Goal: Task Accomplishment & Management: Use online tool/utility

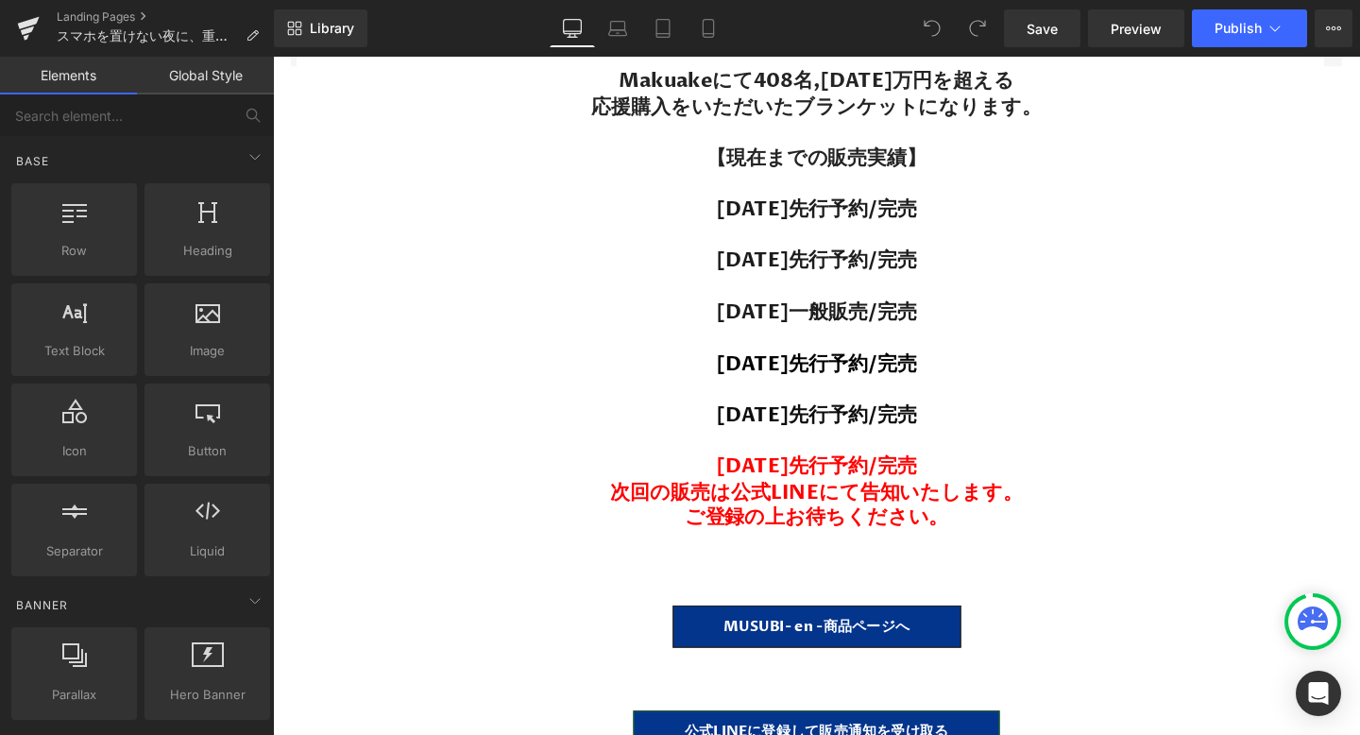
scroll to position [11887, 0]
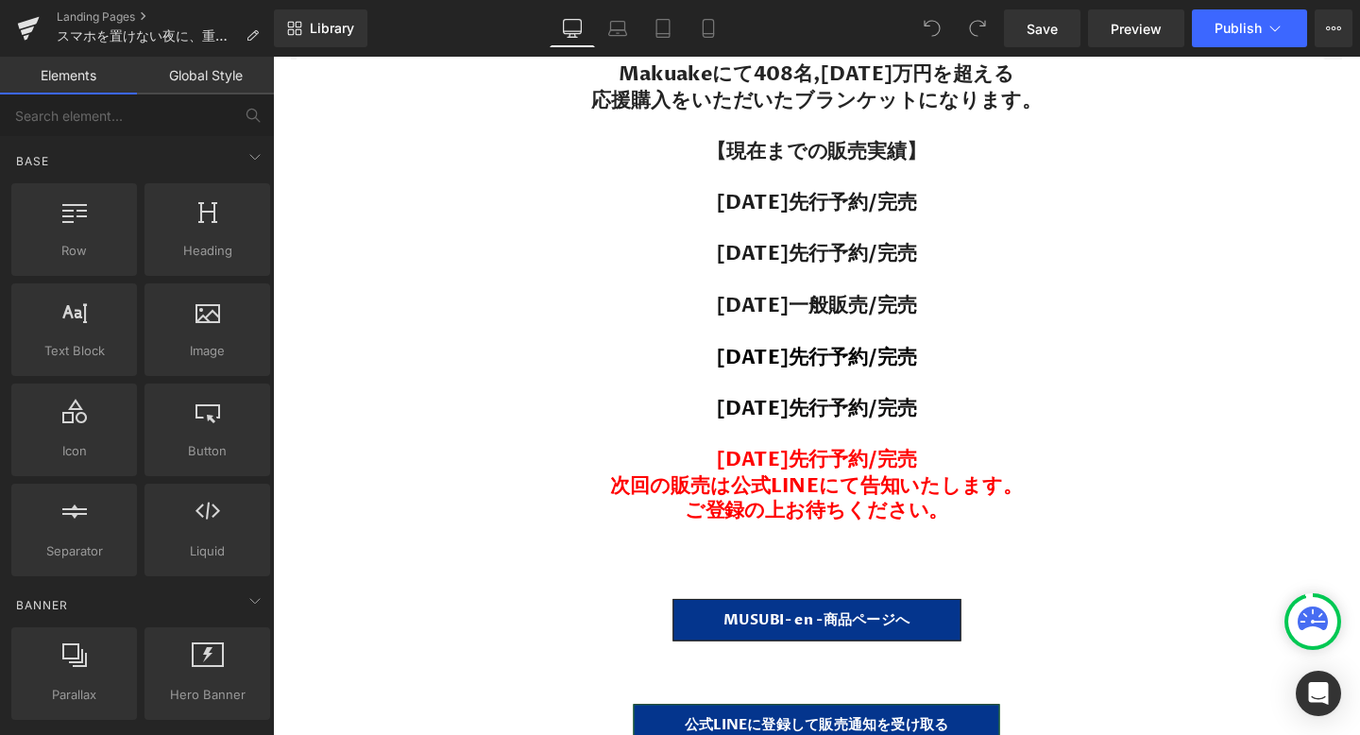
click at [941, 504] on span "[DATE]先行予約/完売 次回の販売は公式LINEにて告知いたします。 ご登録の上お待ちください。" at bounding box center [845, 507] width 434 height 82
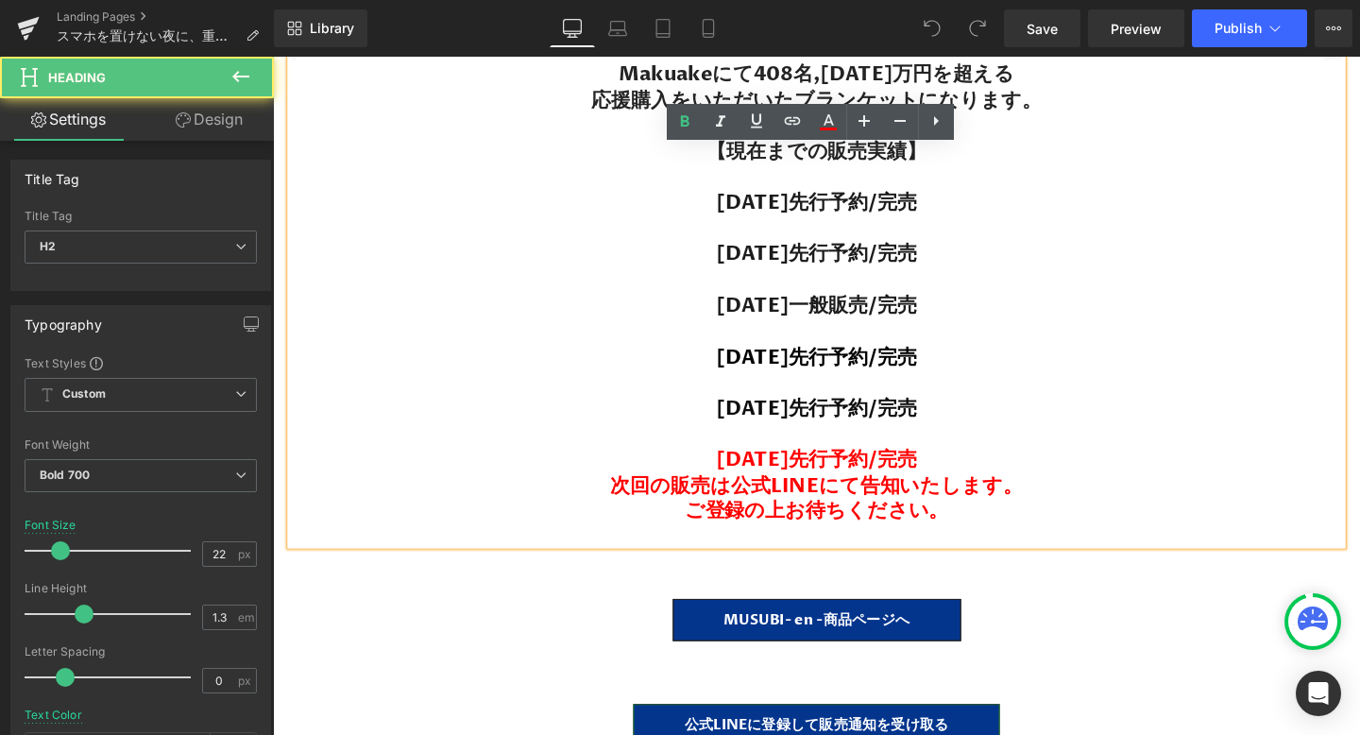
click at [964, 528] on span "[DATE]先行予約/完売 次回の販売は公式LINEにて告知いたします。 ご登録の上お待ちください。" at bounding box center [845, 507] width 434 height 82
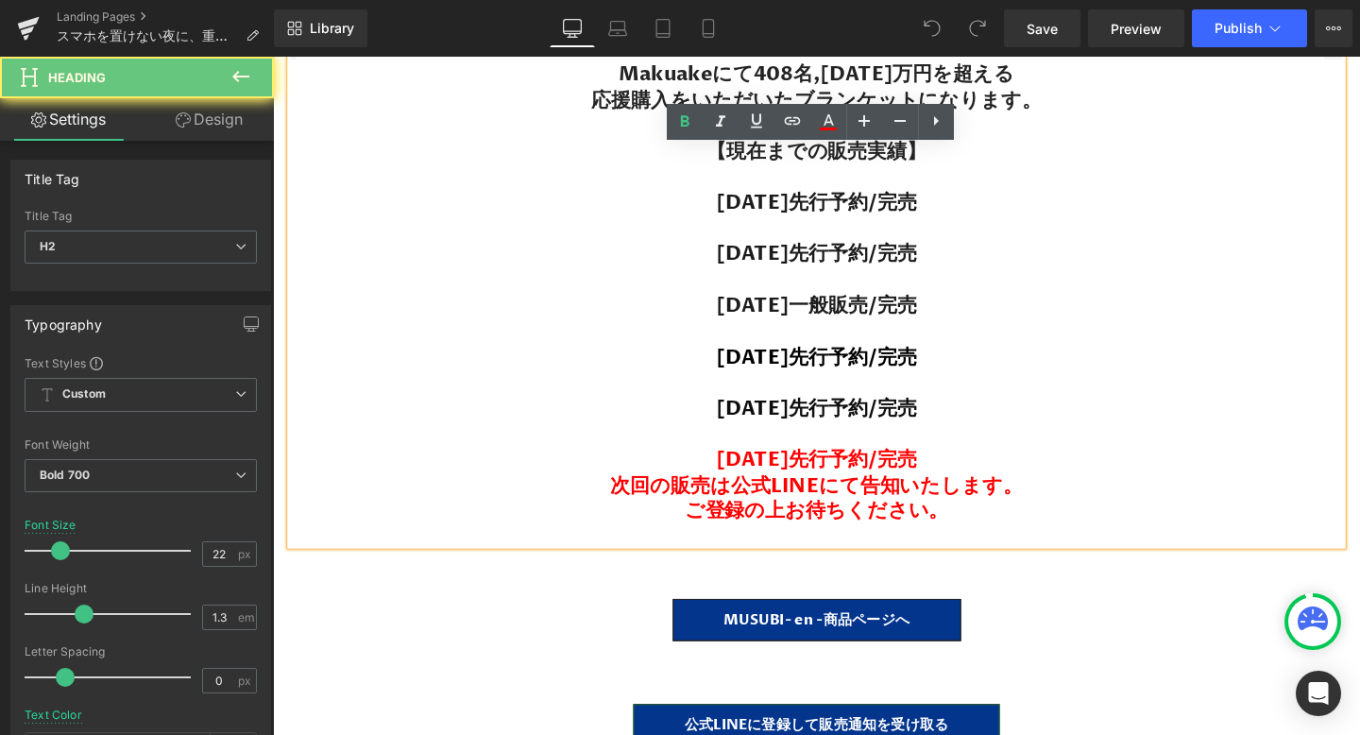
click at [990, 528] on h2 "[DATE]先行予約/完売 次回の販売は公式LINEにて告知いたします。 ご登録の上お待ちください。" at bounding box center [844, 507] width 1105 height 81
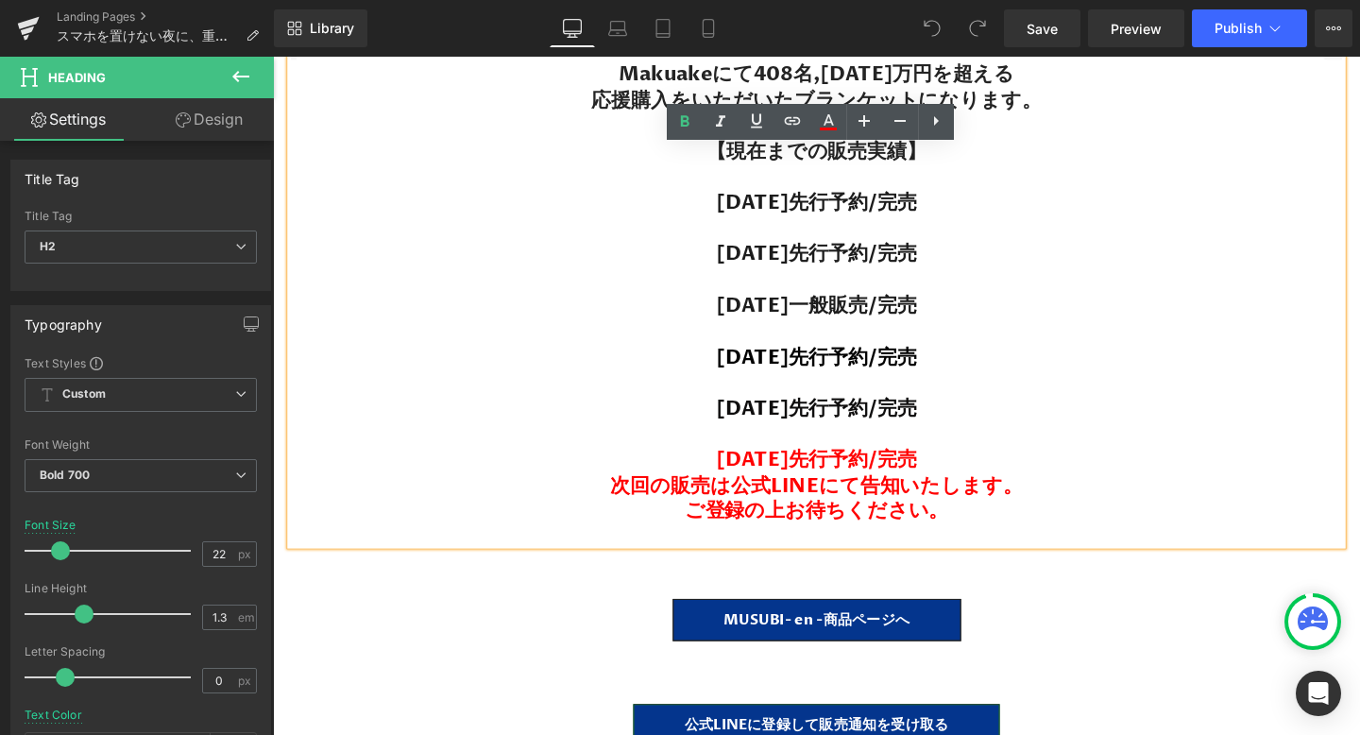
paste div
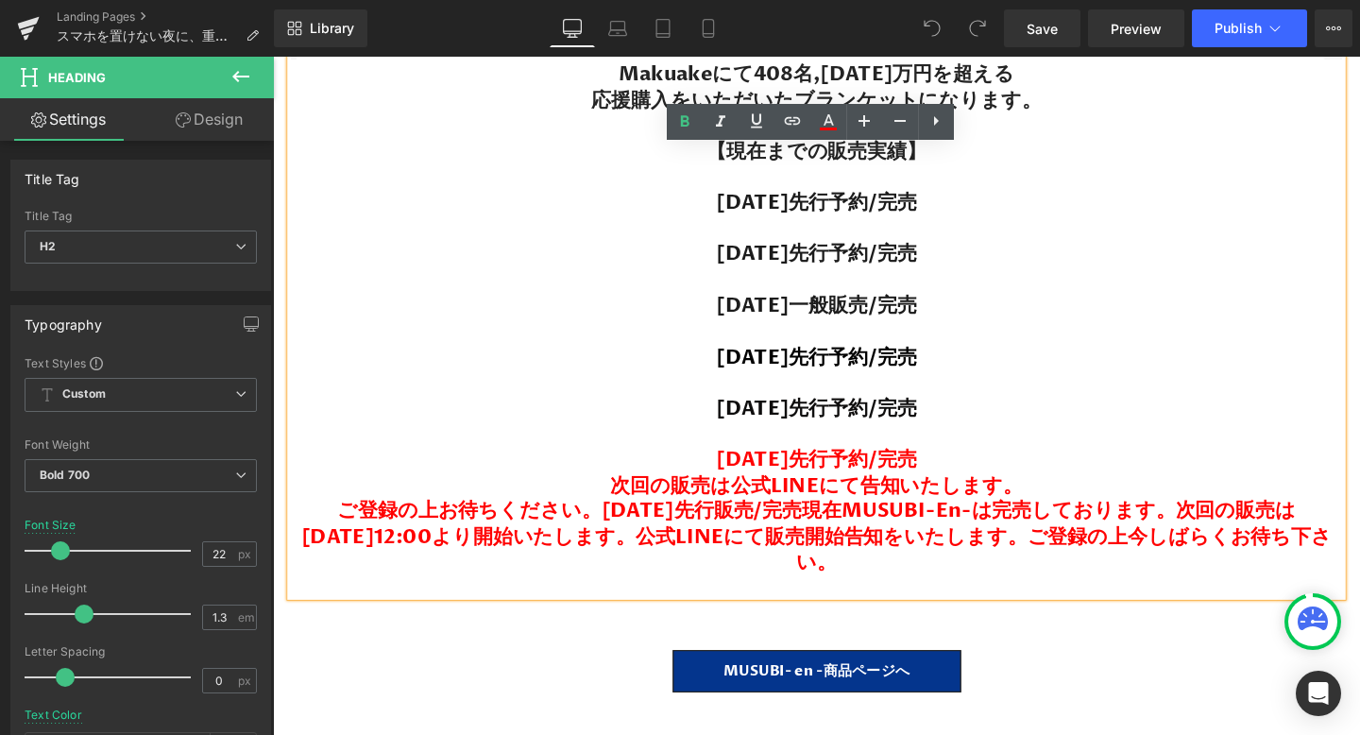
scroll to position [38086, 1143]
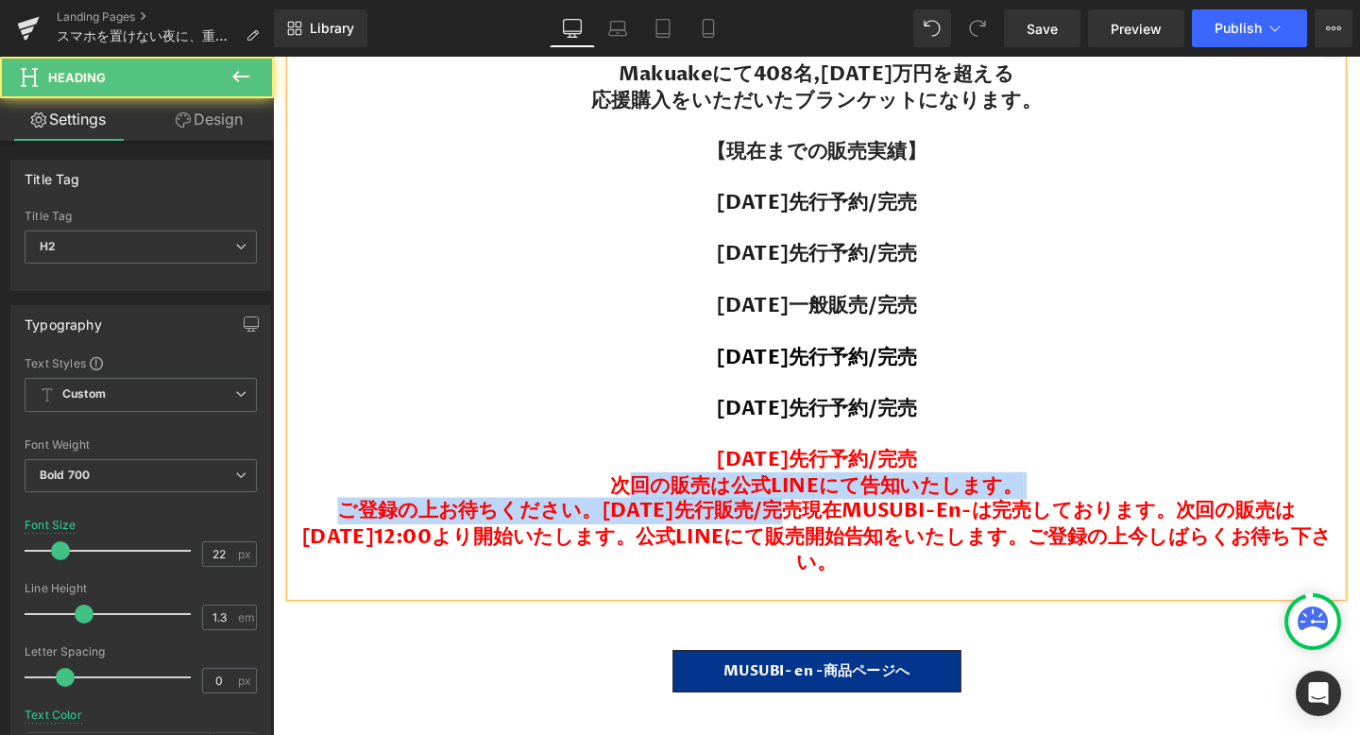
drag, startPoint x: 797, startPoint y: 529, endPoint x: 654, endPoint y: 491, distance: 148.5
click at [654, 491] on span "[DATE]先行予約/完売 次回の販売は公式LINEにて告知いたします。 ご登録の上お待ちください。[DATE]先行販売/完売現在MUSUBI-en-は完売し…" at bounding box center [844, 534] width 1083 height 136
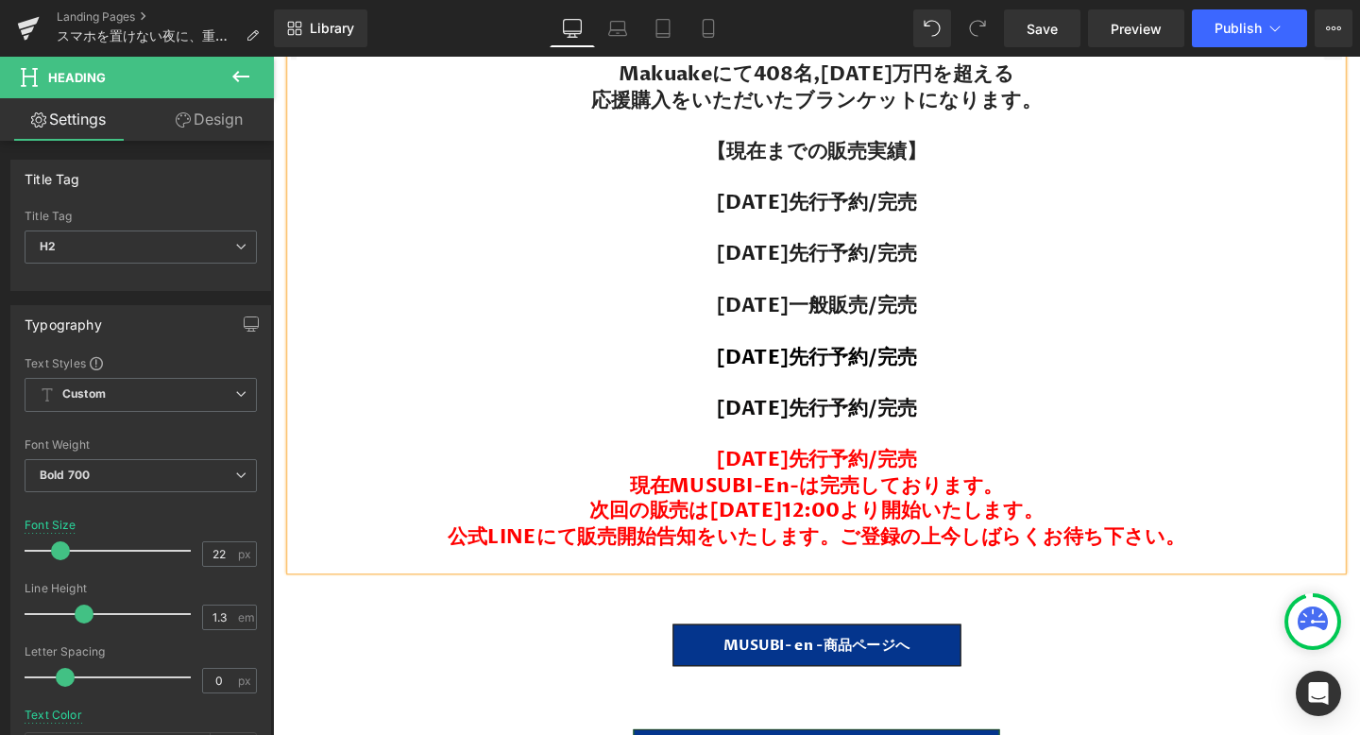
click at [699, 466] on span "[DATE]先行予約/完売 現在MUSUBI-en-は完売しております。 次回の販売は[DATE]12:00より開始いたします。 公式LINEにて販売開始告知…" at bounding box center [844, 521] width 774 height 110
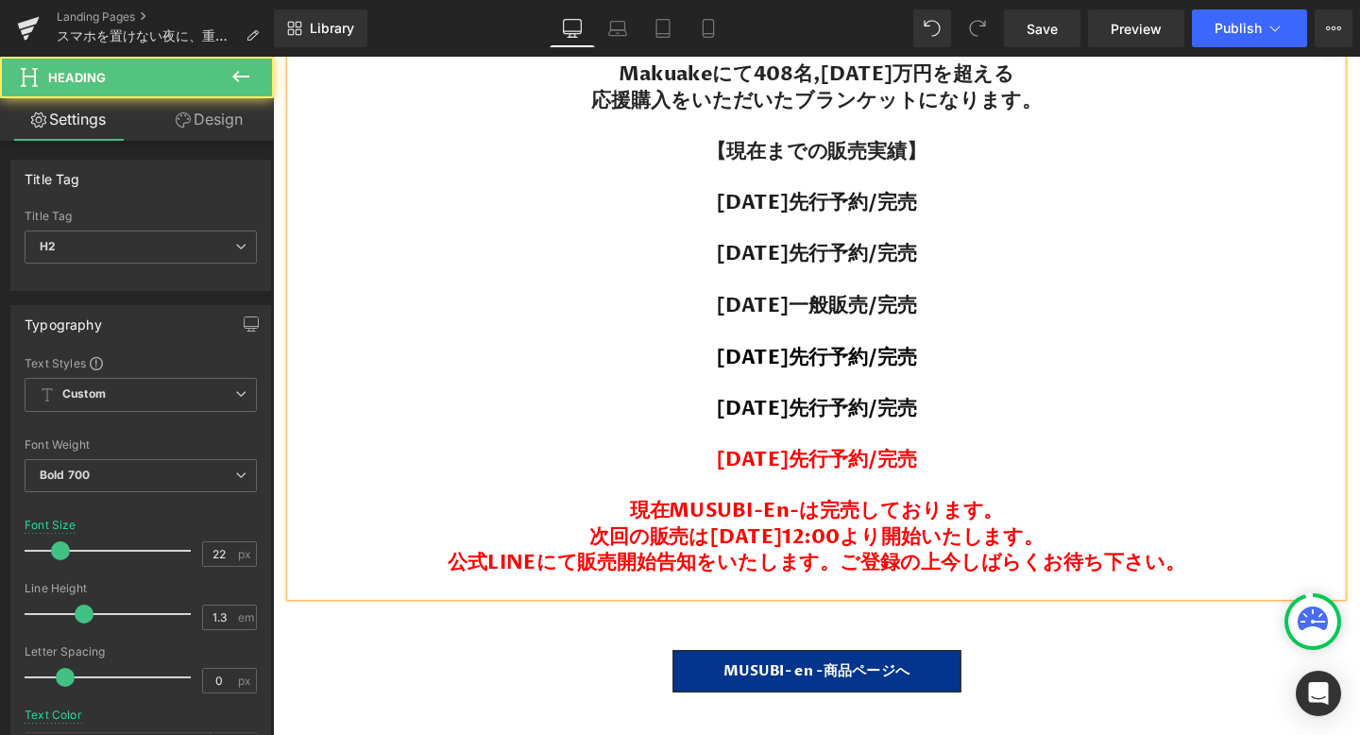
drag, startPoint x: 1021, startPoint y: 470, endPoint x: 693, endPoint y: 468, distance: 327.7
click at [693, 468] on h2 "[DATE]先行予約/完売 現在MUSUBI-en-は完売しております。 次回の販売は[DATE]12:00より開始いたします。 公式LINEにて販売開始告知…" at bounding box center [844, 534] width 1105 height 135
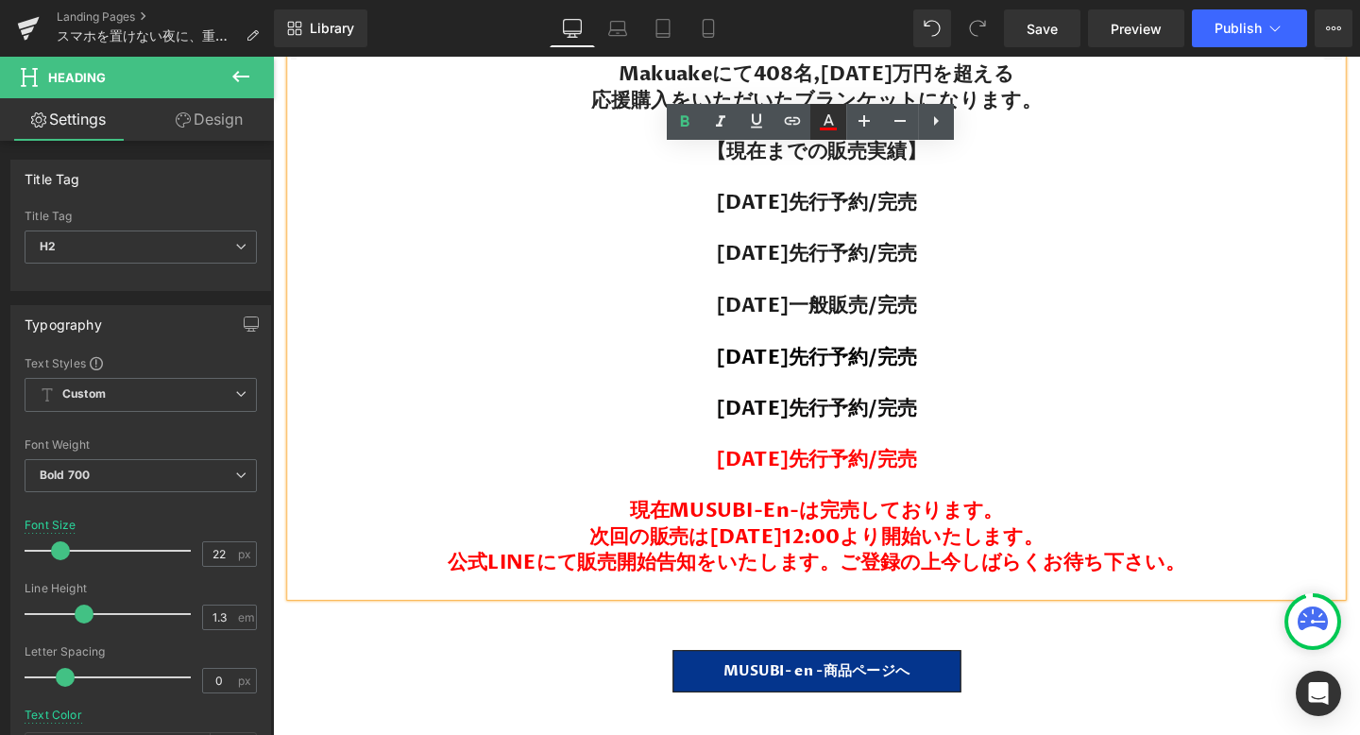
click at [828, 128] on icon at bounding box center [828, 129] width 17 height 3
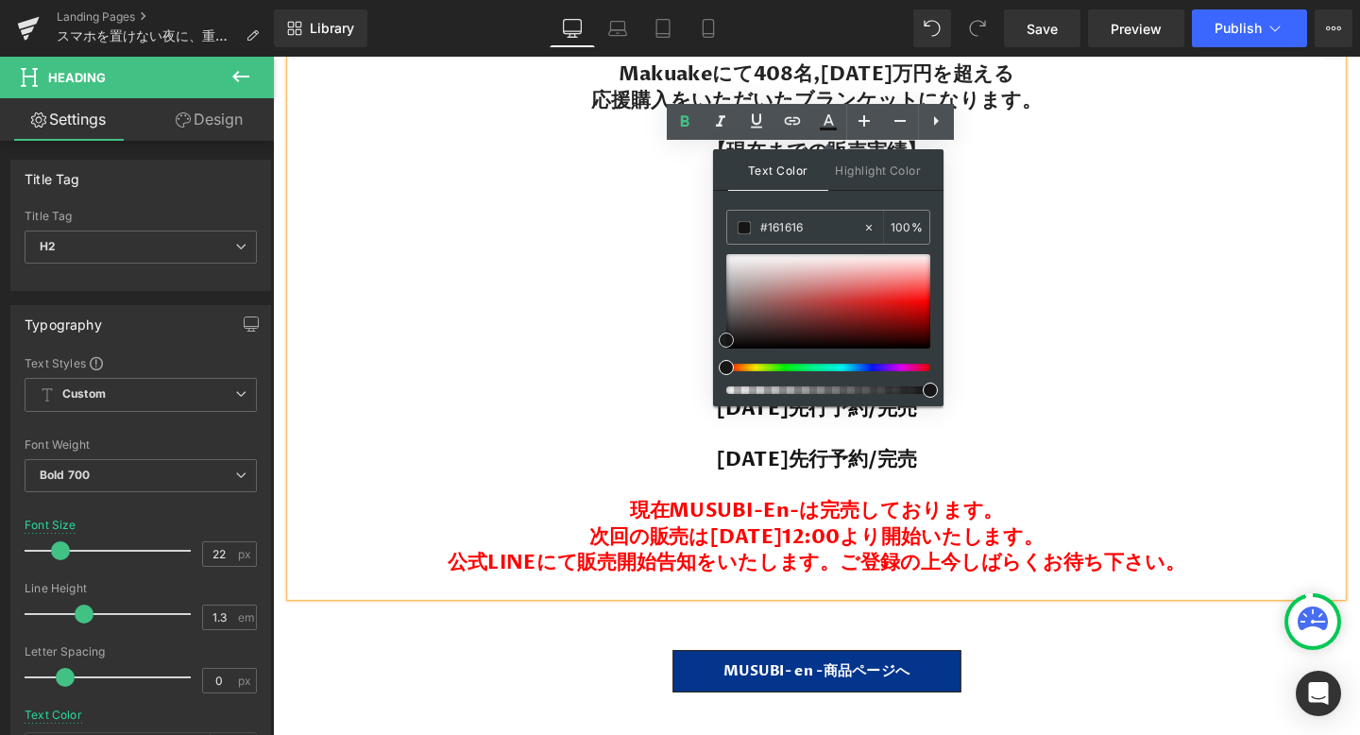
drag, startPoint x: 1018, startPoint y: 362, endPoint x: 729, endPoint y: 356, distance: 289.1
click at [740, 479] on span "[DATE]先行予約/完売" at bounding box center [845, 480] width 211 height 28
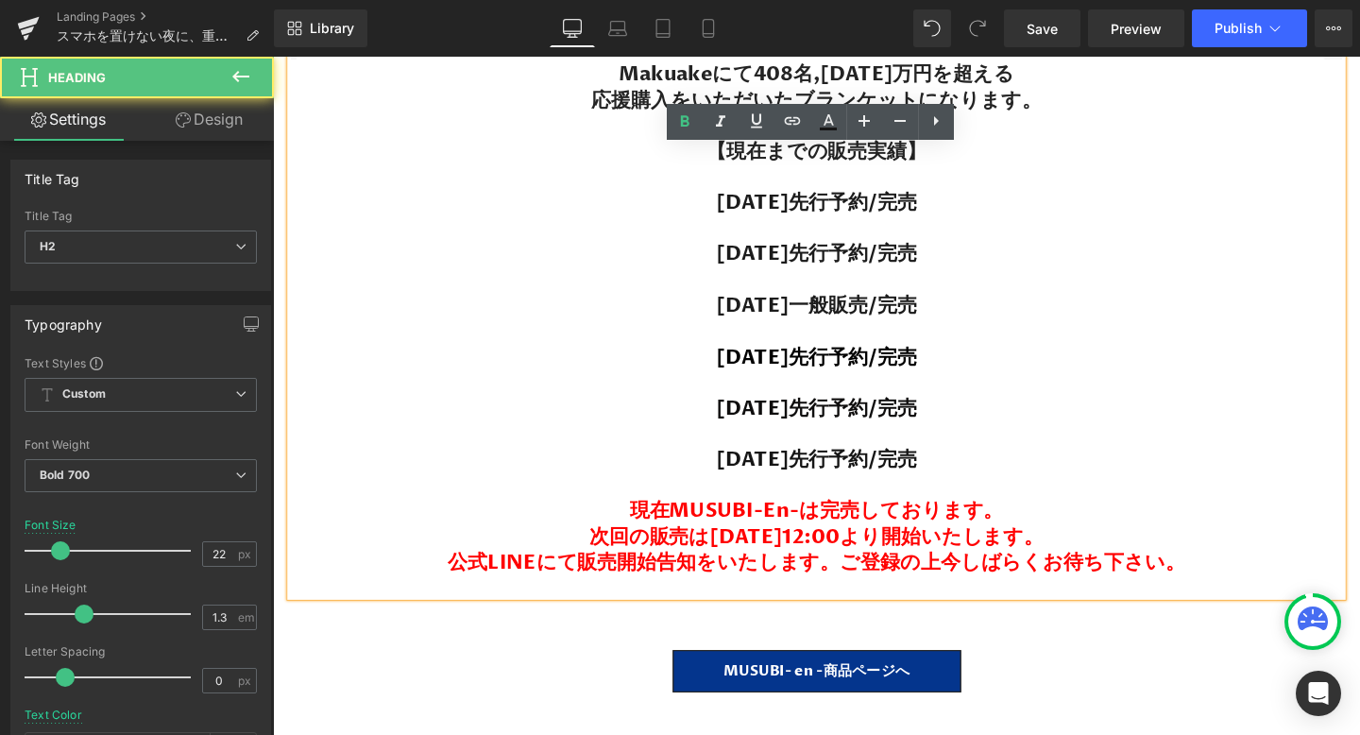
click at [752, 540] on h2 "[DATE]先行予約/完売 現在MUSUBI-en-は完売しております。 次回の販売は[DATE]12:00より開始いたします。 公式LINEにて販売開始告知…" at bounding box center [844, 534] width 1105 height 135
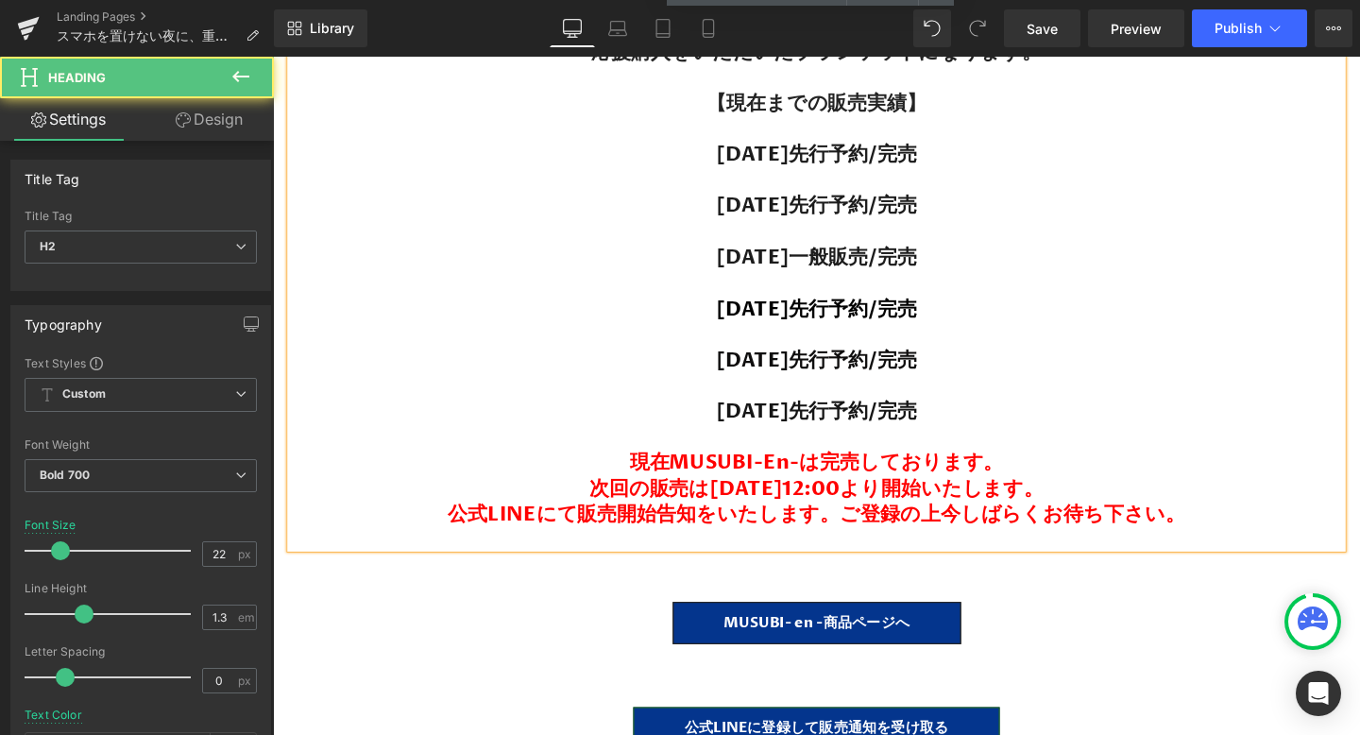
scroll to position [11938, 0]
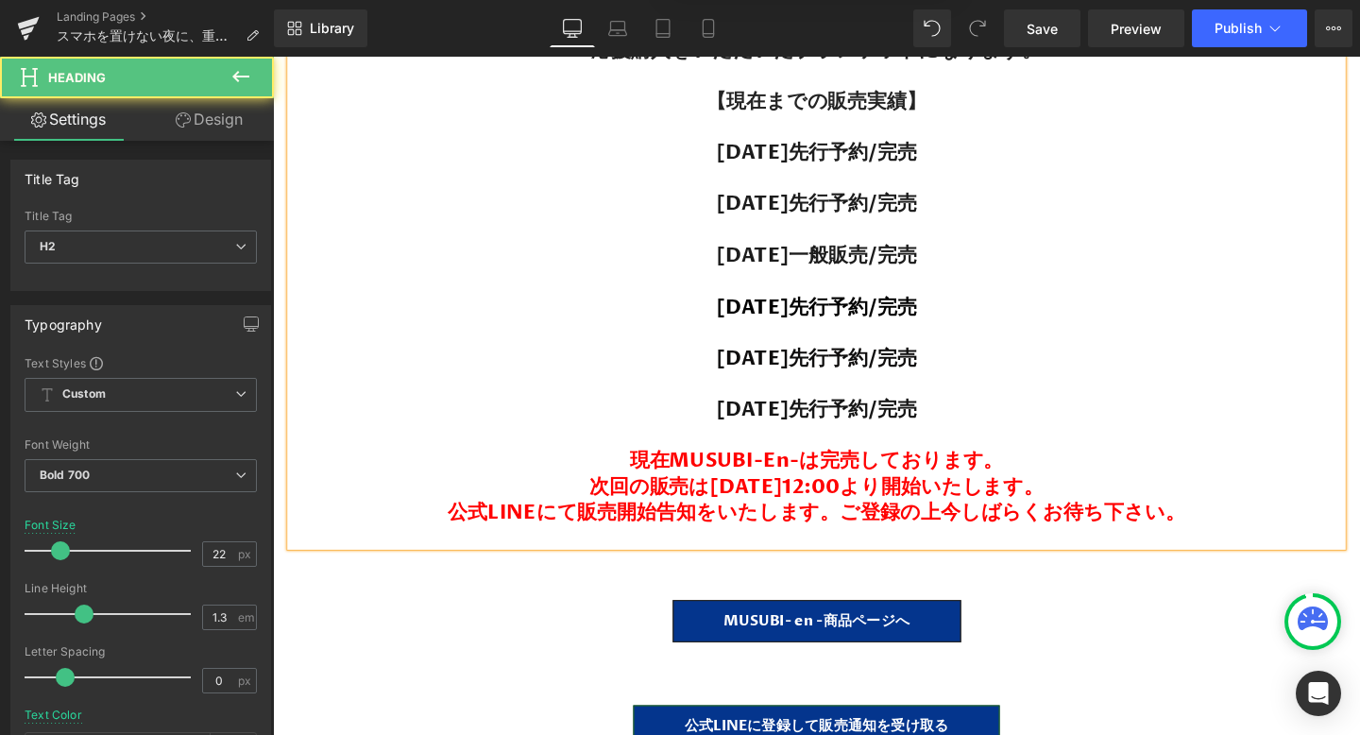
click at [934, 531] on span "公式LINEにて販売開始告知をいたします。ご登録の上今しばらくお待ち下さい。" at bounding box center [844, 535] width 774 height 28
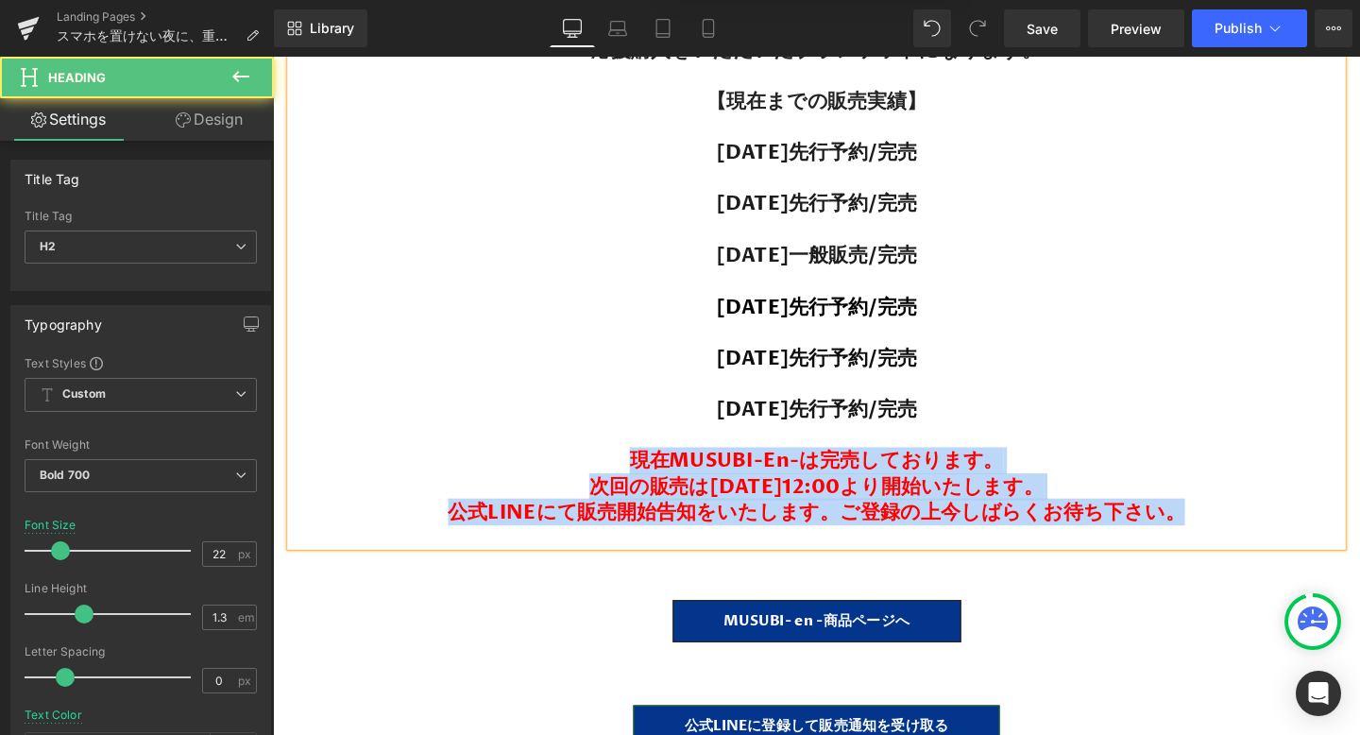
drag, startPoint x: 656, startPoint y: 476, endPoint x: 1295, endPoint y: 538, distance: 641.5
click at [1295, 538] on h2 "[DATE]先行予約/完売 現在MUSUBI-en-は完売しております。 次回の販売は[DATE]12:00より開始いたします。 公式LINEにて販売開始告知…" at bounding box center [844, 482] width 1105 height 135
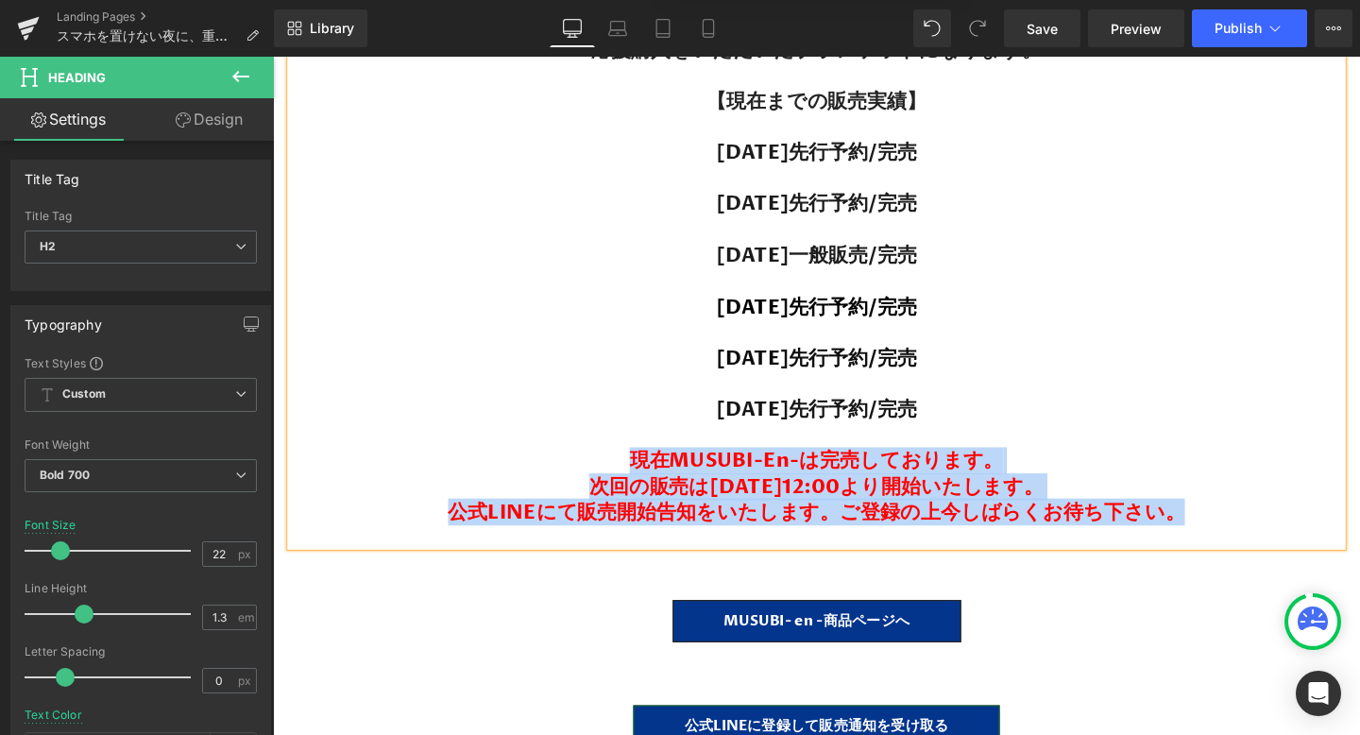
copy h2 "現在MUSUBI-en-は完売しております。 次回の販売は[DATE]12:00より開始いたします。 公式LINEにて販売開始告知をいたします。ご登録の上今し…"
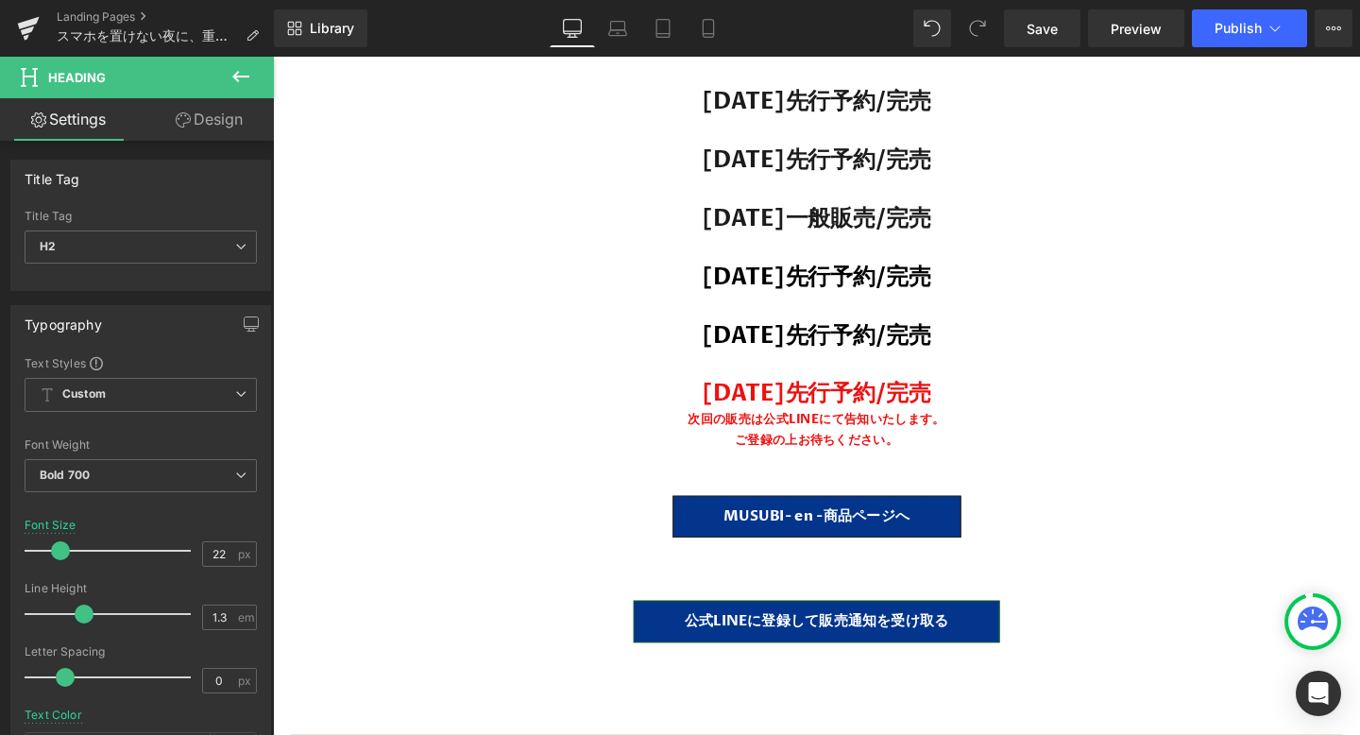
scroll to position [29381, 0]
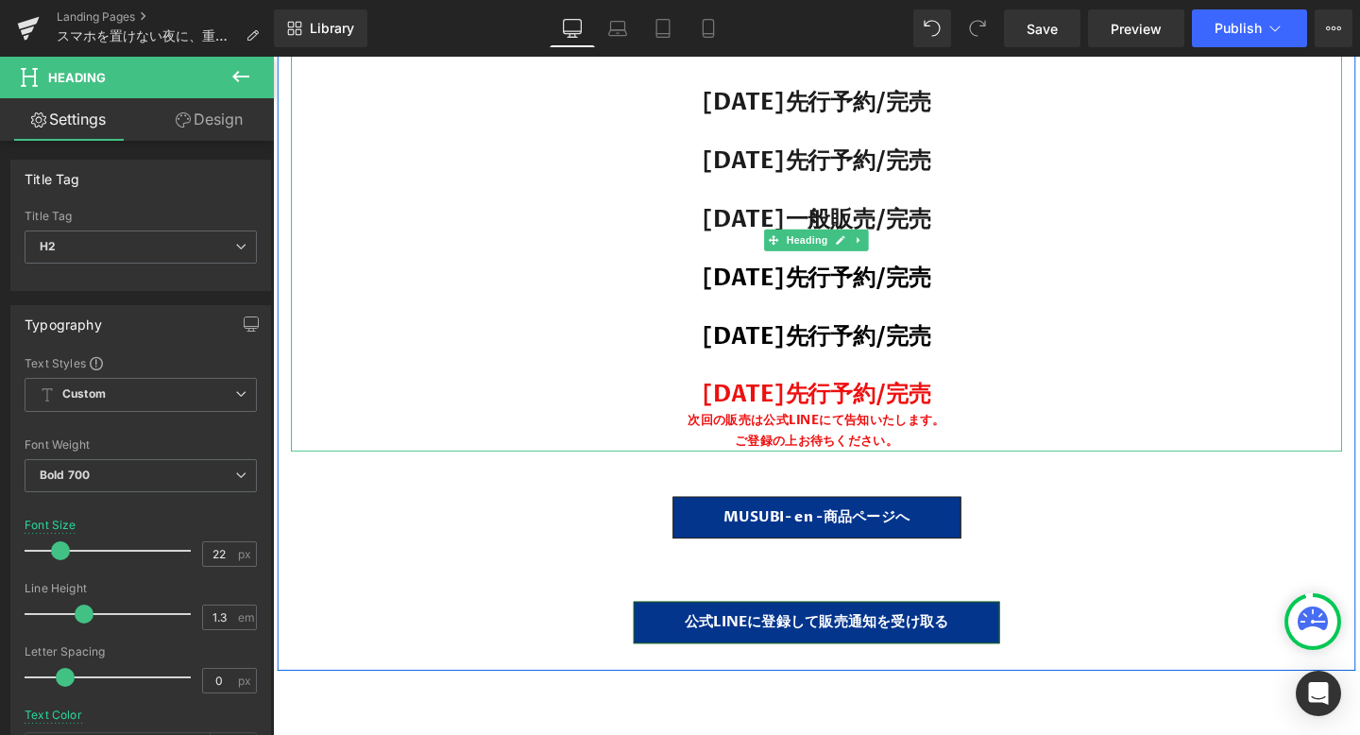
click at [949, 430] on strong "次回の販売は公式LINEにて告知いたします。" at bounding box center [844, 439] width 270 height 18
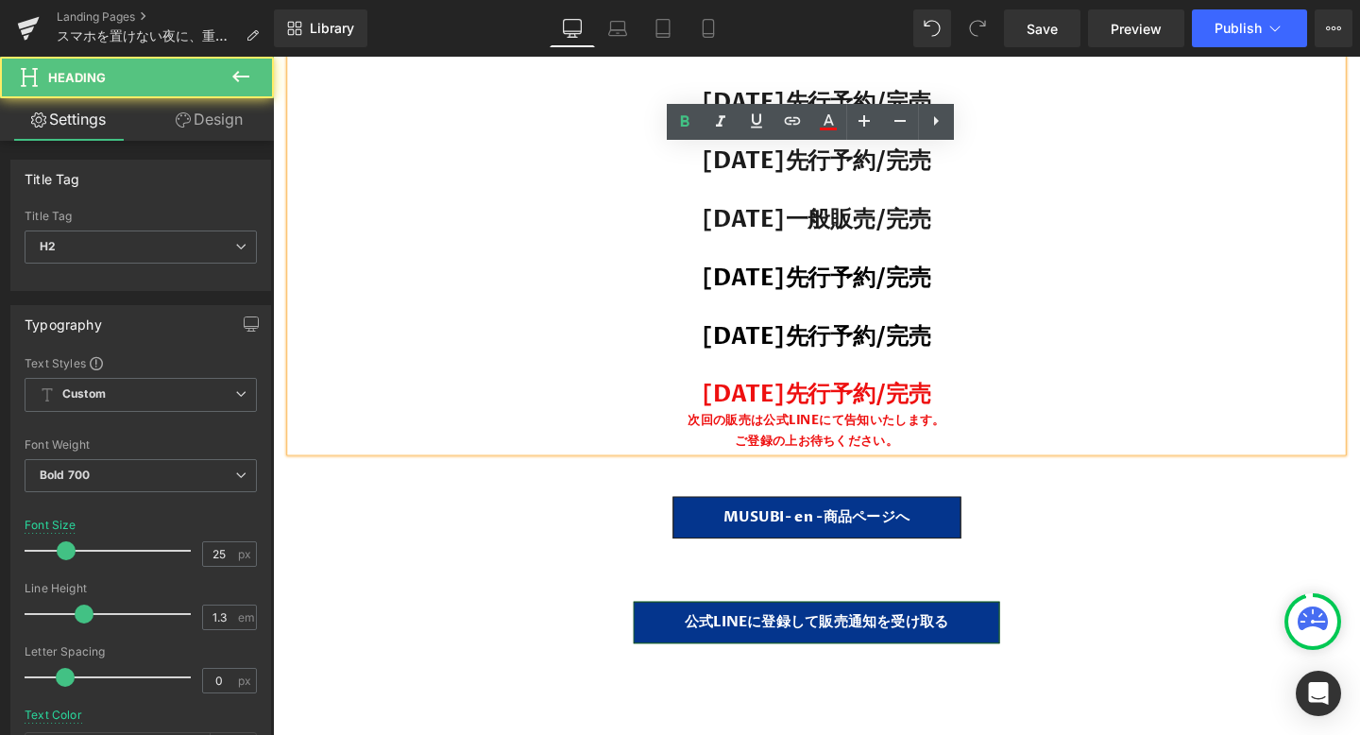
click at [1040, 428] on div "次回の販売は公式LINEにて告知いたします。" at bounding box center [844, 439] width 1105 height 22
drag, startPoint x: 1020, startPoint y: 366, endPoint x: 630, endPoint y: 366, distance: 390.1
click at [630, 397] on h2 "[DATE]先行予約/完売" at bounding box center [844, 412] width 1105 height 31
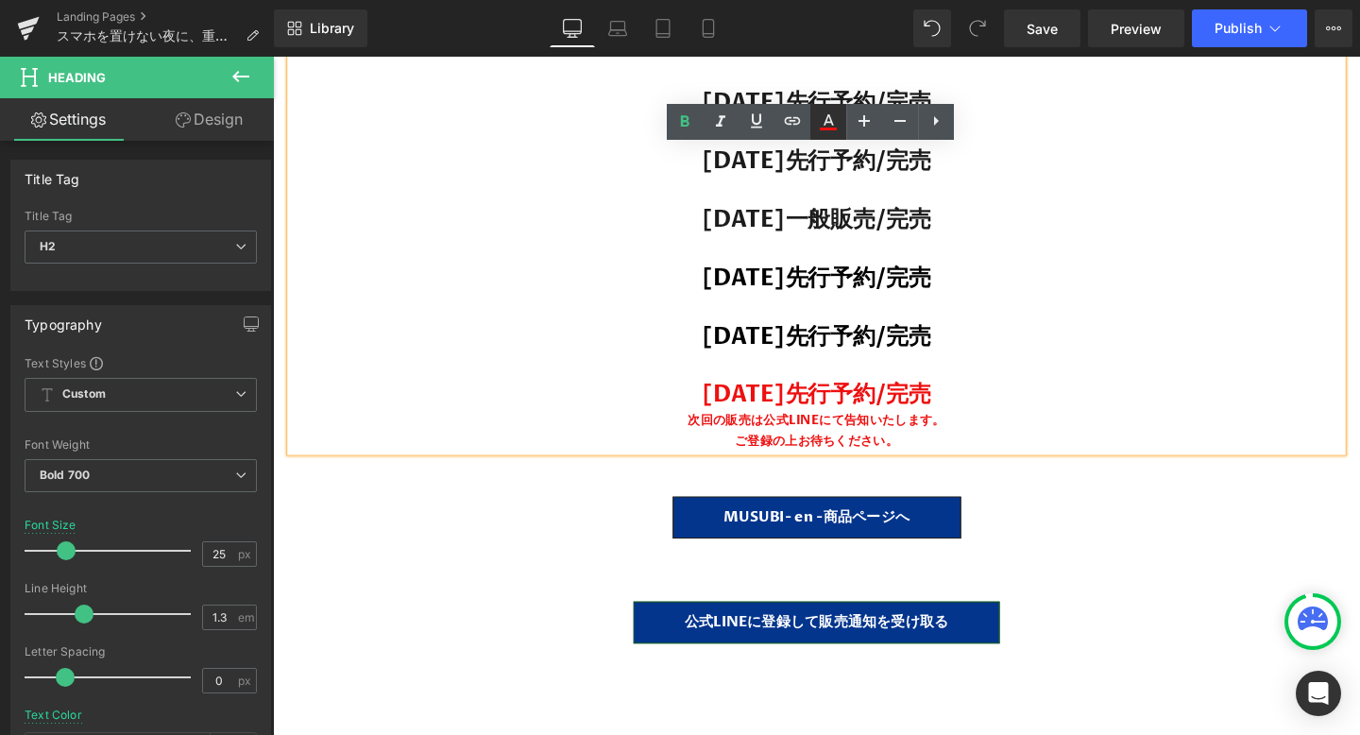
click at [818, 127] on icon at bounding box center [828, 122] width 23 height 23
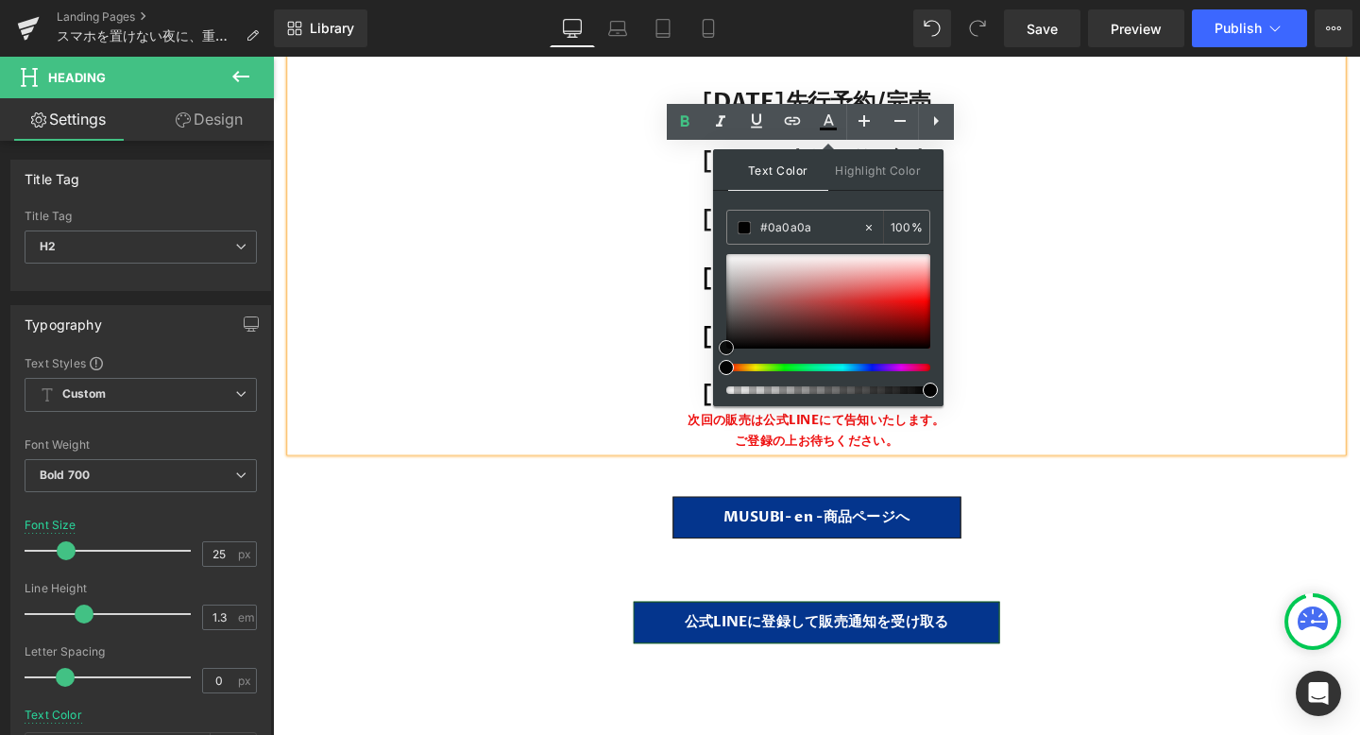
drag, startPoint x: 760, startPoint y: 315, endPoint x: 719, endPoint y: 348, distance: 53.1
click at [726, 348] on div at bounding box center [828, 301] width 204 height 94
click at [1050, 450] on div "ご登録の上お待ちください。" at bounding box center [844, 461] width 1105 height 22
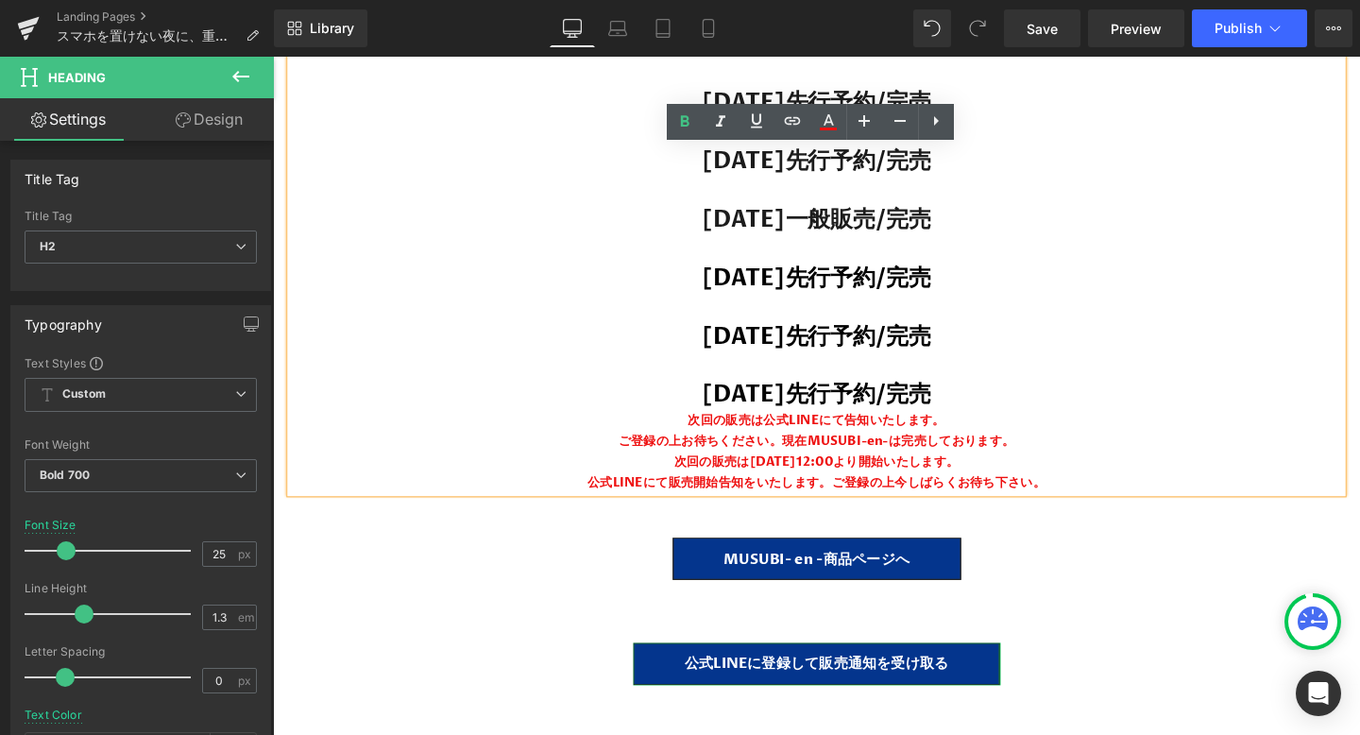
scroll to position [38157, 1143]
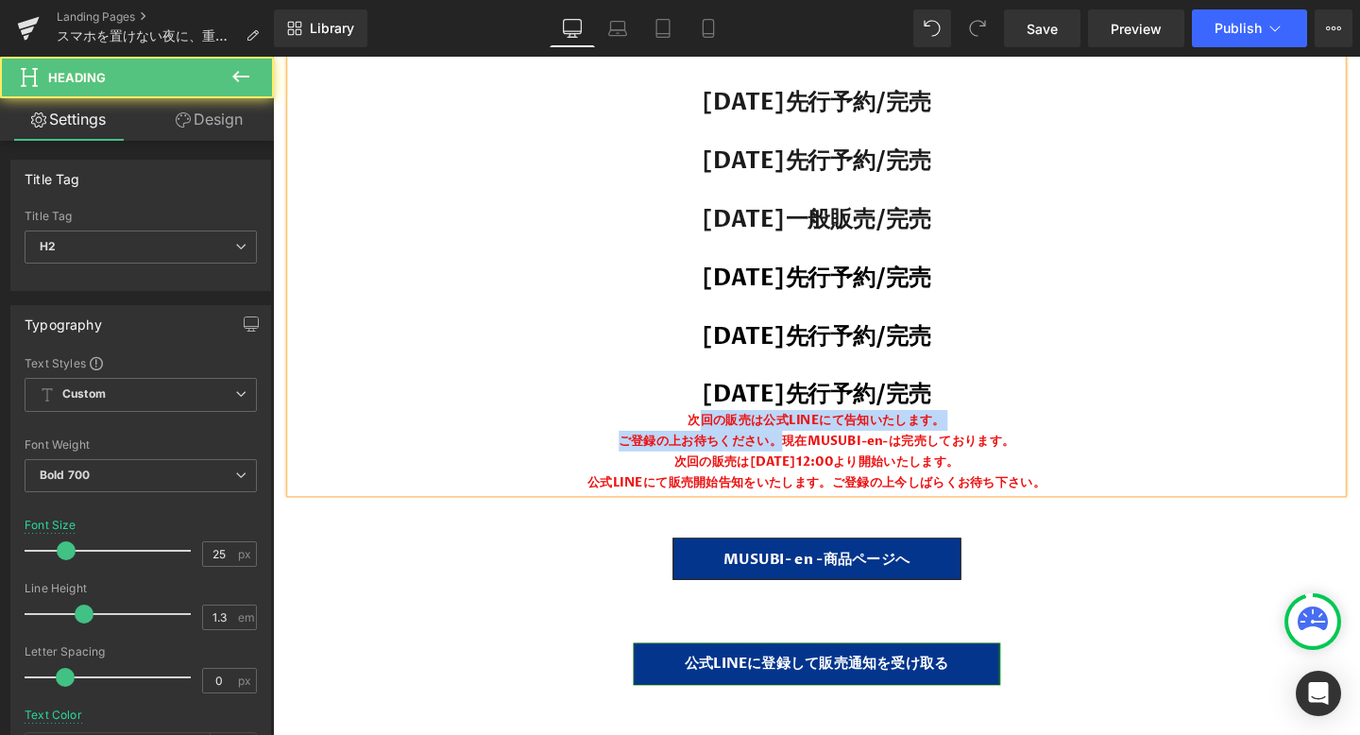
drag, startPoint x: 807, startPoint y: 409, endPoint x: 718, endPoint y: 391, distance: 90.6
click at [718, 391] on div "【現在までの販売実績】 [DATE]先行予約/完売 [DATE]先行予約/完売 [DATE]一般販売/完売 [DATE]先行予約/完売 [DATE]先行予約/…" at bounding box center [844, 270] width 1105 height 488
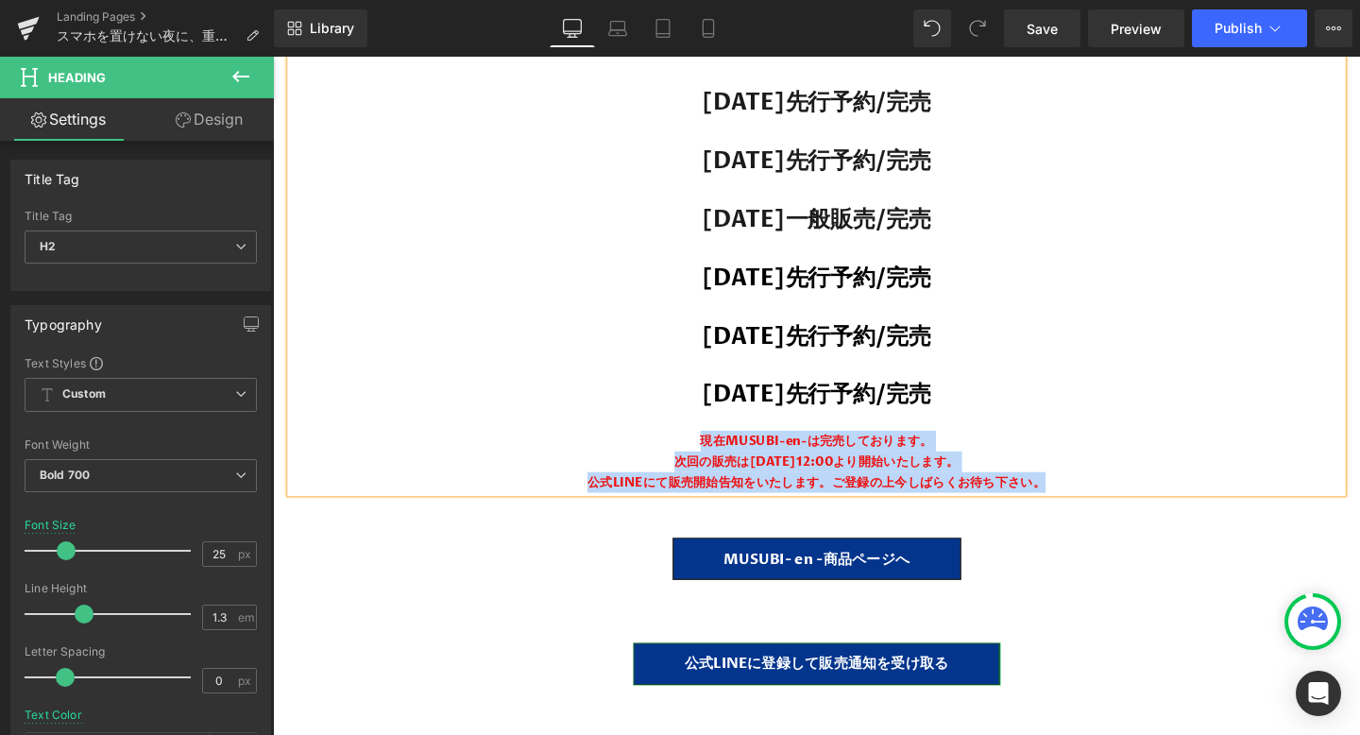
drag, startPoint x: 1105, startPoint y: 452, endPoint x: 703, endPoint y: 412, distance: 404.4
click at [703, 412] on div "【現在までの販売実績】 [DATE]先行予約/完売 [DATE]先行予約/完売 [DATE]一般販売/完売 [DATE]先行予約/完売 [DATE]先行予約/…" at bounding box center [844, 270] width 1105 height 488
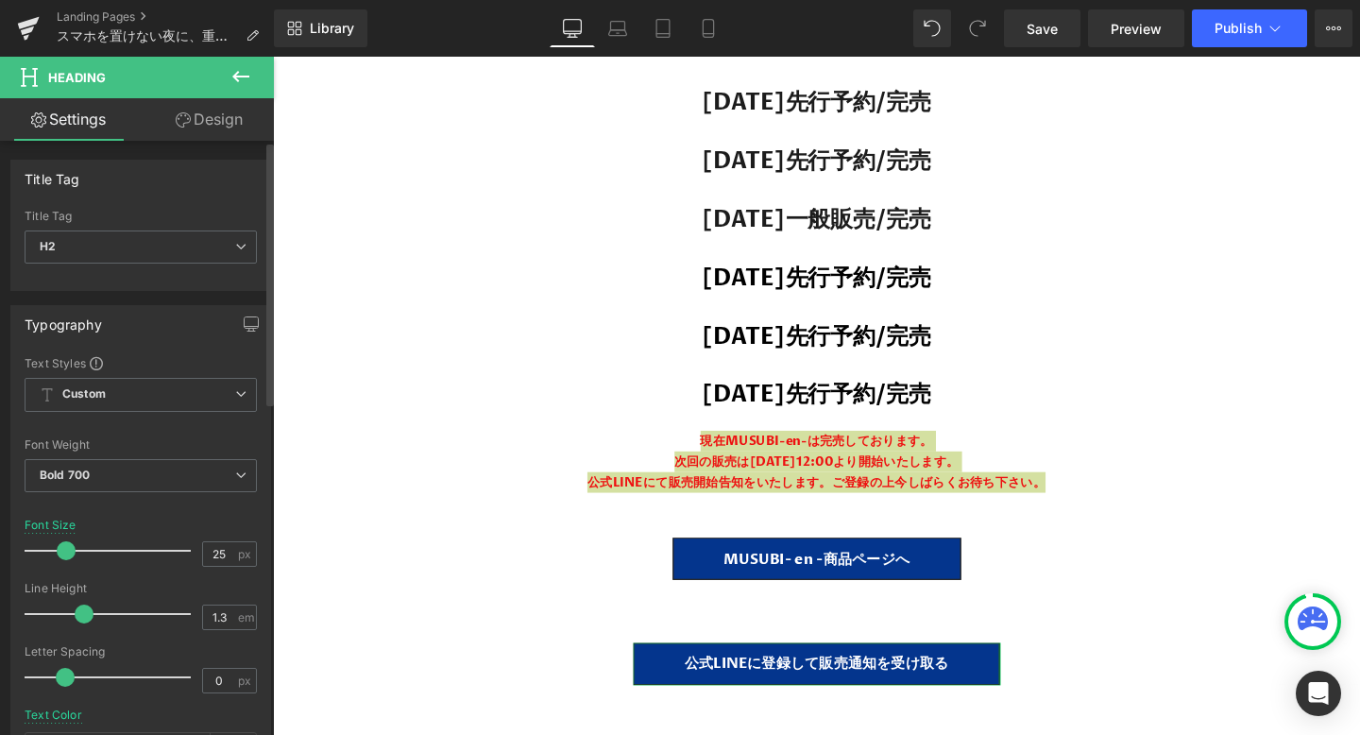
scroll to position [9, 9]
click at [61, 552] on span at bounding box center [66, 550] width 19 height 19
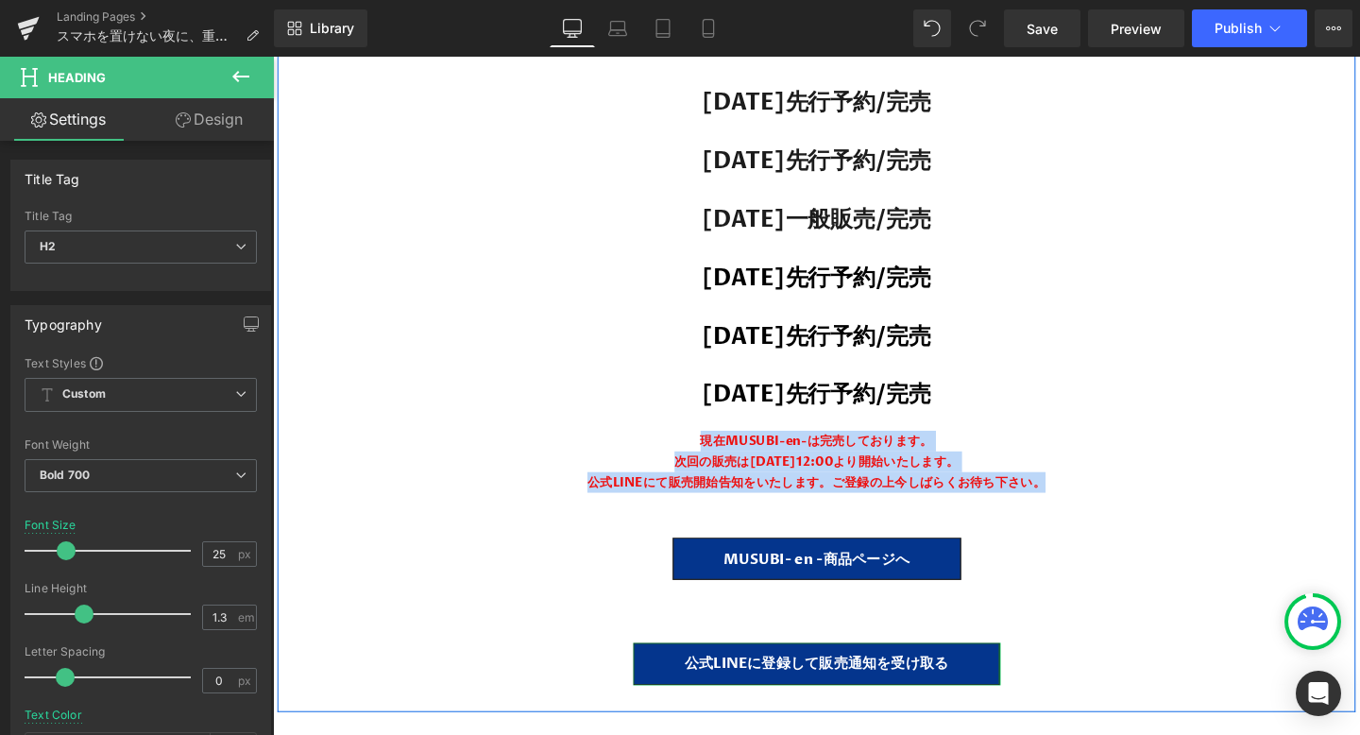
click at [1115, 502] on div "【現在までの販売実績】 [DATE]先行予約/完売 [DATE]先行予約/完売 [DATE]一般販売/完売 [DATE]先行予約/完売 [DATE]先行予約/…" at bounding box center [844, 380] width 1133 height 708
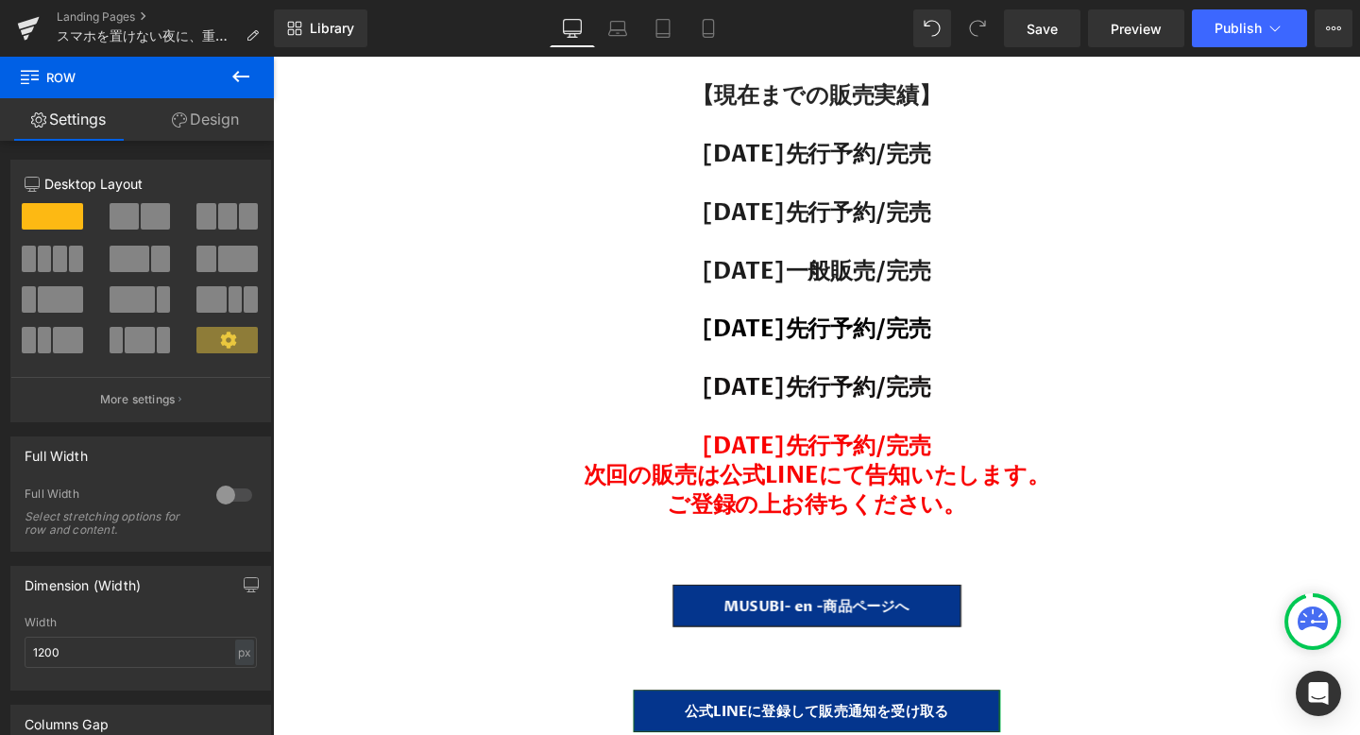
scroll to position [33389, 0]
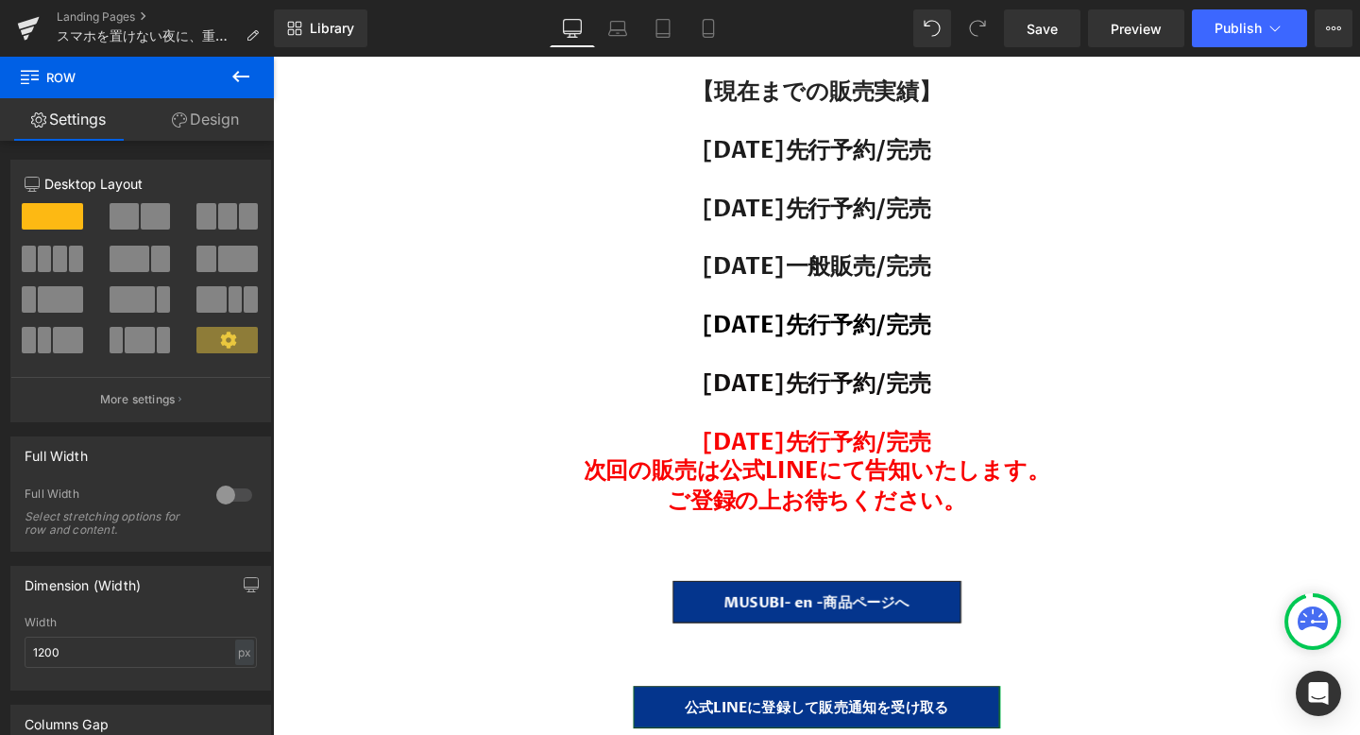
click at [883, 476] on span "次回の販売は公式LINEにて告知いたします。" at bounding box center [845, 492] width 490 height 32
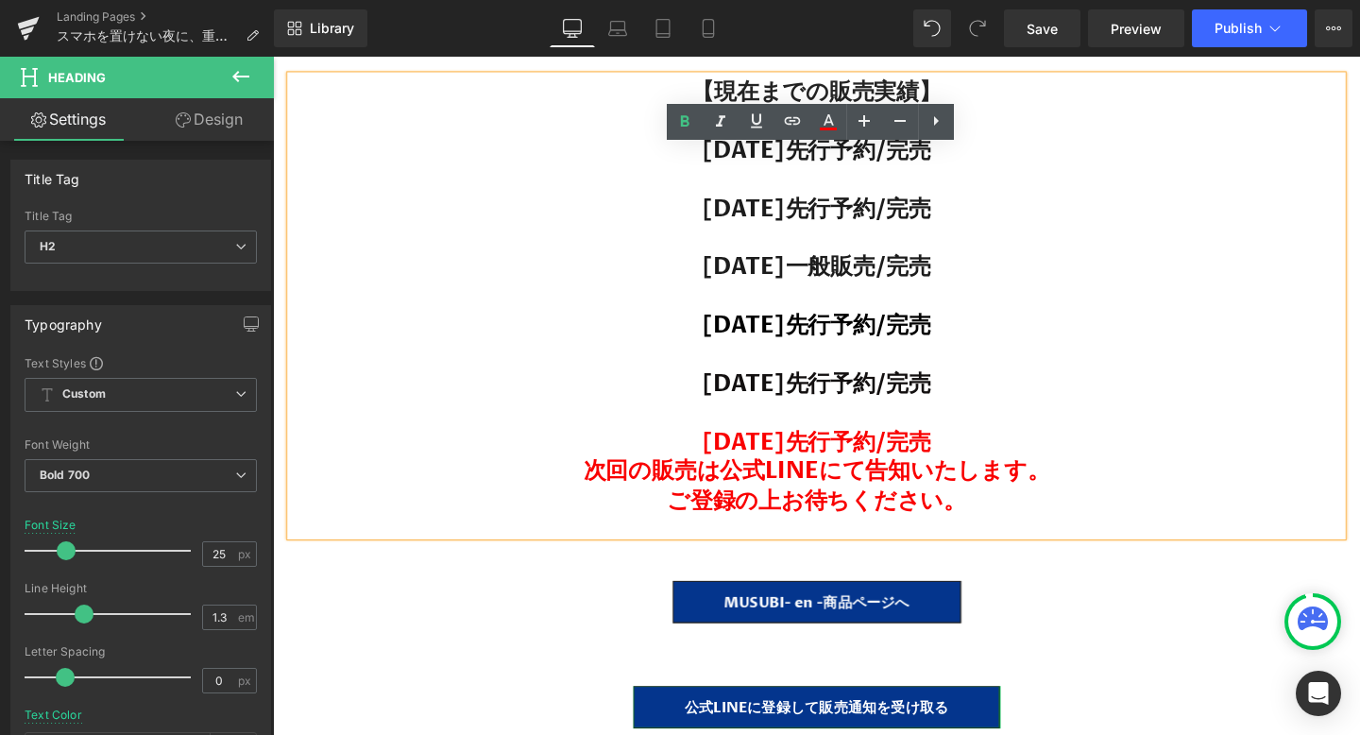
click at [997, 507] on span "ご登録の上お待ちください。" at bounding box center [845, 523] width 315 height 32
drag, startPoint x: 1013, startPoint y: 394, endPoint x: 663, endPoint y: 409, distance: 349.8
click at [663, 447] on h2 "[DATE]先行予約/完売" at bounding box center [844, 462] width 1105 height 31
click at [820, 126] on icon at bounding box center [828, 122] width 23 height 23
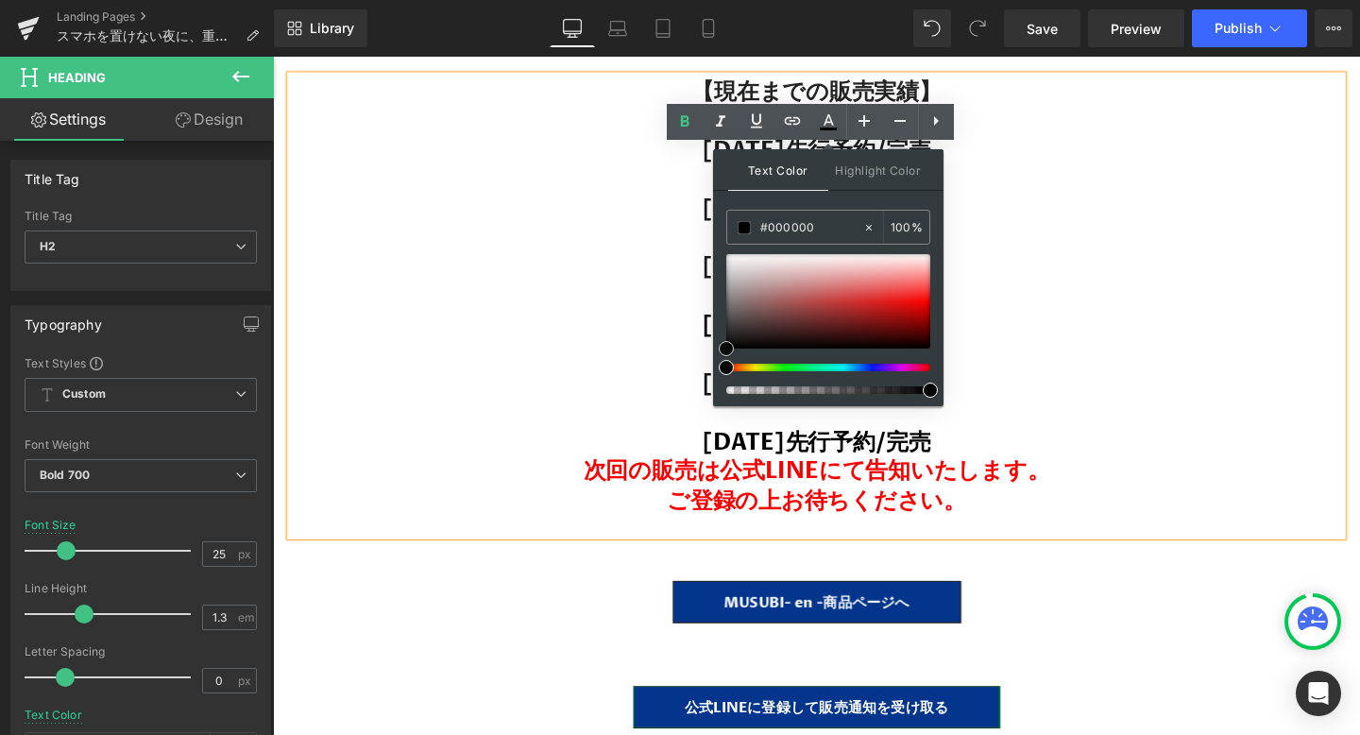
drag, startPoint x: 738, startPoint y: 309, endPoint x: 725, endPoint y: 377, distance: 69.1
click at [725, 377] on div "Text Color Highlight Color #333333 #ff0000 100 % none 0 %" at bounding box center [828, 277] width 230 height 257
click at [969, 507] on span "ご登録の上お待ちください。" at bounding box center [845, 523] width 315 height 32
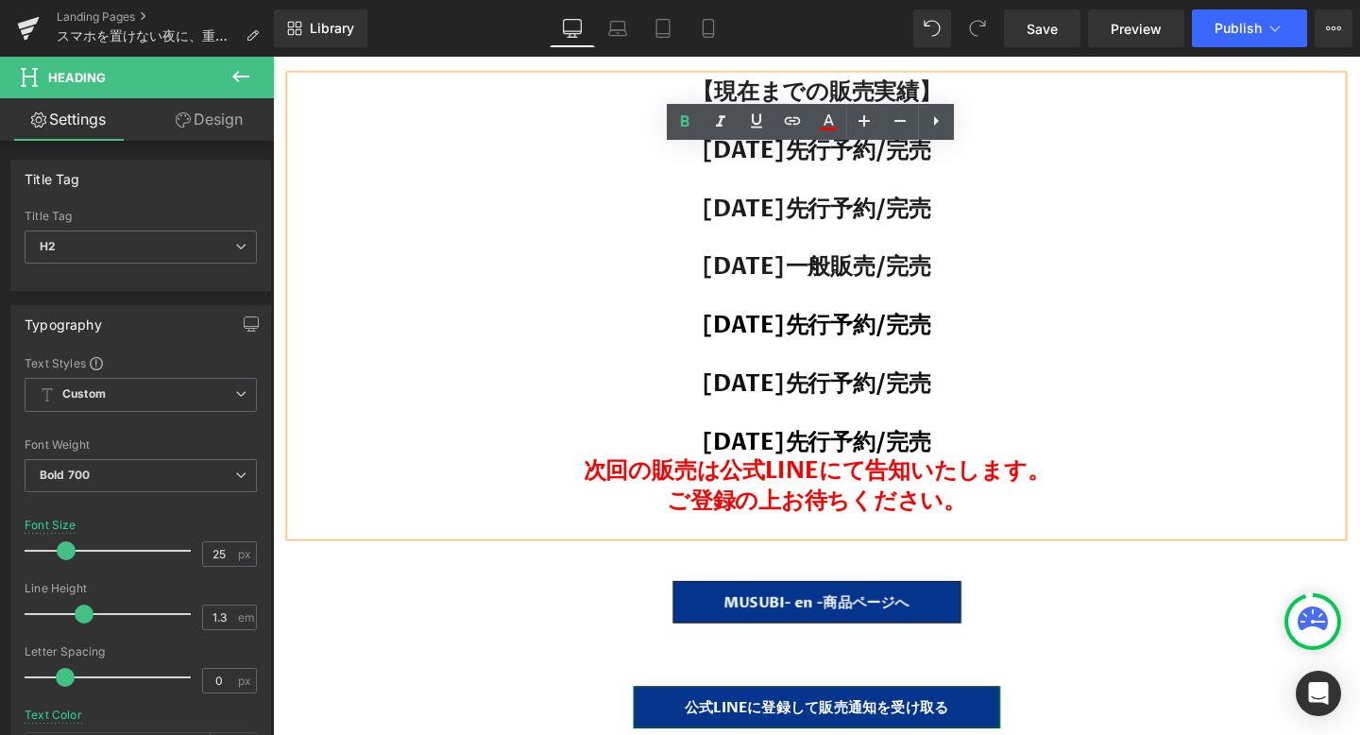
click at [1005, 508] on h2 "ご登録の上お待ちください。" at bounding box center [844, 523] width 1105 height 31
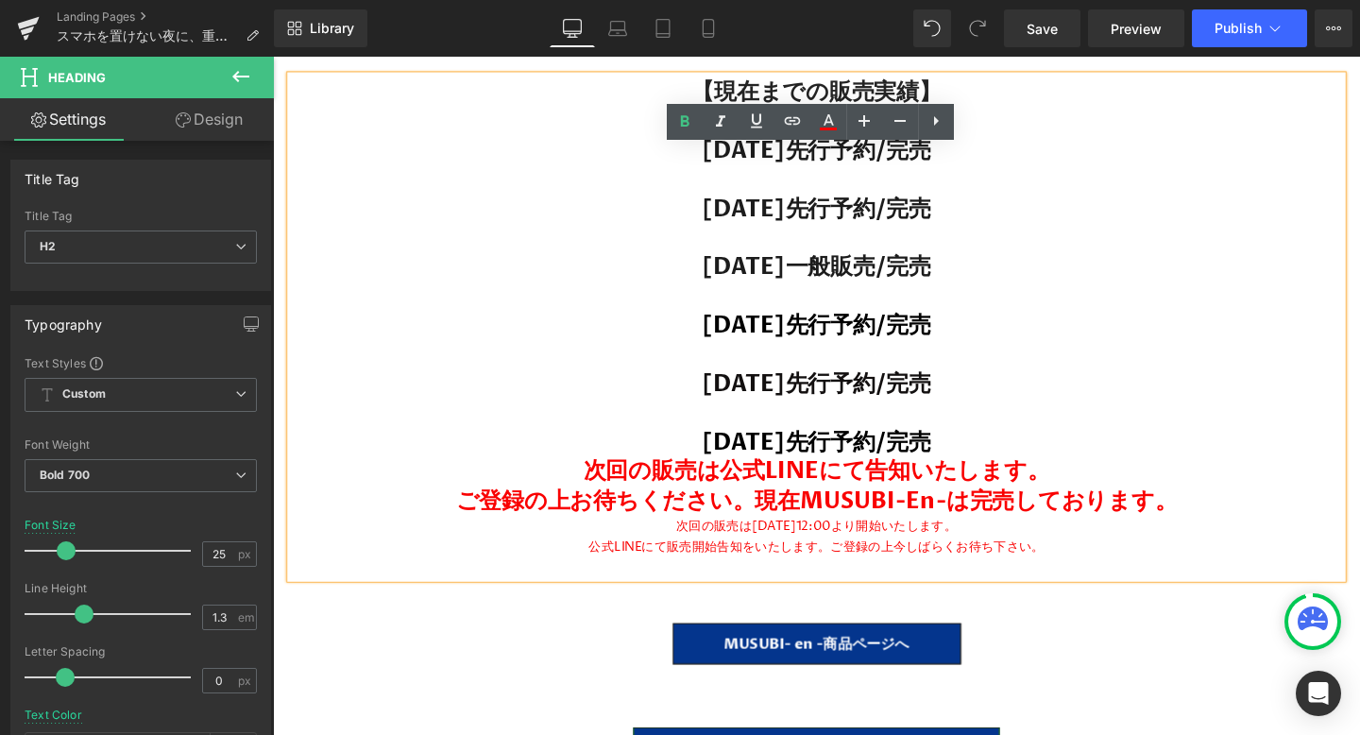
scroll to position [38200, 1143]
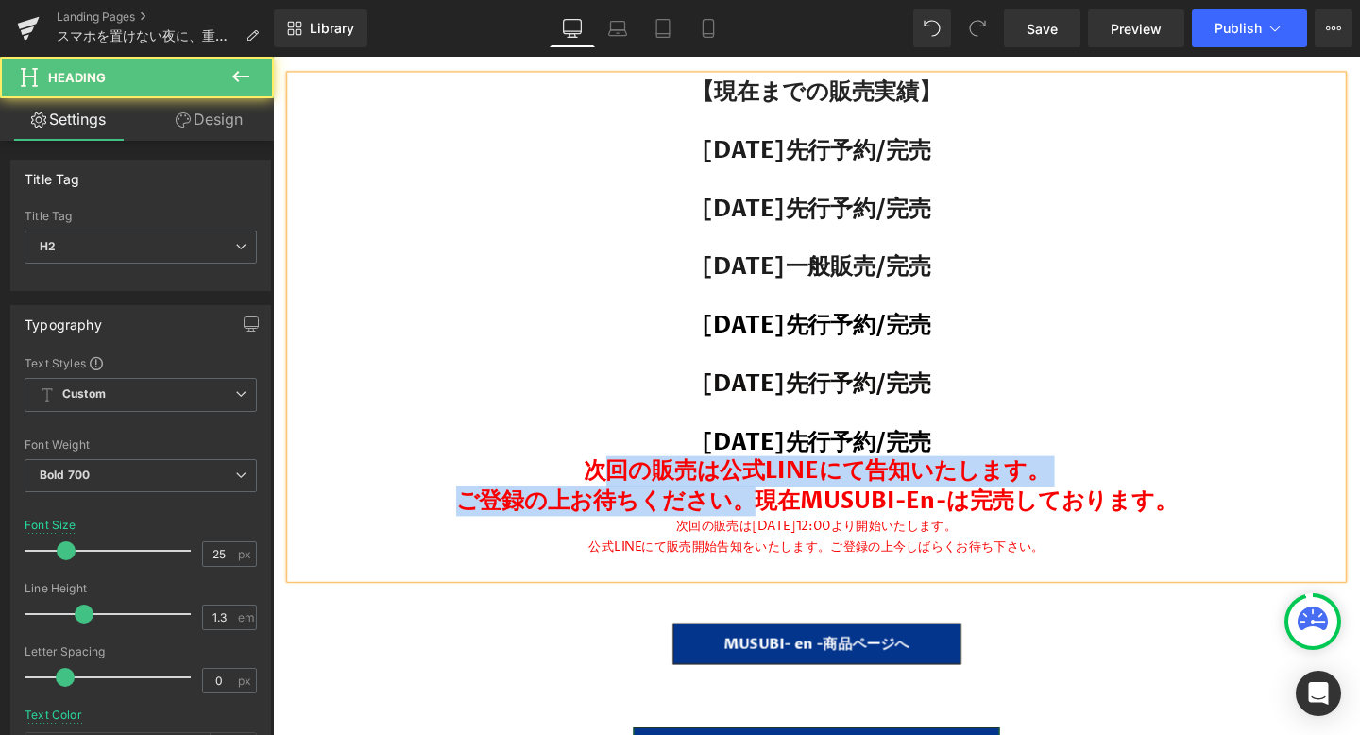
drag, startPoint x: 777, startPoint y: 468, endPoint x: 619, endPoint y: 444, distance: 160.4
click at [619, 444] on div "【現在までの販売実績】 [DATE]先行予約/完売 [DATE]先行予約/完売 [DATE]一般販売/完売 [DATE]先行予約/完売 [DATE]先行予約/…" at bounding box center [844, 341] width 1105 height 528
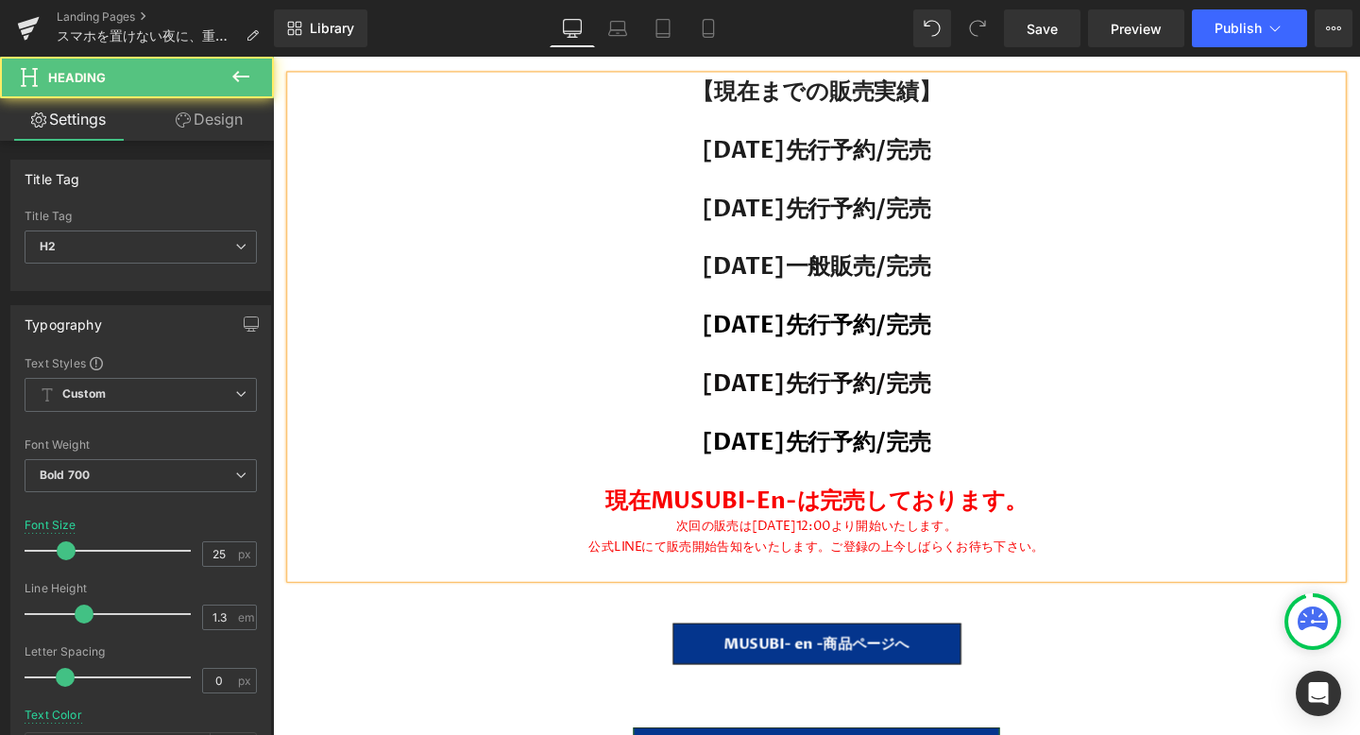
click at [739, 540] on span "次回の販売は[DATE]12:00より開始いたします。" at bounding box center [844, 549] width 295 height 18
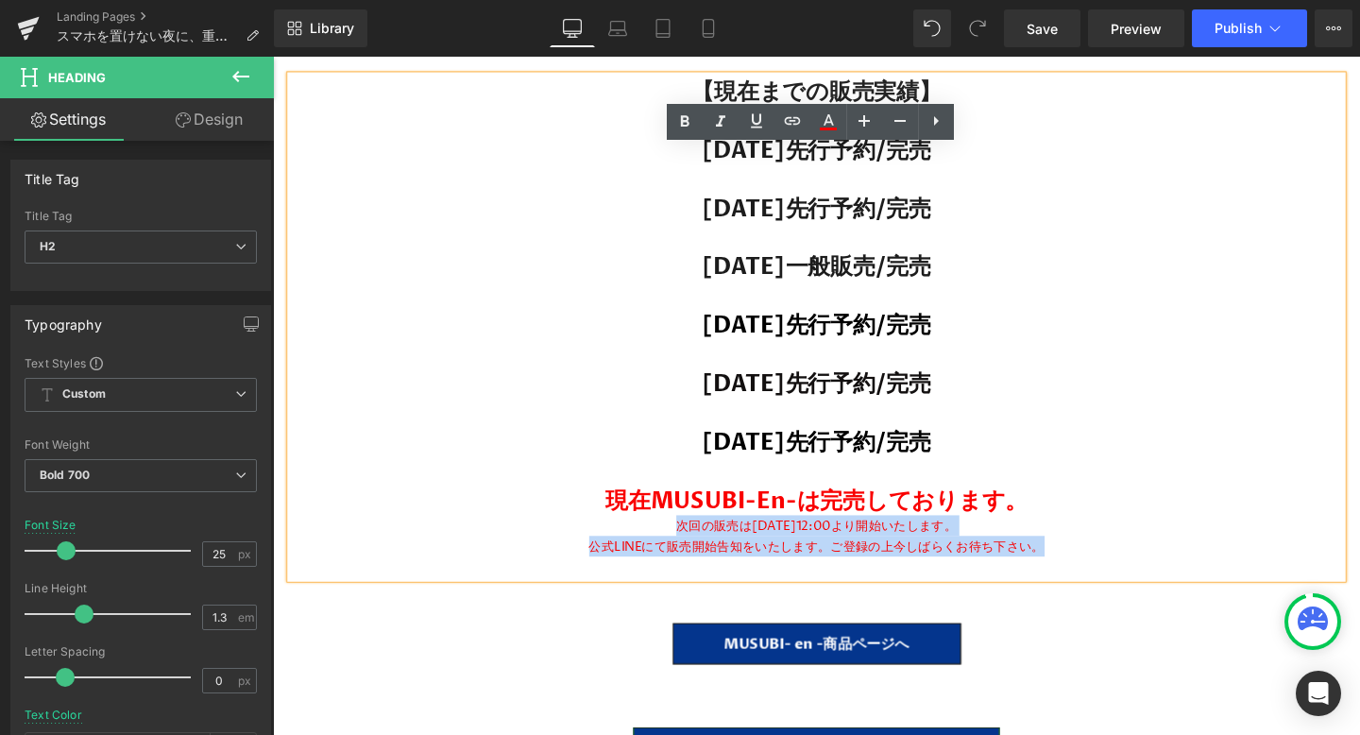
drag, startPoint x: 685, startPoint y: 494, endPoint x: 1100, endPoint y: 516, distance: 416.1
click at [1100, 516] on div "【現在までの販売実績】 [DATE]先行予約/完売 [DATE]先行予約/完売 [DATE]一般販売/完売 [DATE]先行予約/完売 [DATE]先行予約/…" at bounding box center [844, 341] width 1105 height 528
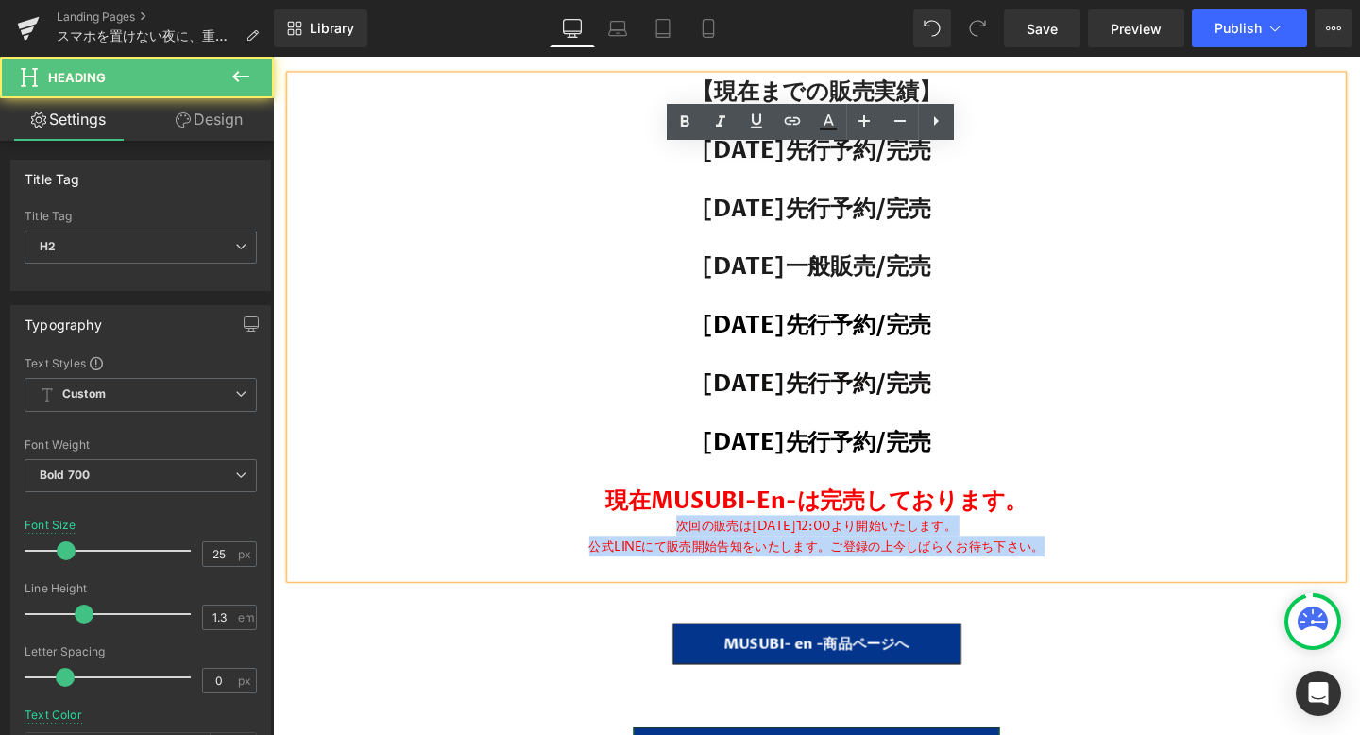
click at [697, 540] on span "次回の販売は[DATE]12:00より開始いたします。" at bounding box center [844, 549] width 295 height 18
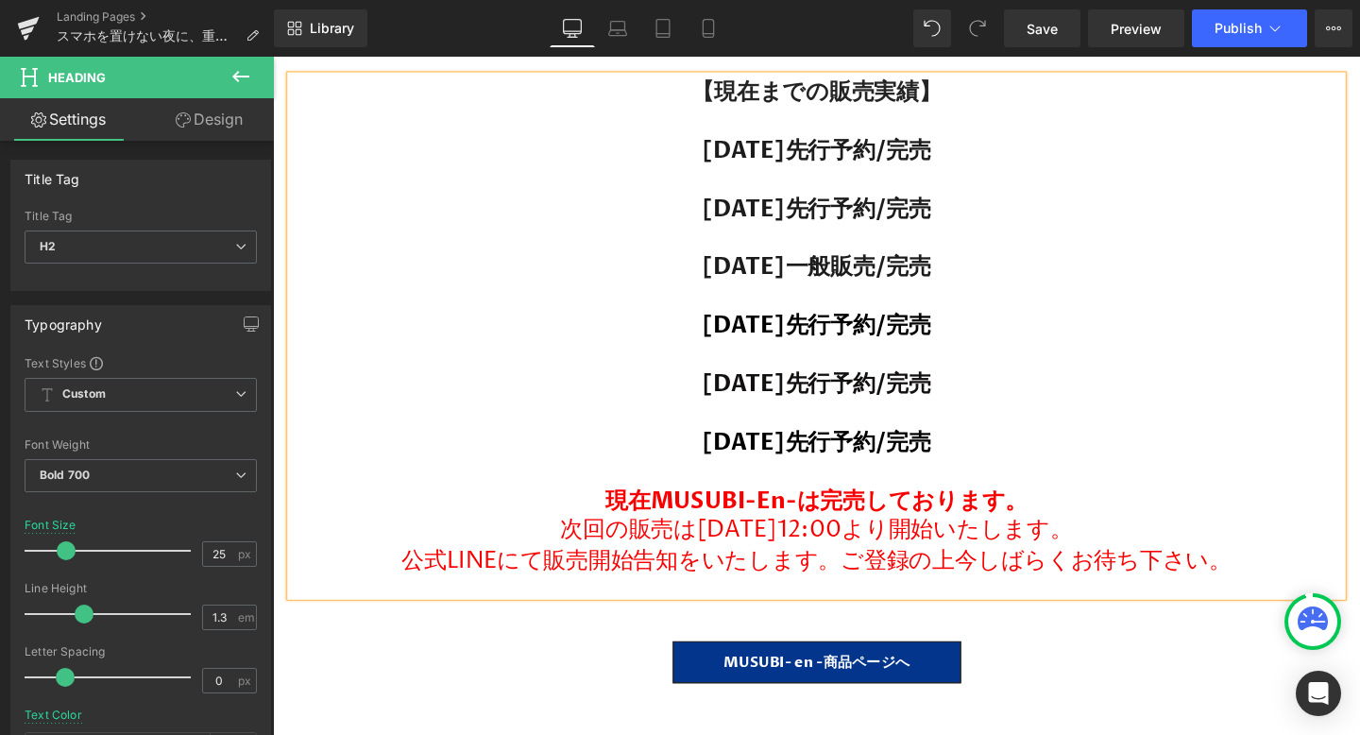
scroll to position [38218, 1143]
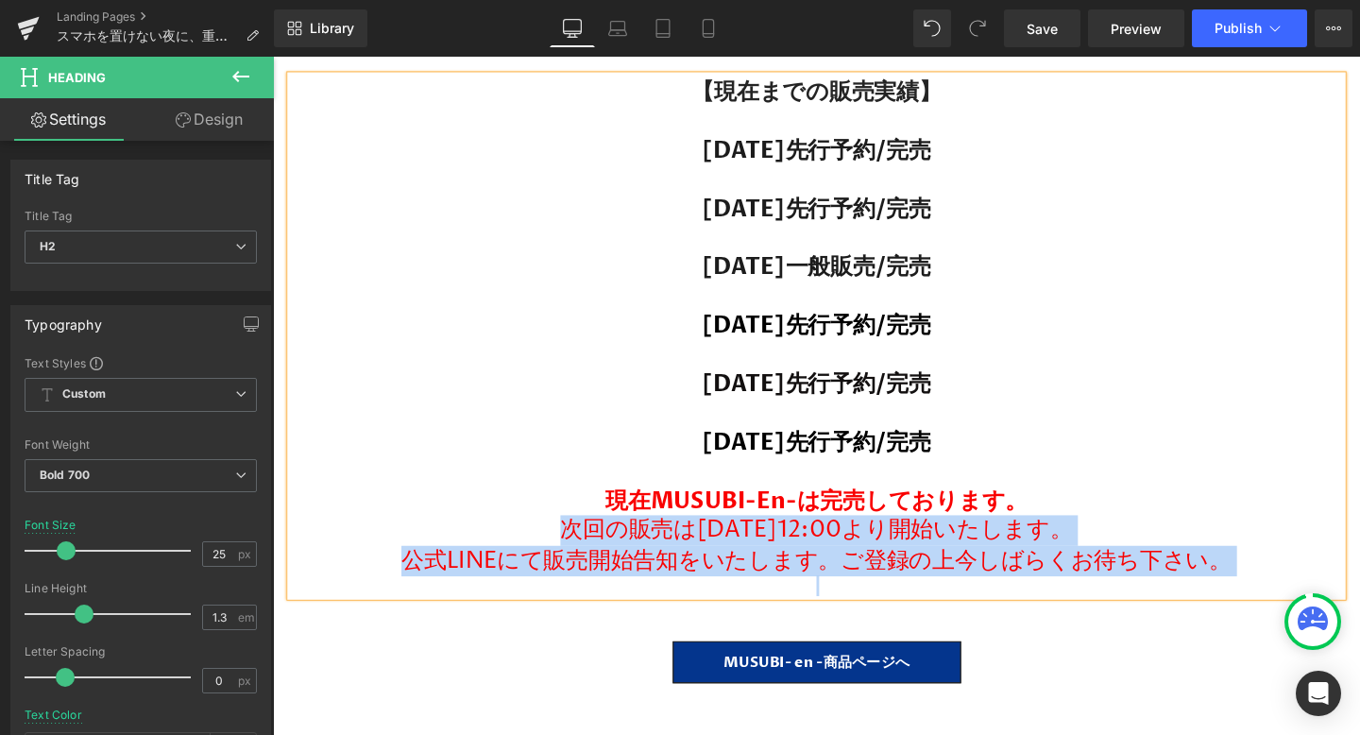
drag, startPoint x: 567, startPoint y: 499, endPoint x: 1281, endPoint y: 565, distance: 717.1
click at [1281, 565] on div "【現在までの販売実績】 [DATE]先行予約/完売 [DATE]先行予約/完売 [DATE]一般販売/完売 [DATE]先行予約/完売 [DATE]先行予約/…" at bounding box center [844, 351] width 1105 height 548
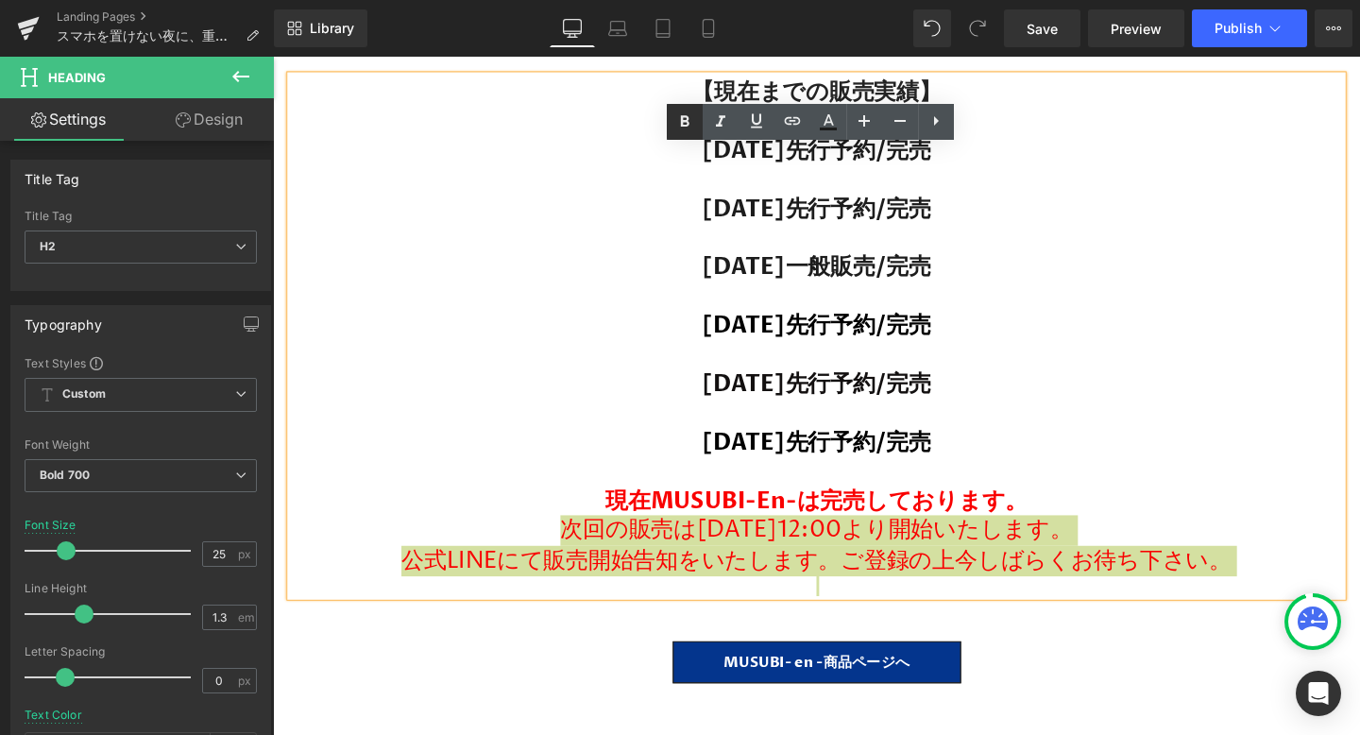
click at [687, 119] on icon at bounding box center [685, 120] width 9 height 11
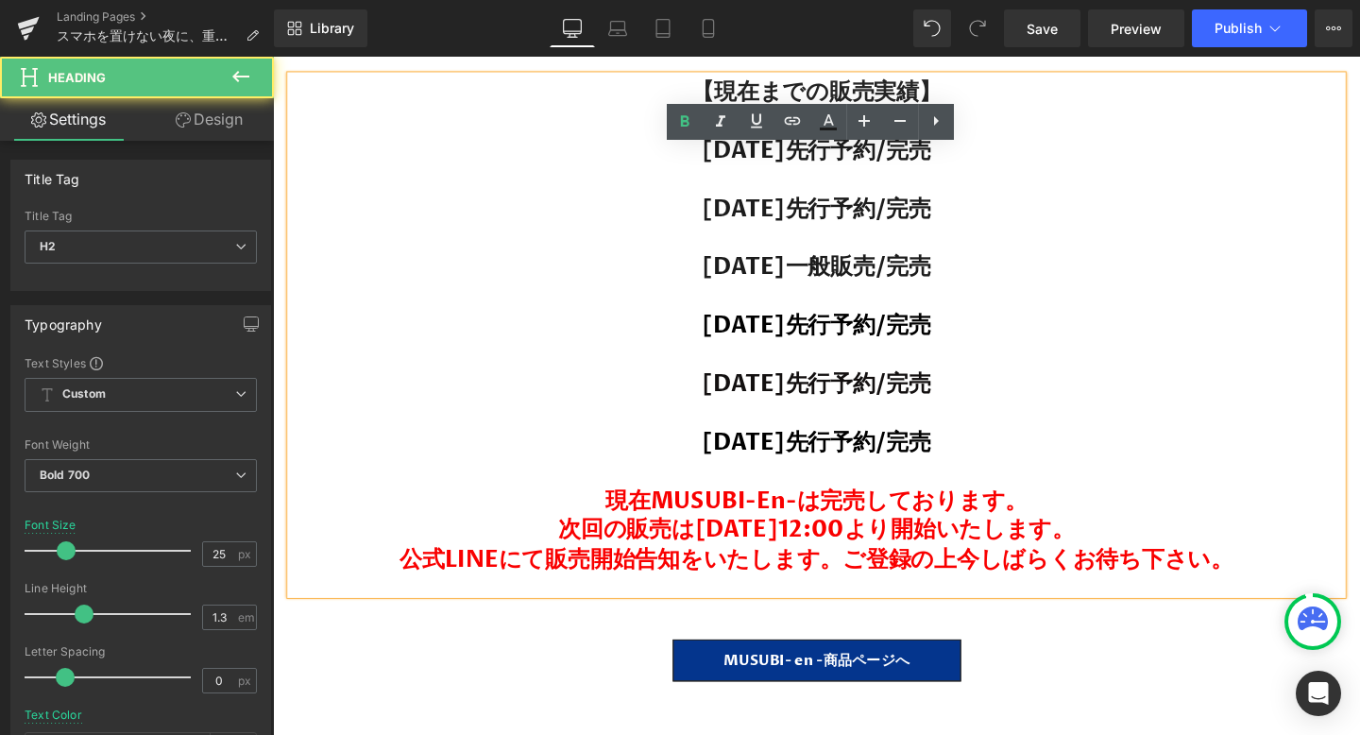
click at [867, 569] on span "公式LINEにて販売開始告知をいたします。ご登録の上今しばらくお待ち下さい。" at bounding box center [844, 585] width 876 height 32
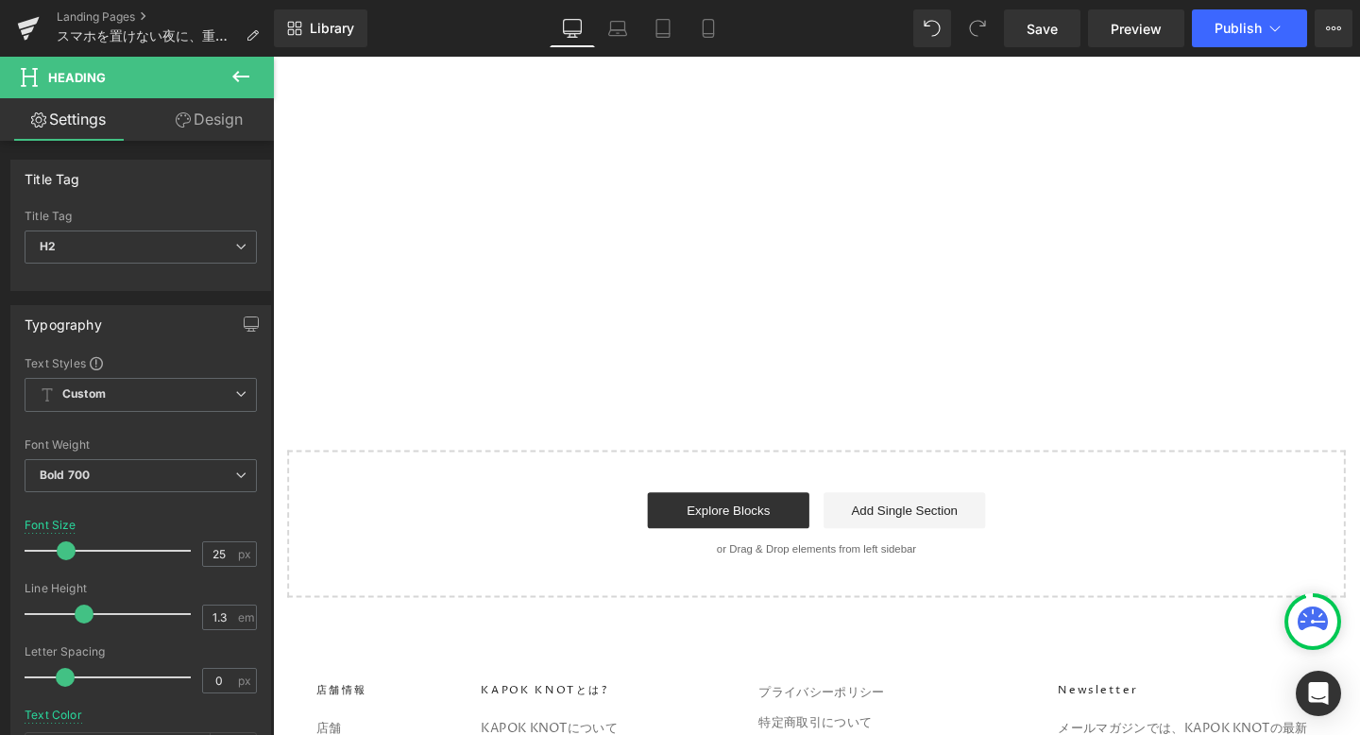
scroll to position [37252, 0]
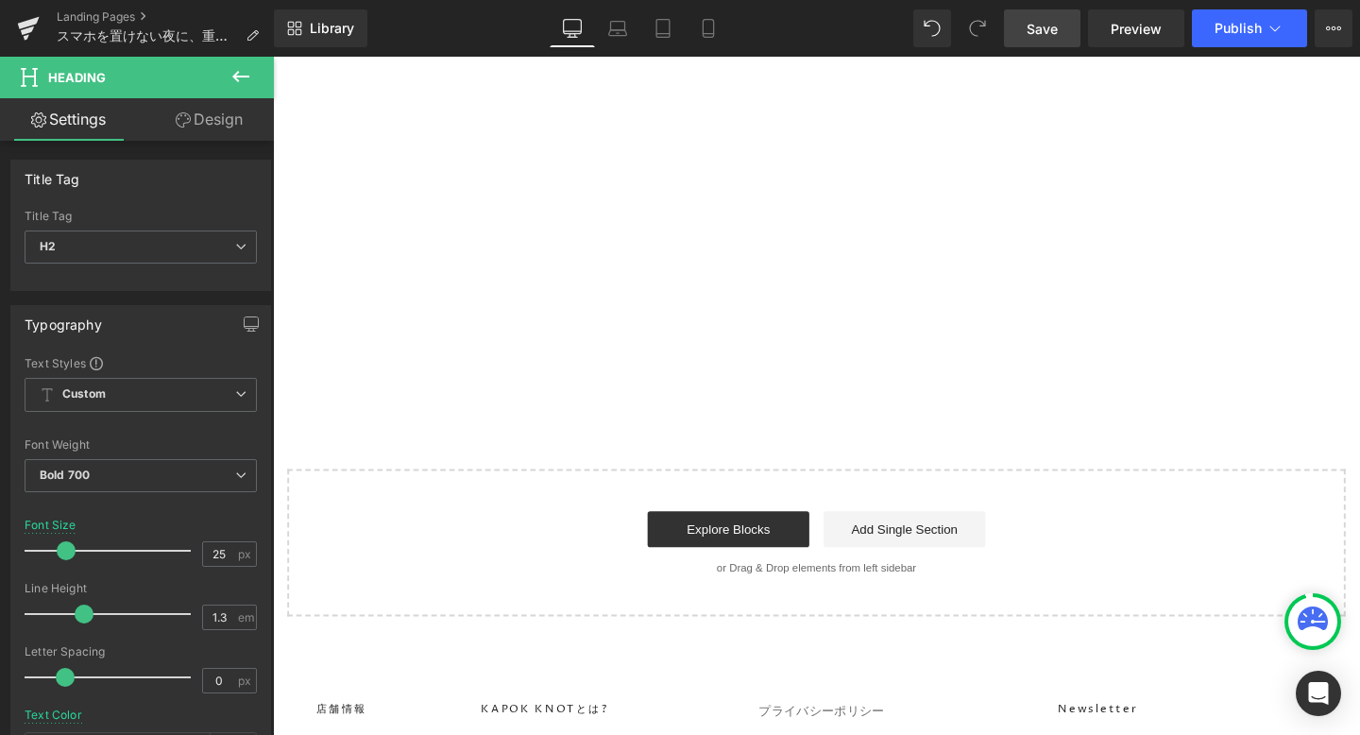
click at [1040, 17] on link "Save" at bounding box center [1042, 28] width 77 height 38
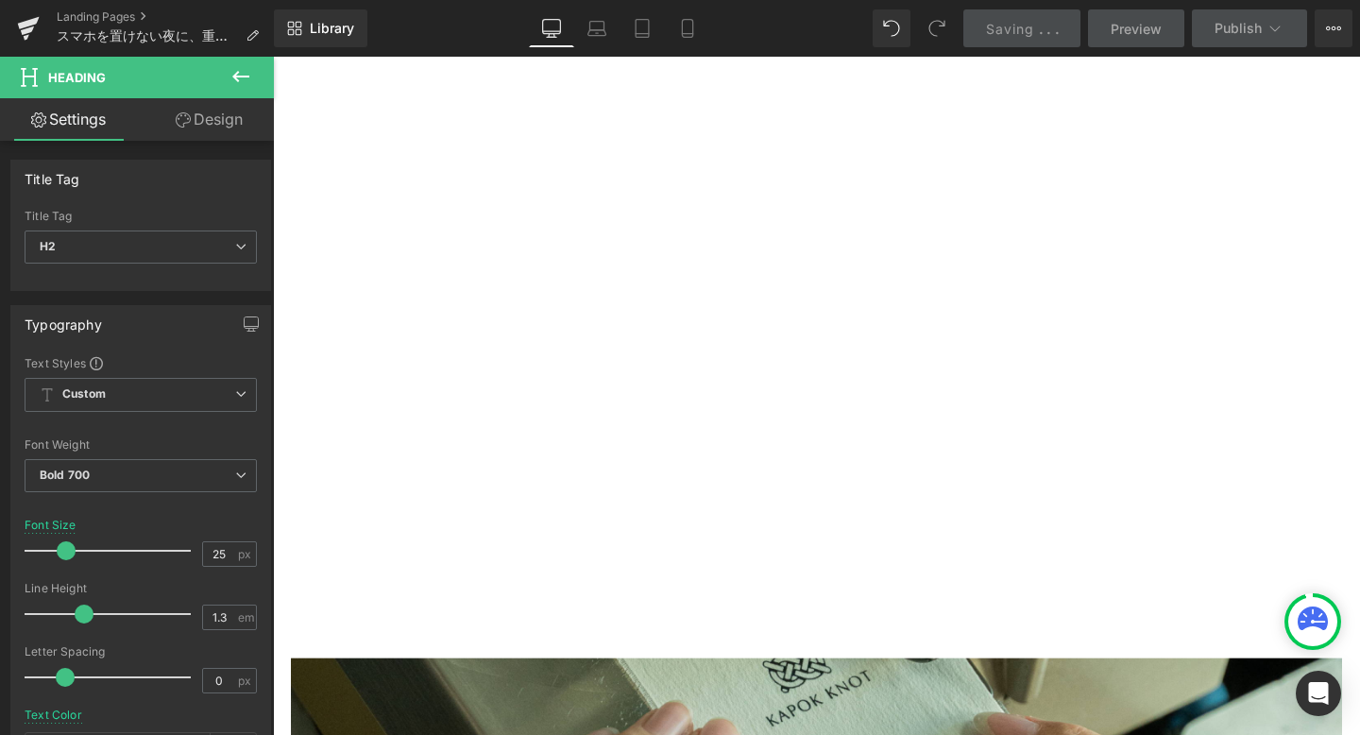
scroll to position [34127, 0]
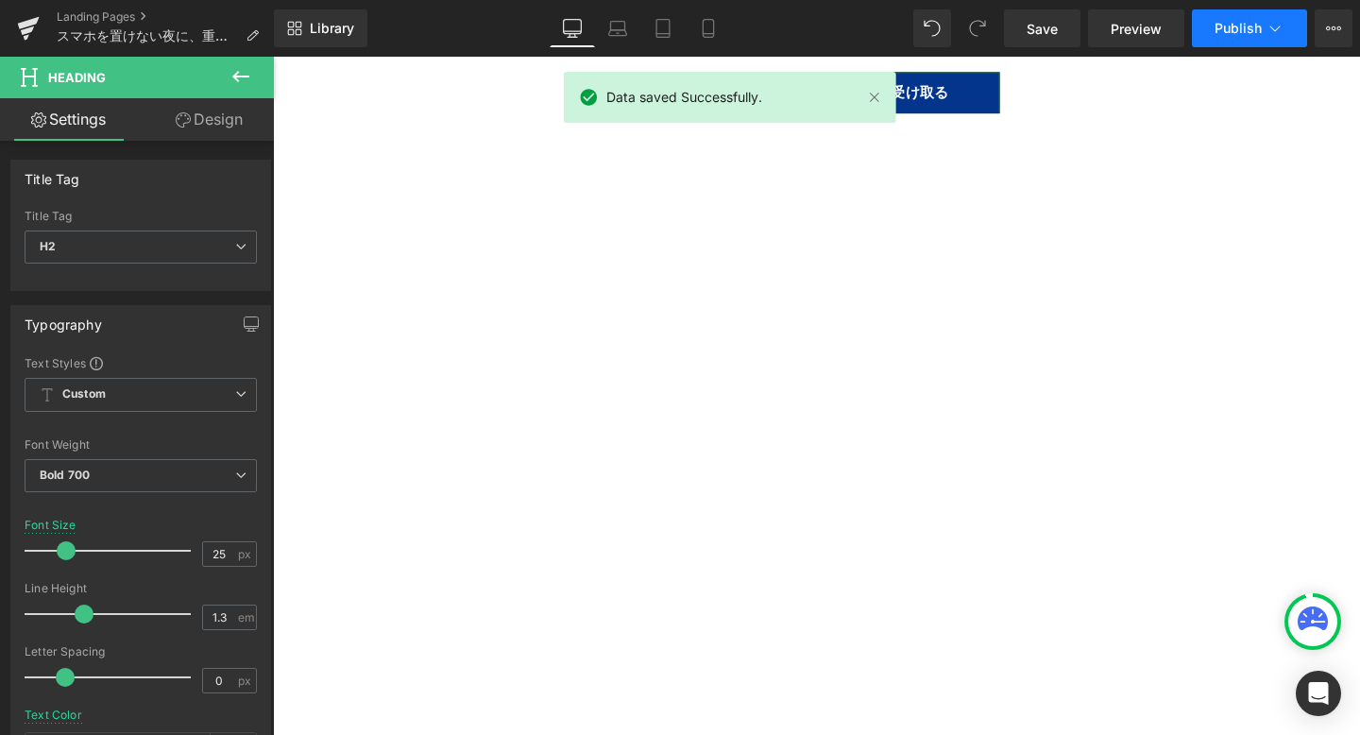
click at [1225, 26] on span "Publish" at bounding box center [1238, 28] width 47 height 15
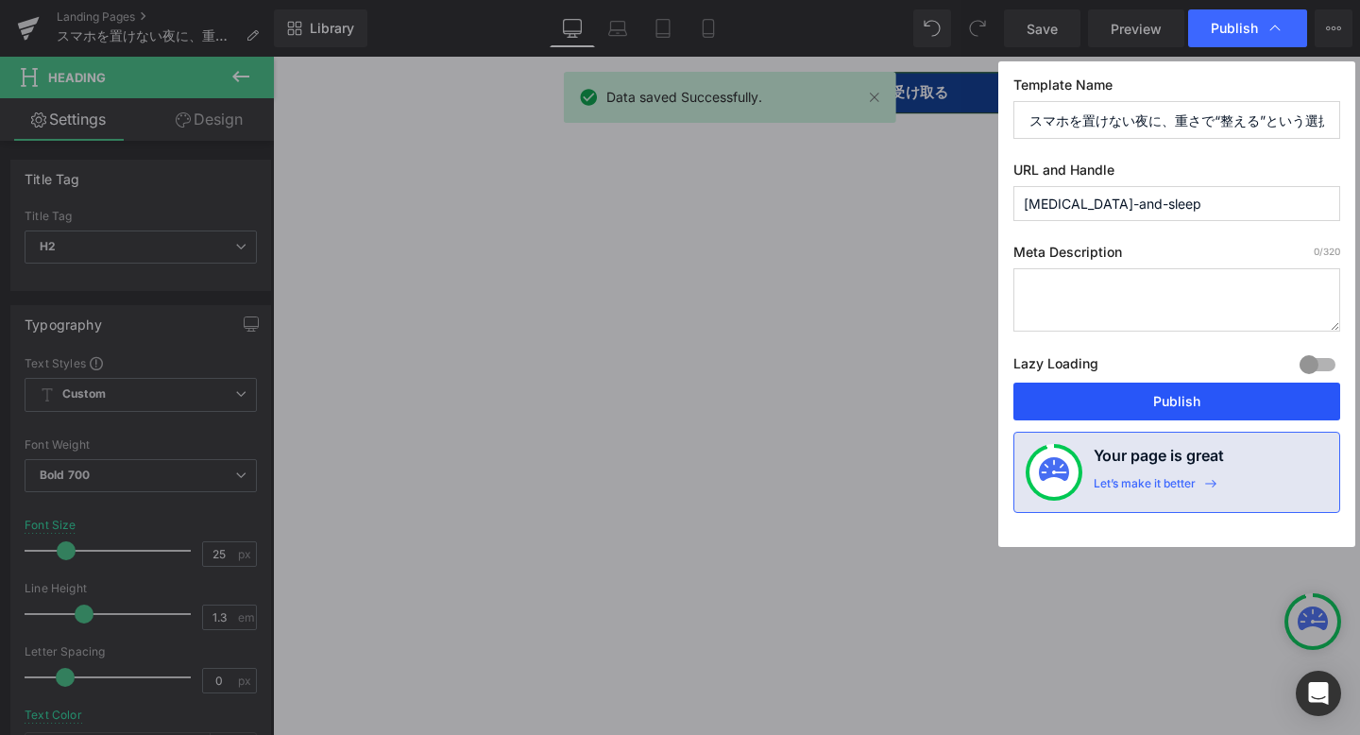
click at [1137, 414] on button "Publish" at bounding box center [1176, 402] width 327 height 38
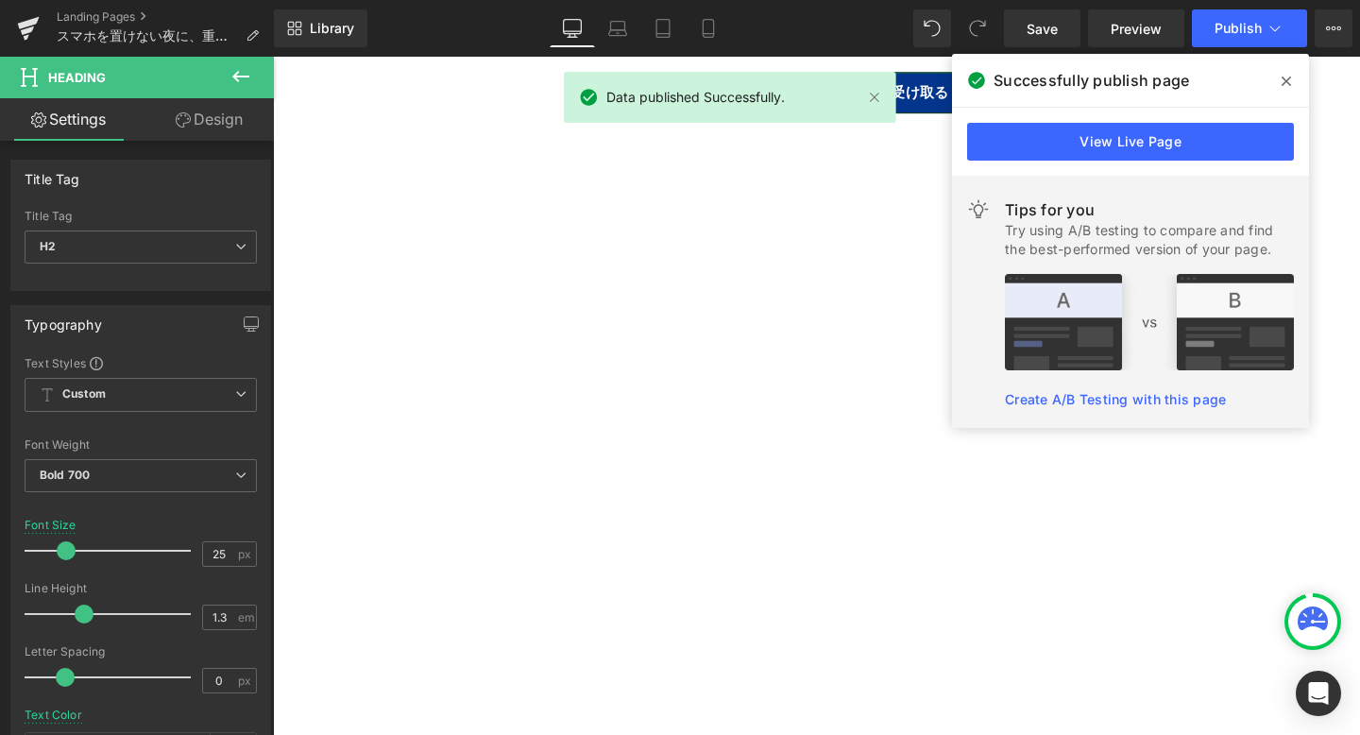
click at [1285, 80] on icon at bounding box center [1286, 81] width 9 height 9
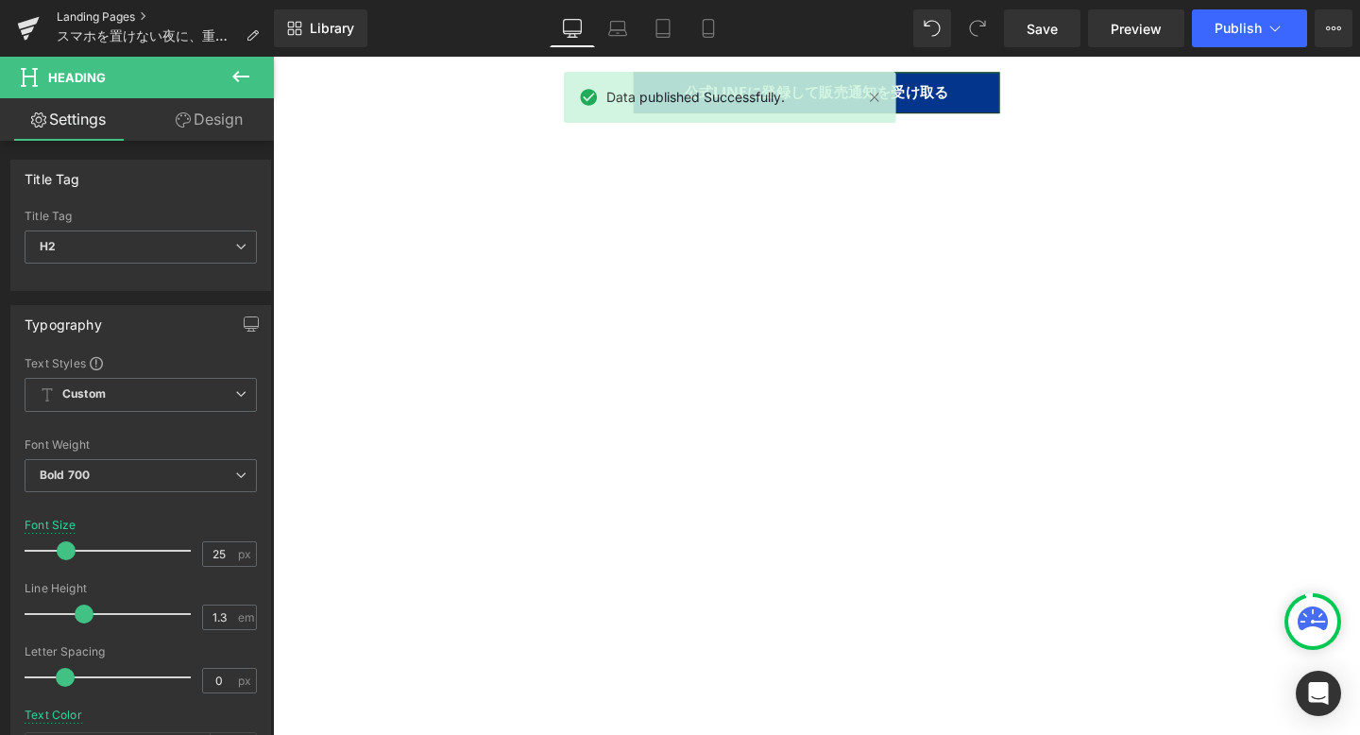
click at [112, 15] on link "Landing Pages" at bounding box center [165, 16] width 217 height 15
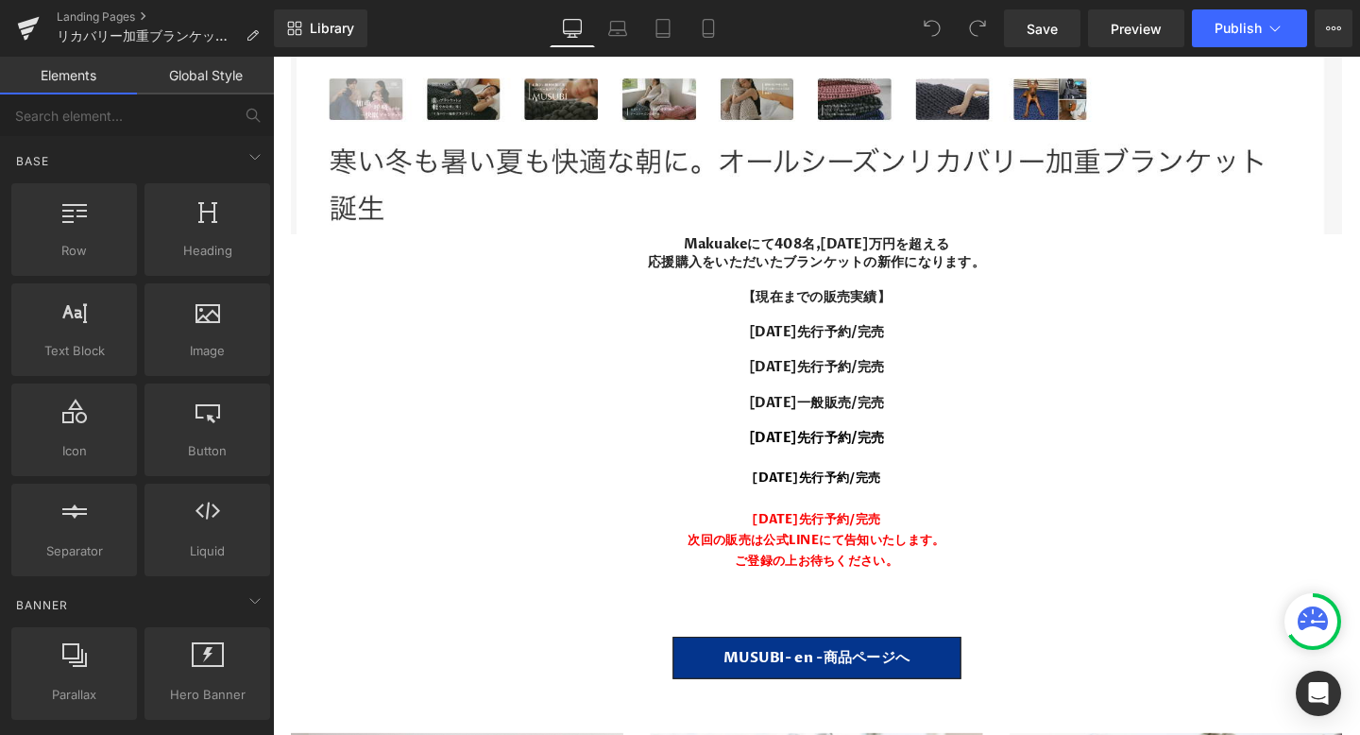
scroll to position [16067, 0]
click at [947, 524] on div at bounding box center [844, 520] width 1105 height 22
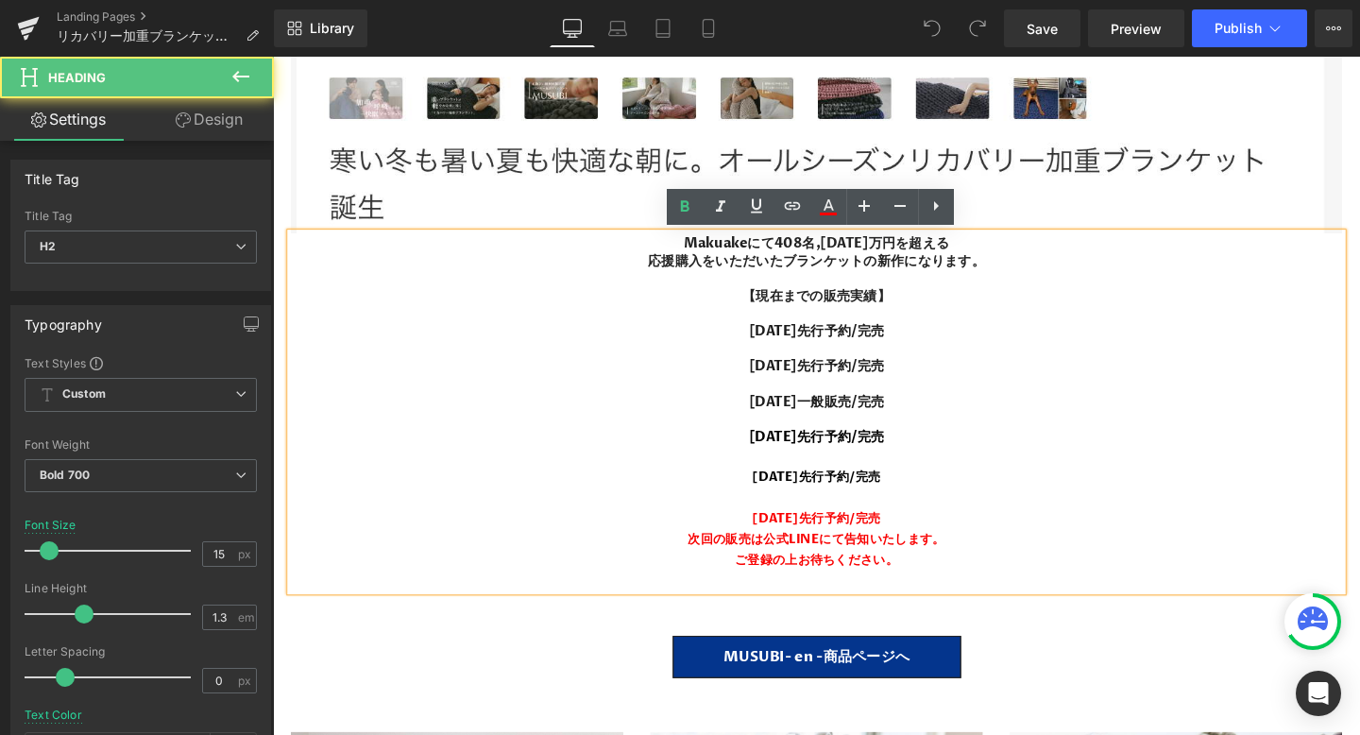
click at [937, 570] on div "次回の販売は公式LINEにて告知いたします。" at bounding box center [844, 564] width 1105 height 22
click at [928, 582] on font "ご登録の上お待ちください。" at bounding box center [844, 586] width 172 height 18
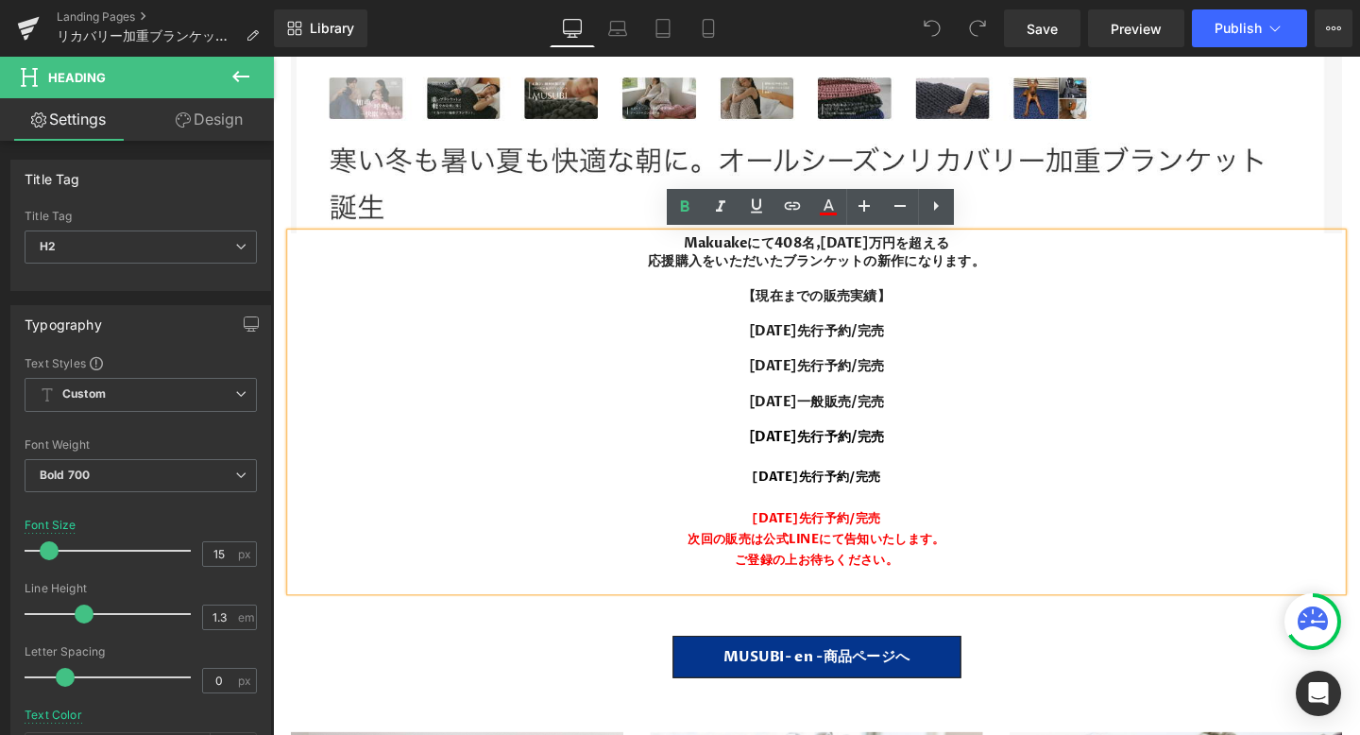
paste div
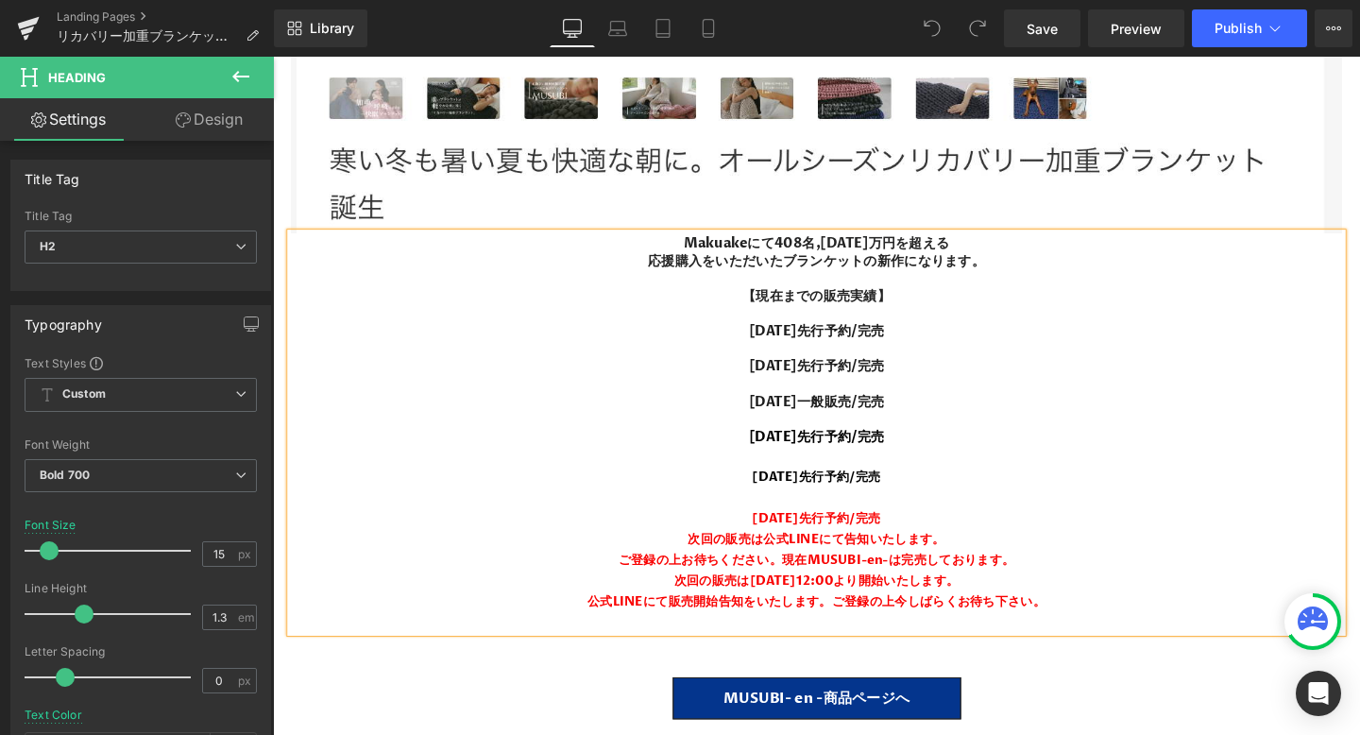
scroll to position [28654, 1143]
drag, startPoint x: 808, startPoint y: 584, endPoint x: 703, endPoint y: 560, distance: 108.4
click at [703, 560] on div "Makuakeにて408名,1300万円を超える 応援購入をいただいたブランケットの新作になります。 【現在までの販売実績】 2024年10月先行予約/完売 …" at bounding box center [844, 452] width 1105 height 419
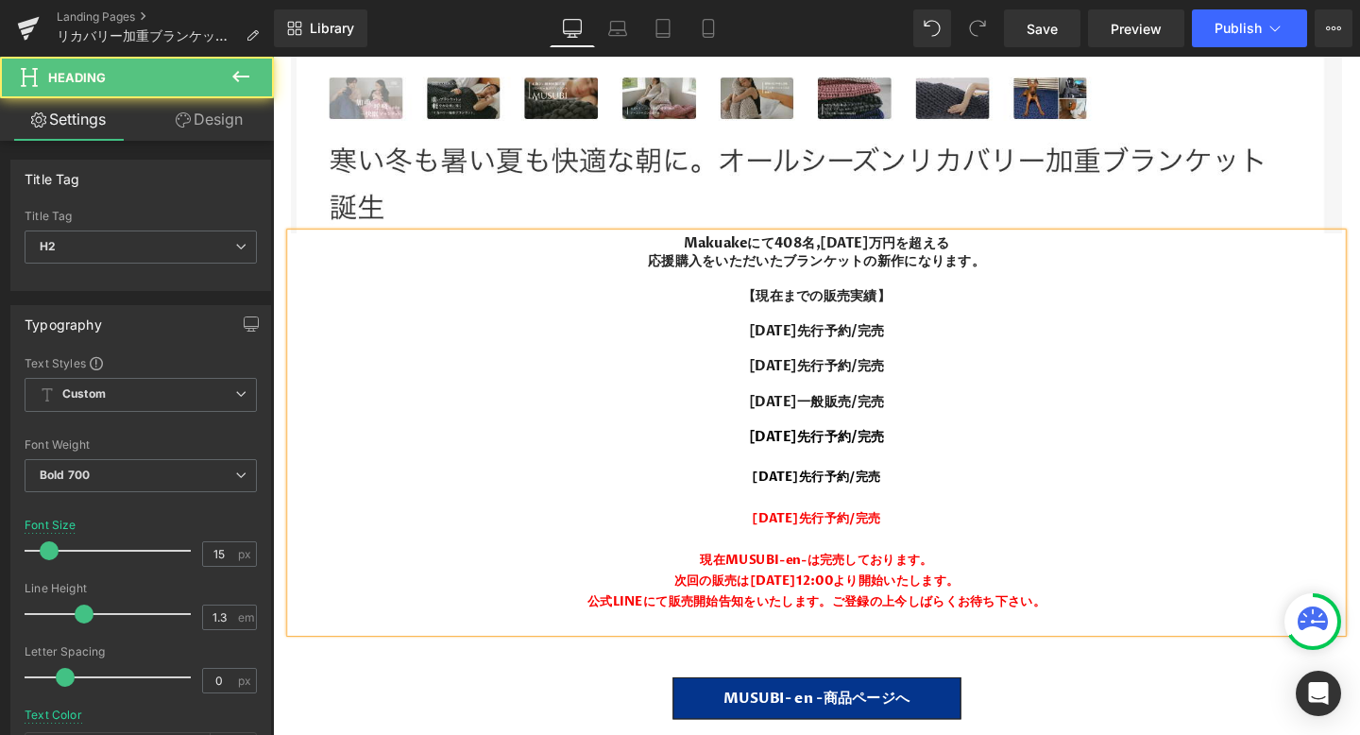
drag, startPoint x: 953, startPoint y: 536, endPoint x: 723, endPoint y: 536, distance: 229.5
click at [723, 536] on div "[DATE]先行予約/完売" at bounding box center [844, 543] width 1105 height 22
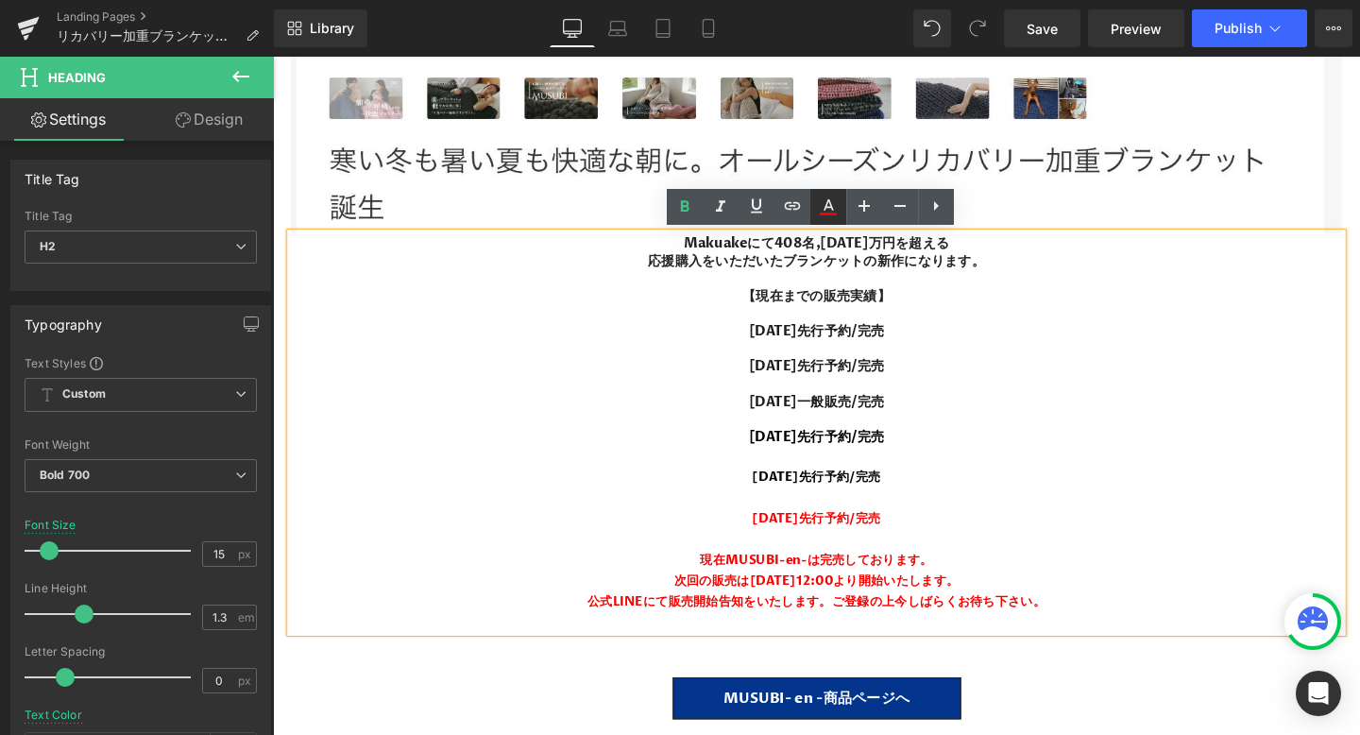
click at [834, 208] on icon at bounding box center [828, 207] width 23 height 23
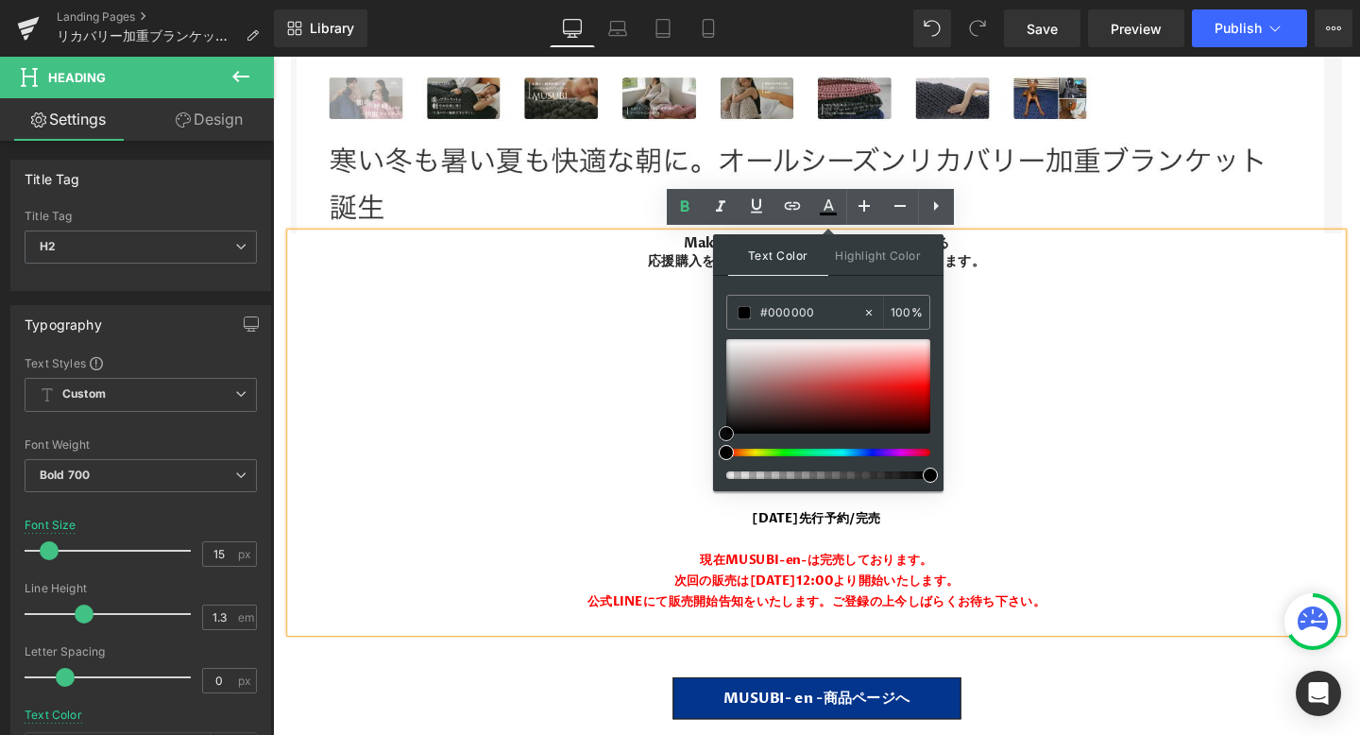
drag, startPoint x: 758, startPoint y: 378, endPoint x: 718, endPoint y: 440, distance: 74.4
click at [718, 440] on div "Text Color Highlight Color #333333 #f90000 100 % none 0 %" at bounding box center [828, 362] width 230 height 257
click at [664, 592] on div "現在MUSUBI-en-は完売しております。" at bounding box center [844, 586] width 1105 height 22
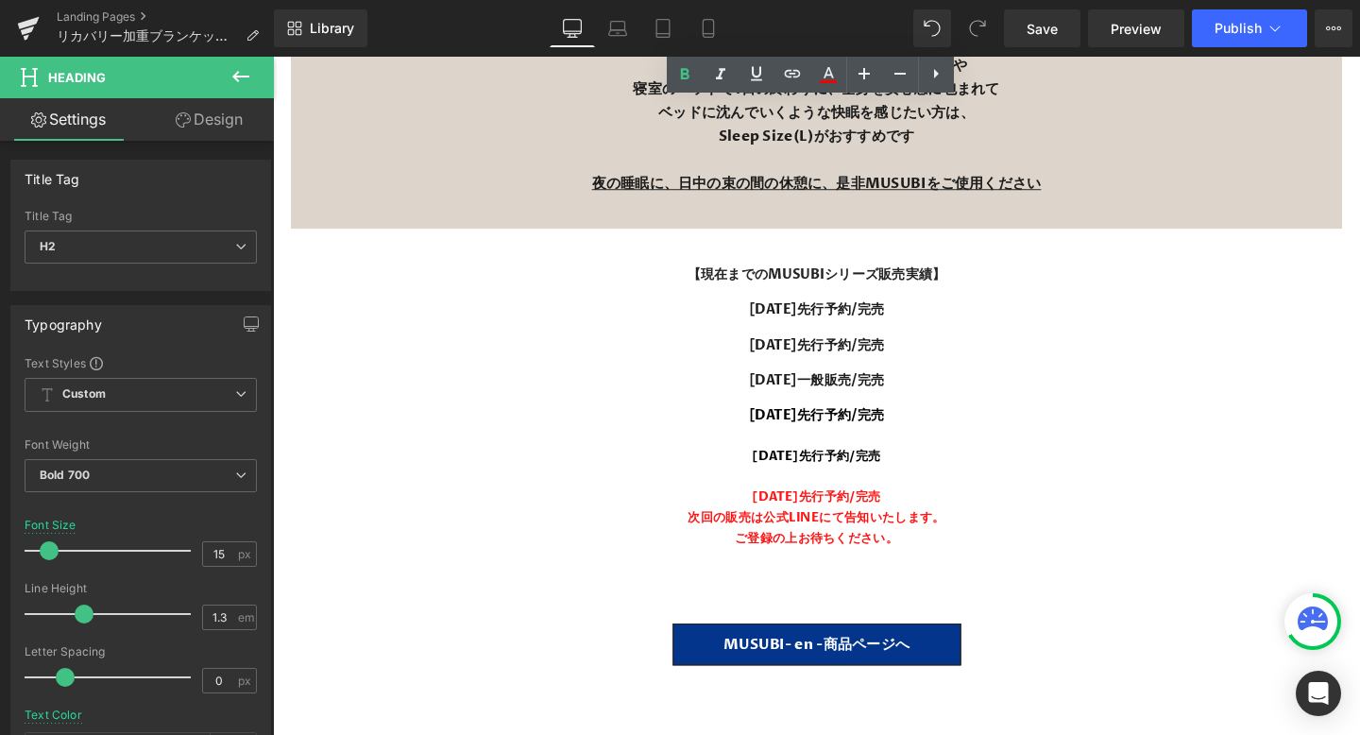
scroll to position [20940, 0]
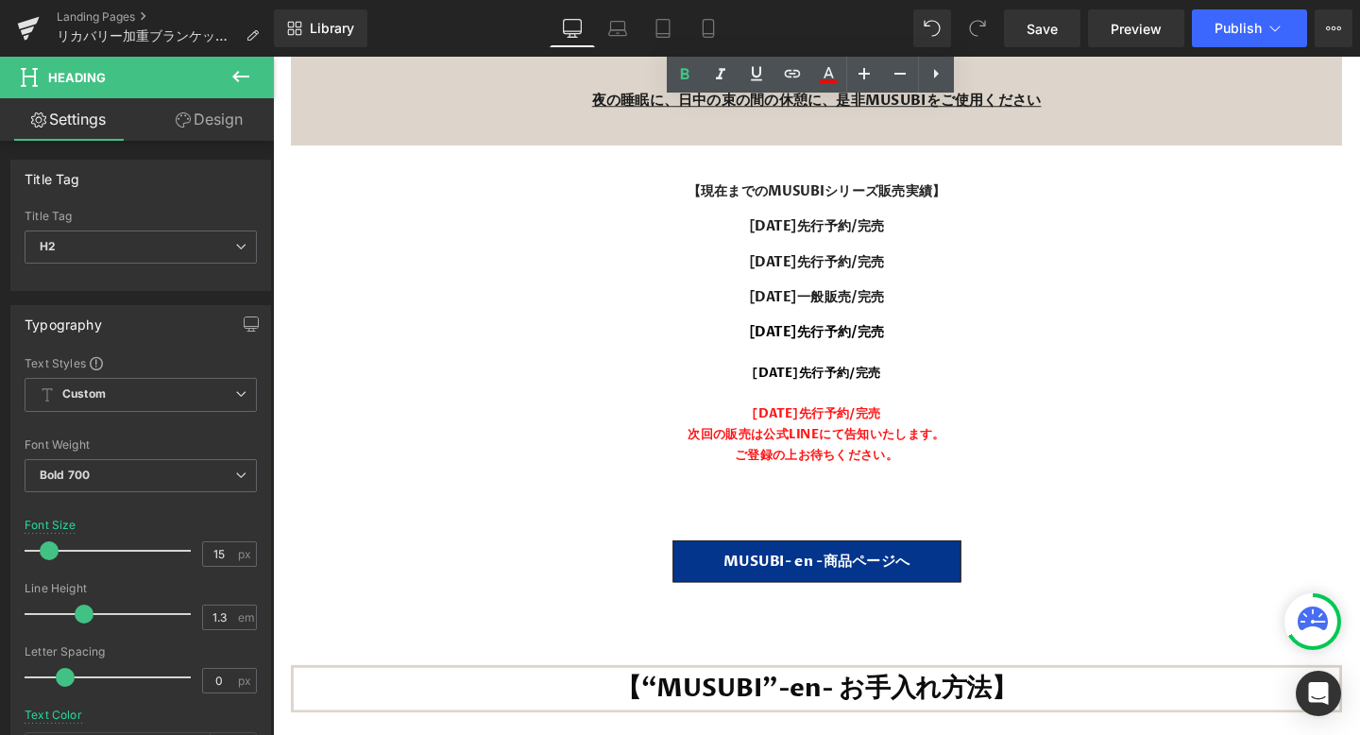
click at [893, 465] on div "ご登録の上お待ちください。" at bounding box center [844, 476] width 1105 height 22
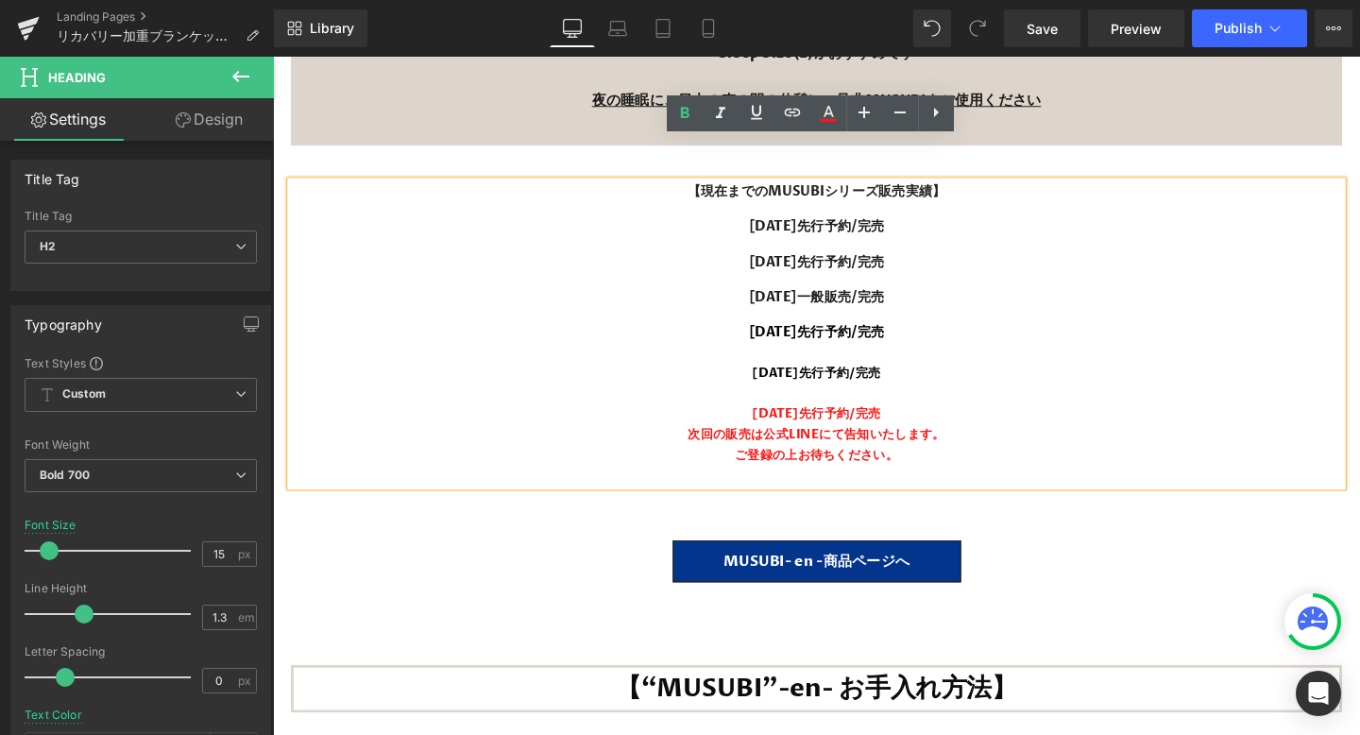
click at [941, 465] on div "ご登録の上お待ちください。" at bounding box center [844, 476] width 1105 height 22
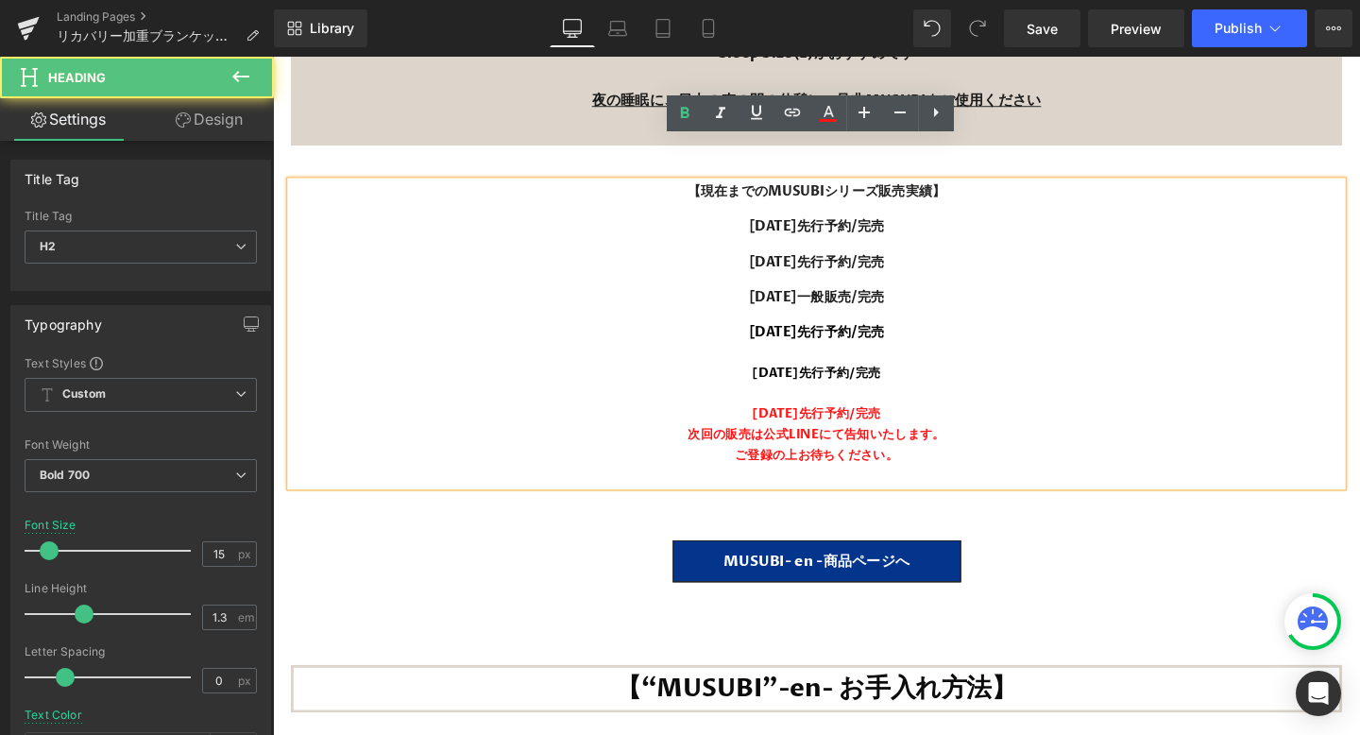
paste div
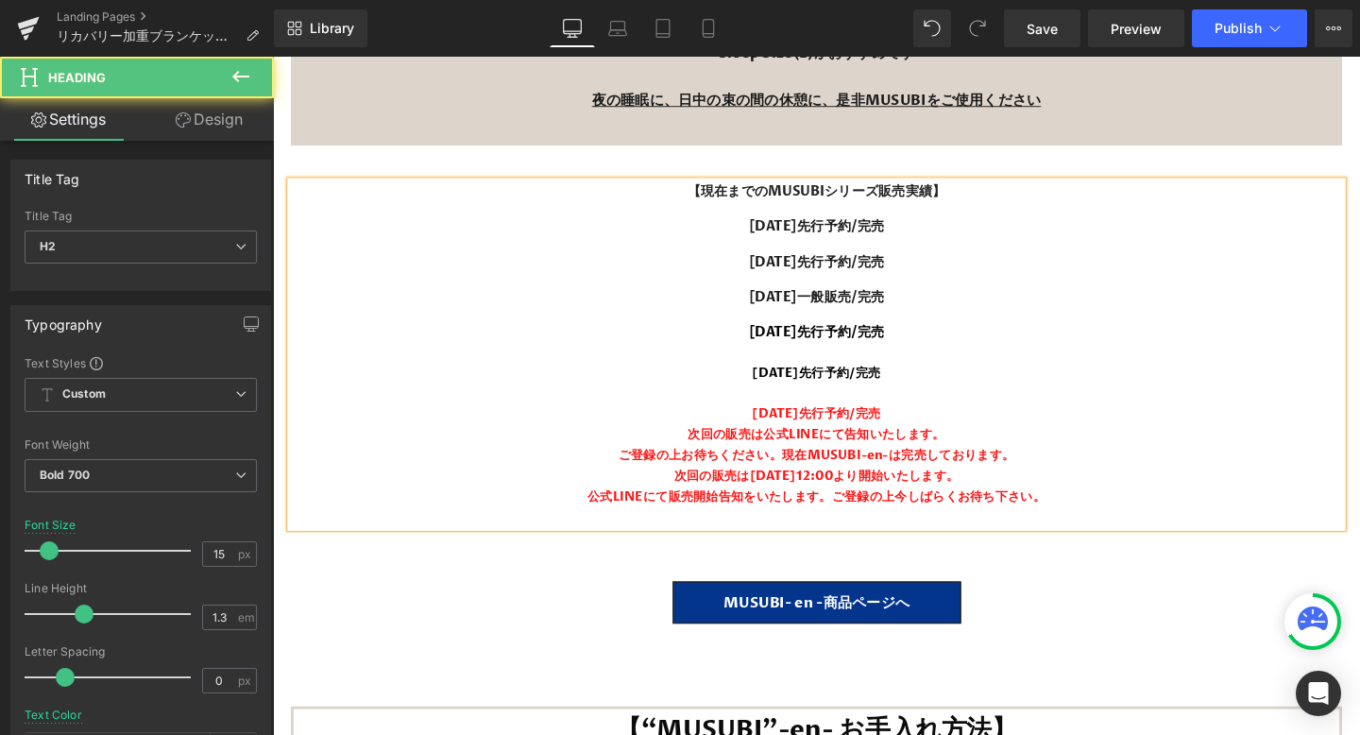
scroll to position [28699, 1143]
drag, startPoint x: 805, startPoint y: 431, endPoint x: 719, endPoint y: 414, distance: 87.6
click at [719, 414] on div "【現在までのMUSUBIシリーズ販売実績】 2024年10月先行予約/完売 2024年11月先行予約/完売 2025年1月一般販売/完売 2025年5月23日…" at bounding box center [844, 370] width 1105 height 364
drag, startPoint x: 951, startPoint y: 383, endPoint x: 715, endPoint y: 383, distance: 236.1
click at [715, 421] on div "[DATE]先行予約/完売" at bounding box center [844, 432] width 1105 height 22
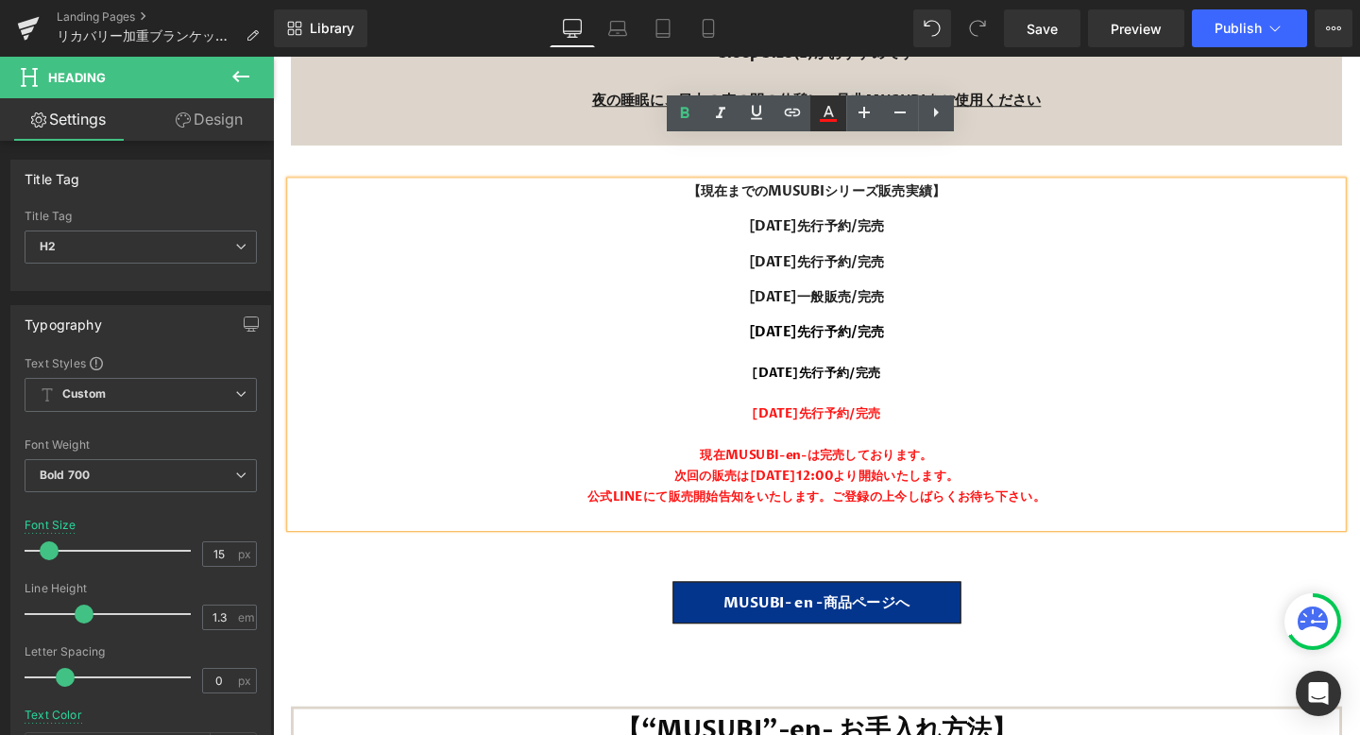
click at [822, 113] on icon at bounding box center [828, 113] width 23 height 23
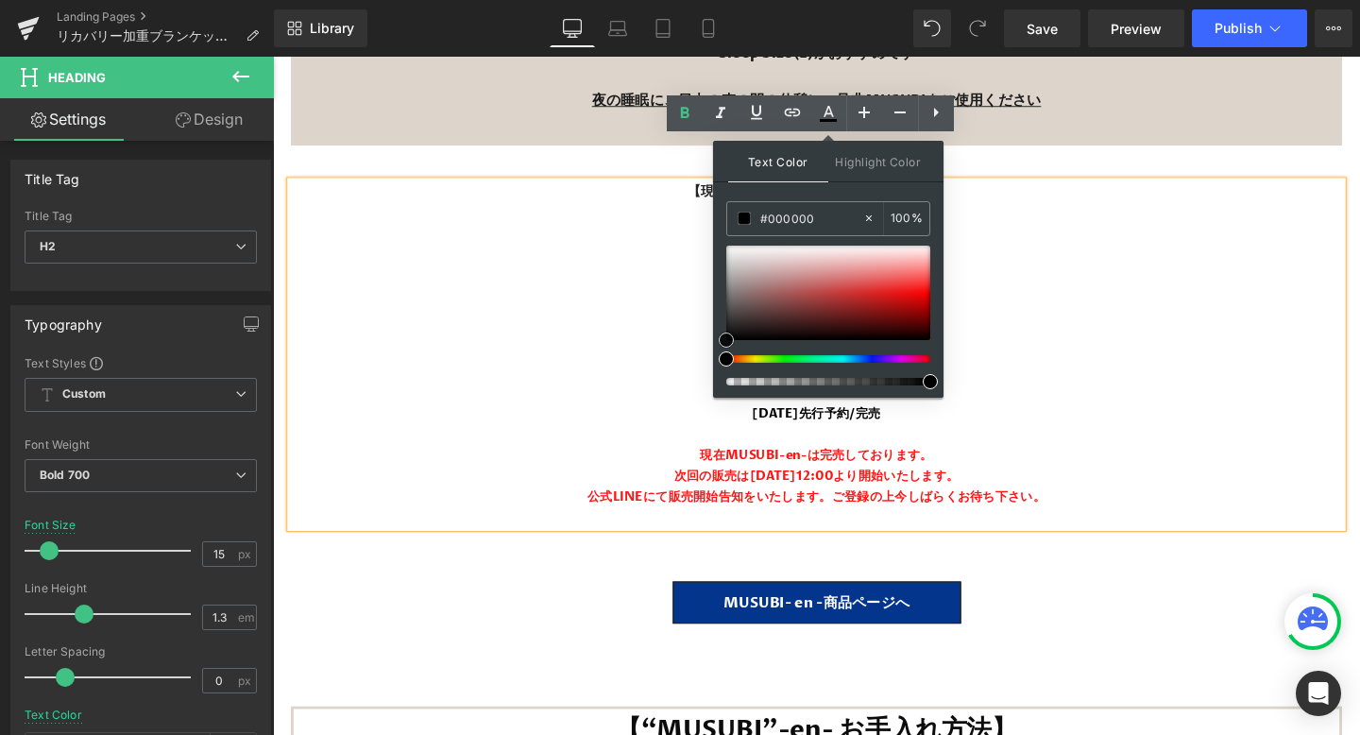
drag, startPoint x: 728, startPoint y: 332, endPoint x: 716, endPoint y: 357, distance: 27.5
click at [716, 357] on div "Text Color Highlight Color #333333 #f90000 100 % none 0 %" at bounding box center [828, 269] width 230 height 257
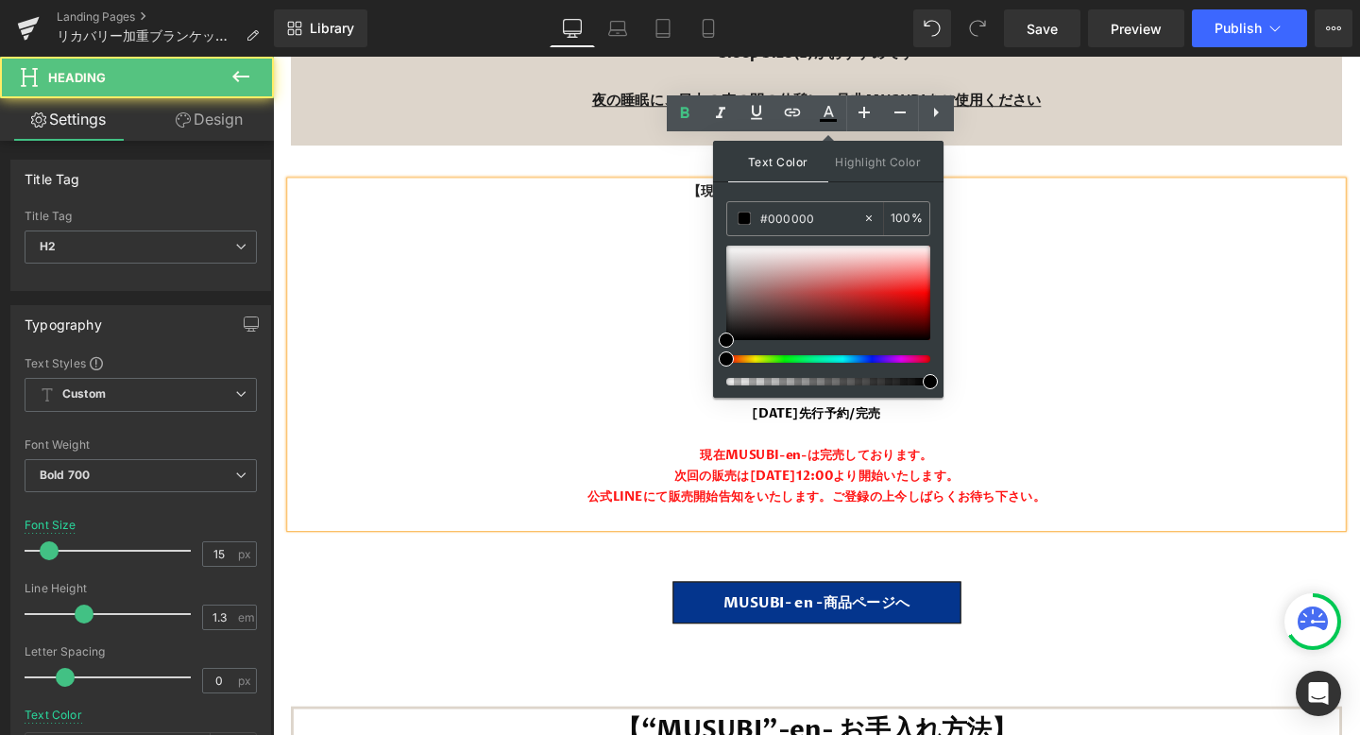
click at [550, 508] on div "公式LINEにて販売開始告知をいたします。ご登録の上今しばらくお待ち下さい。" at bounding box center [844, 519] width 1105 height 22
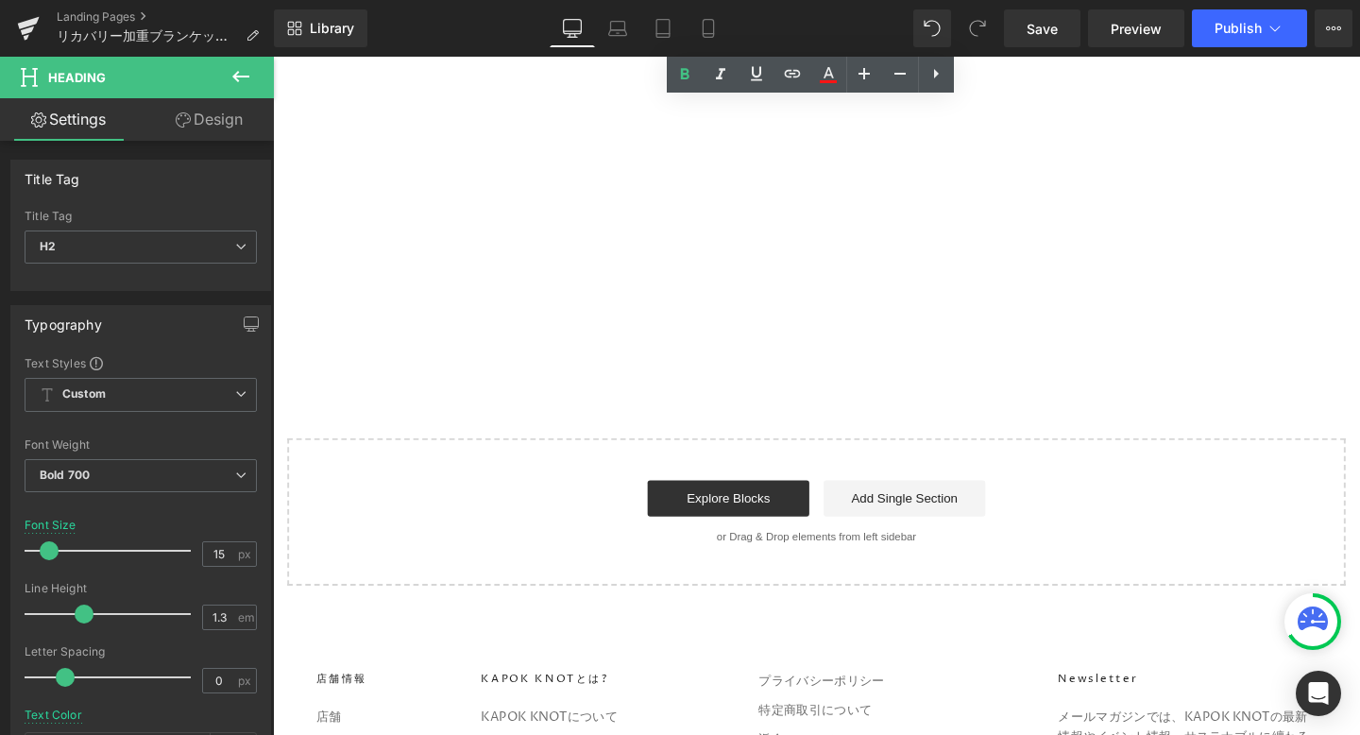
scroll to position [27985, 0]
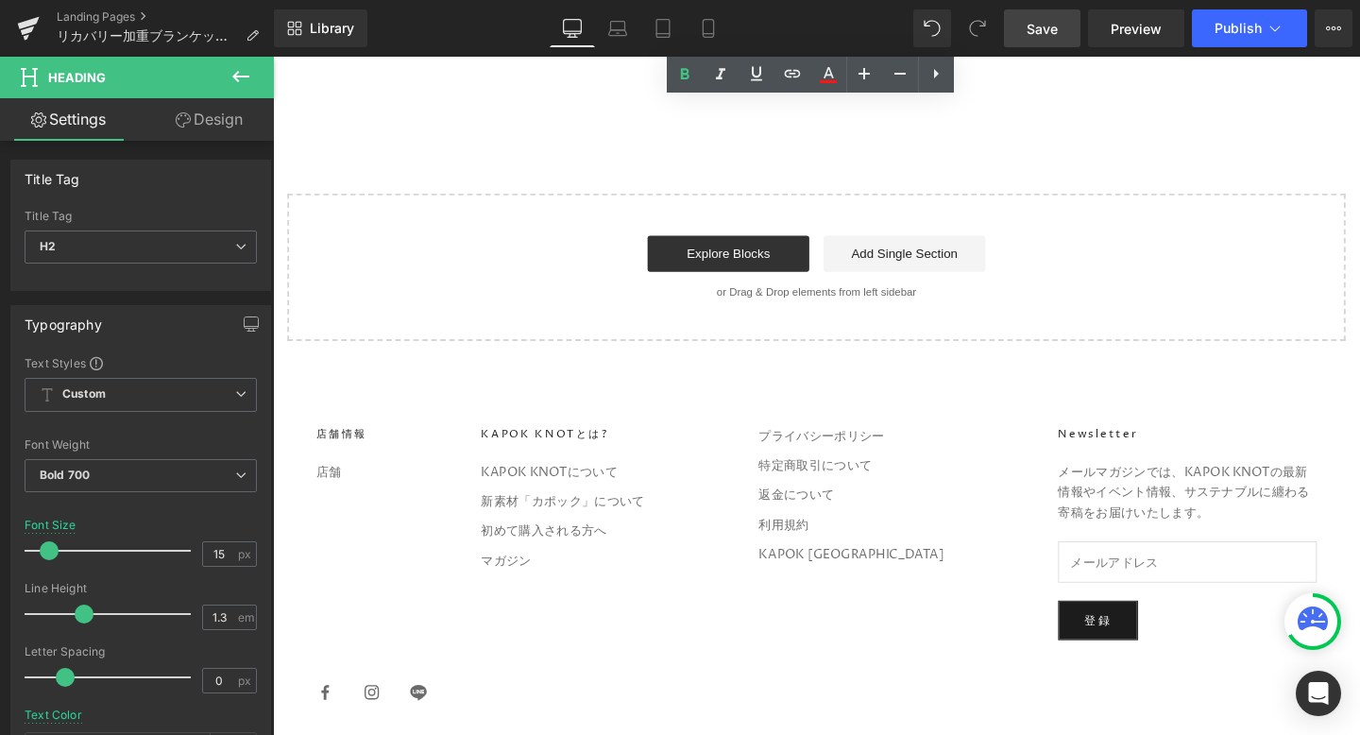
click at [1051, 30] on span "Save" at bounding box center [1042, 29] width 31 height 20
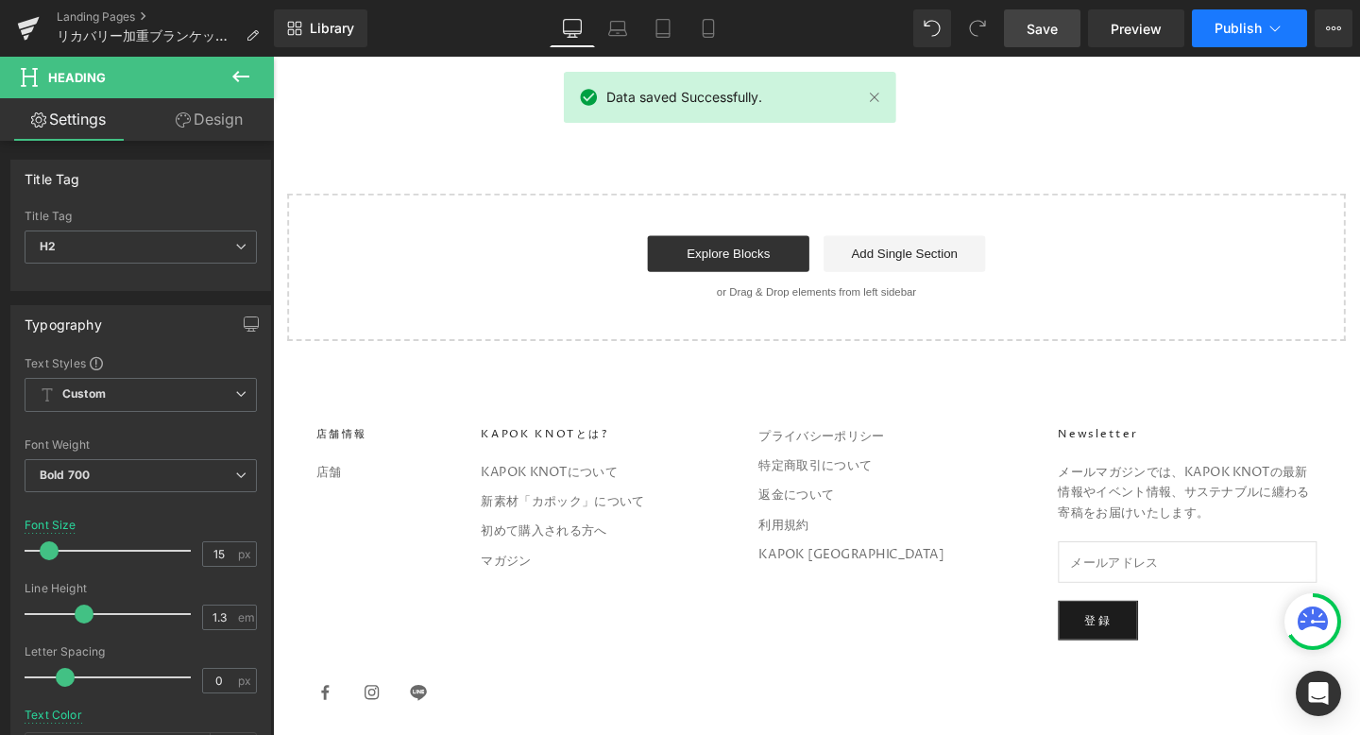
click at [1217, 25] on span "Publish" at bounding box center [1238, 28] width 47 height 15
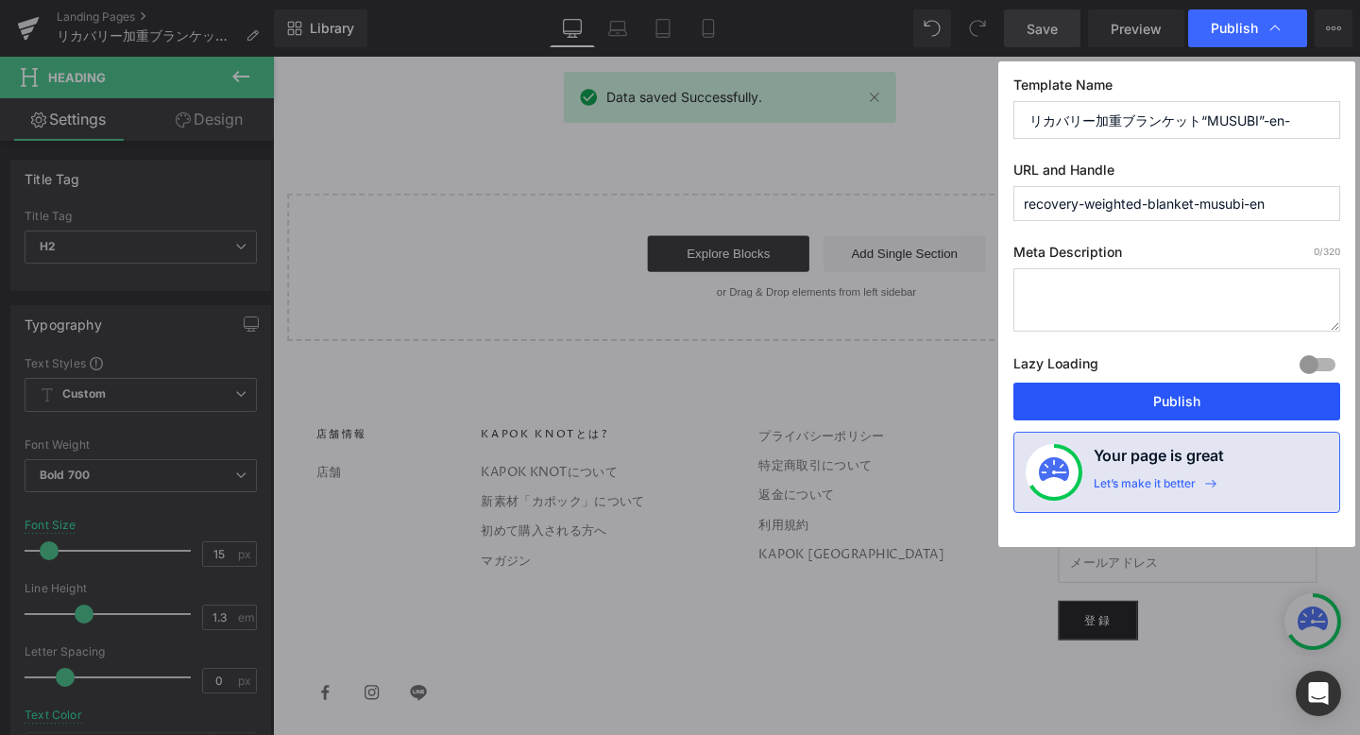
click at [1092, 389] on button "Publish" at bounding box center [1176, 402] width 327 height 38
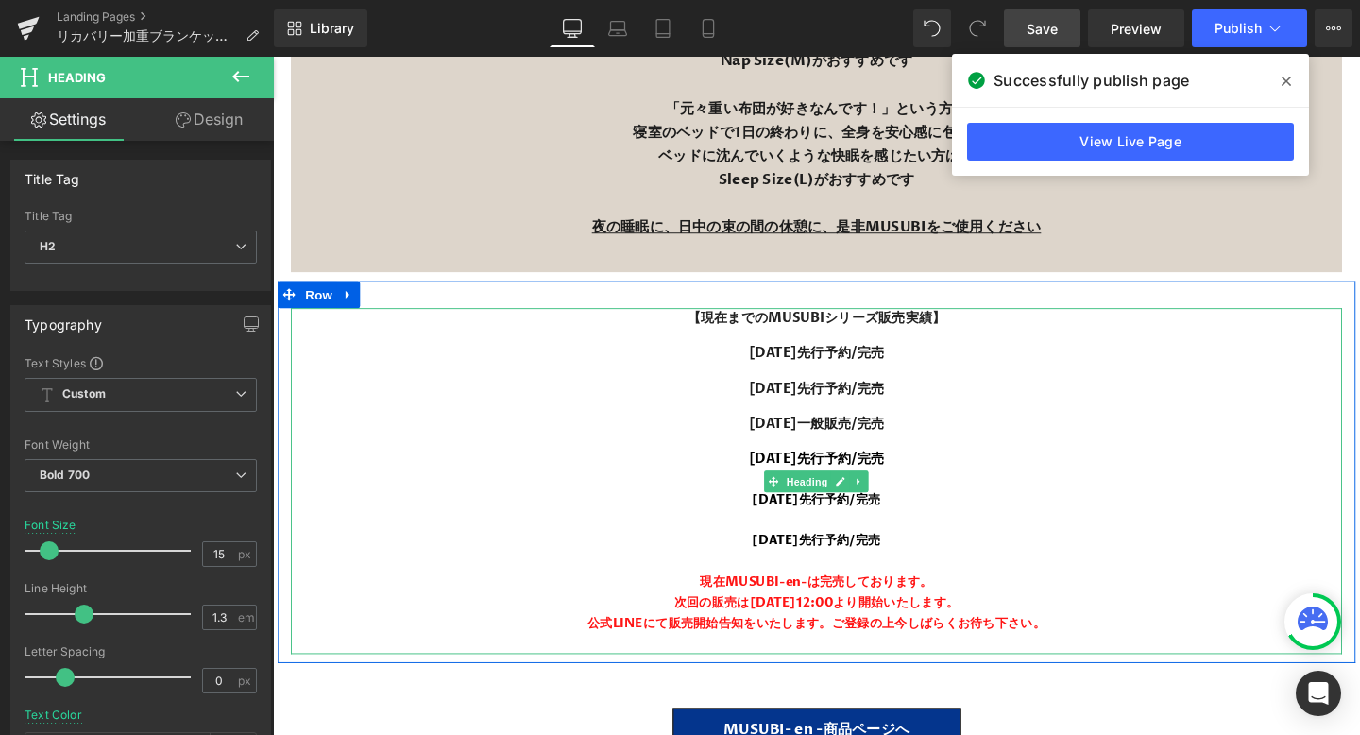
scroll to position [20806, 0]
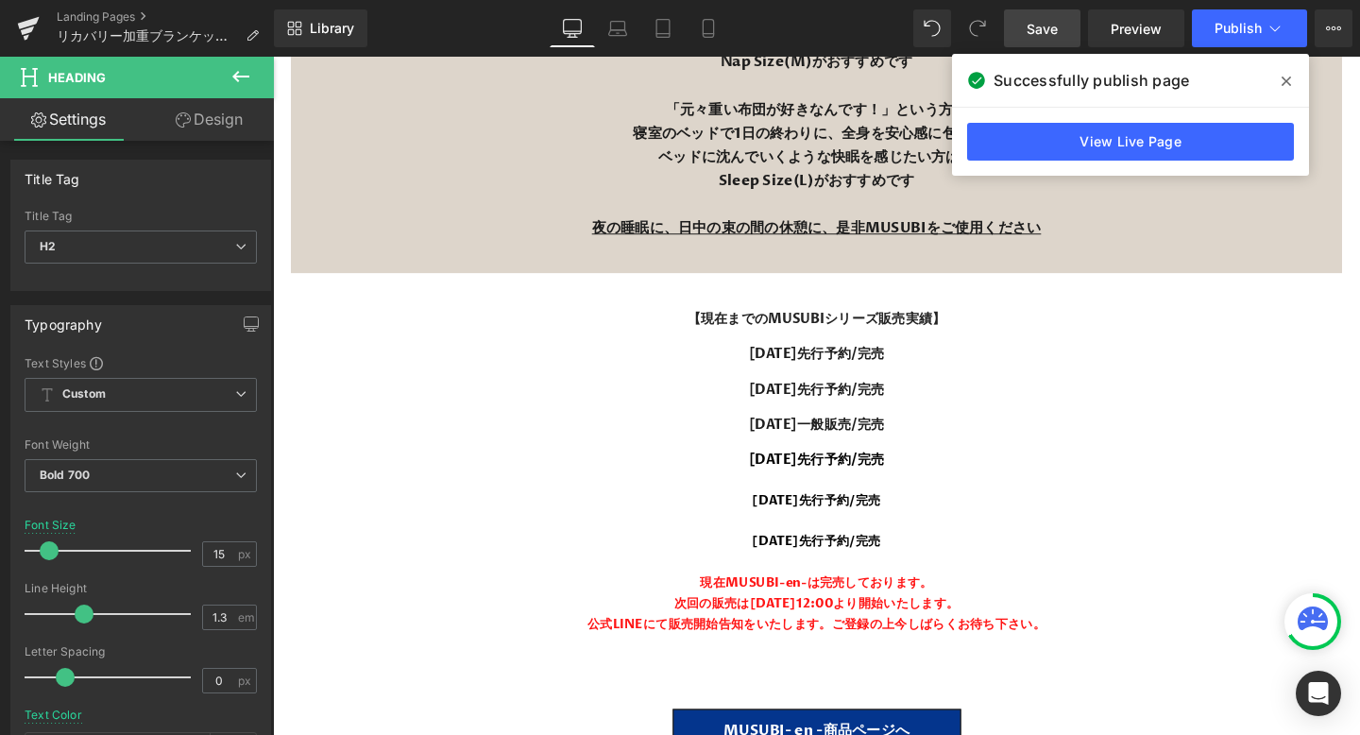
click at [1285, 87] on icon at bounding box center [1286, 81] width 9 height 15
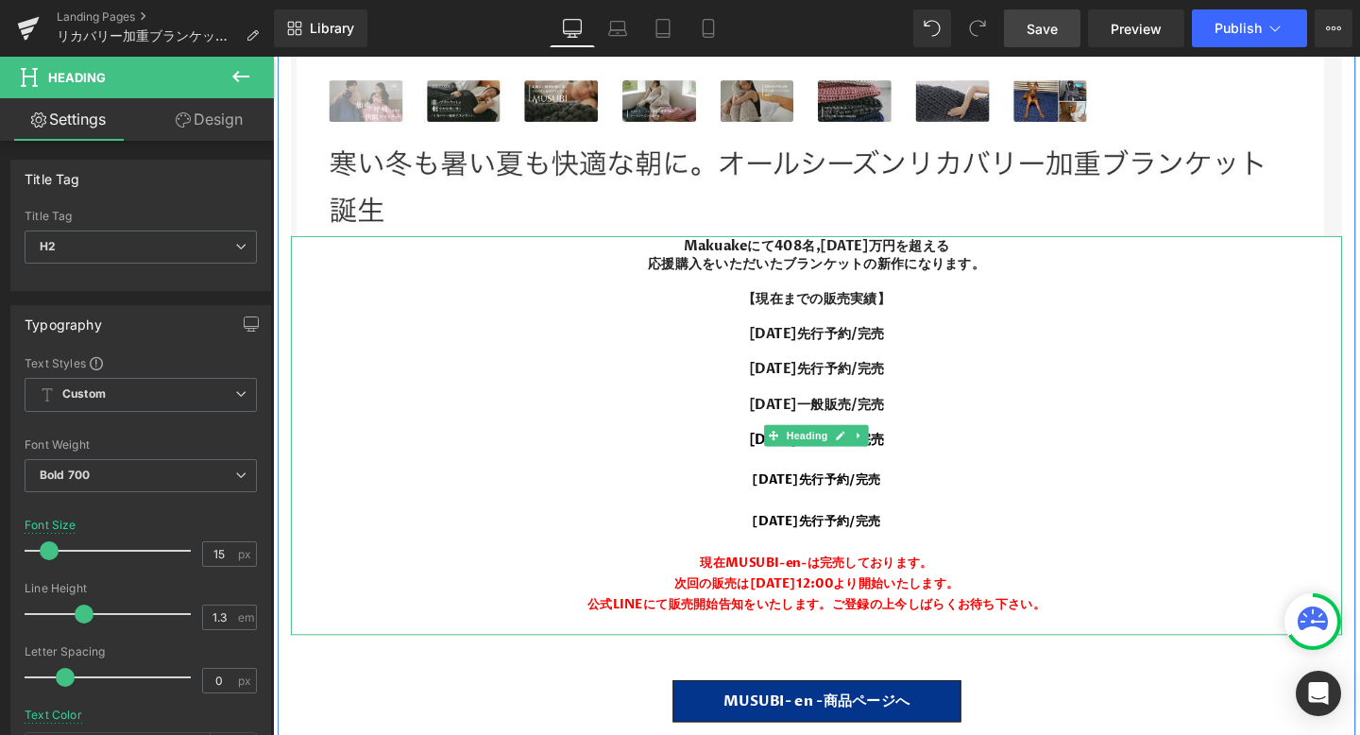
scroll to position [16066, 0]
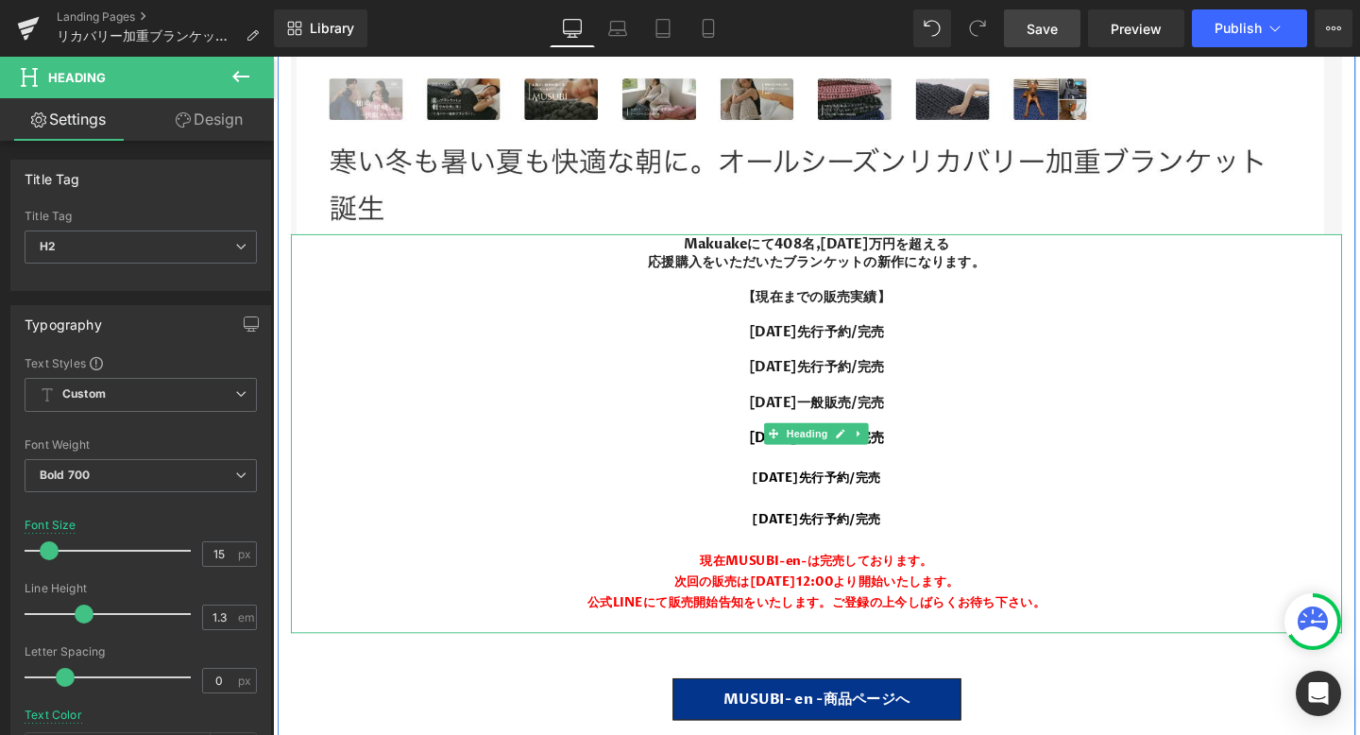
click at [713, 467] on div at bounding box center [844, 478] width 1105 height 22
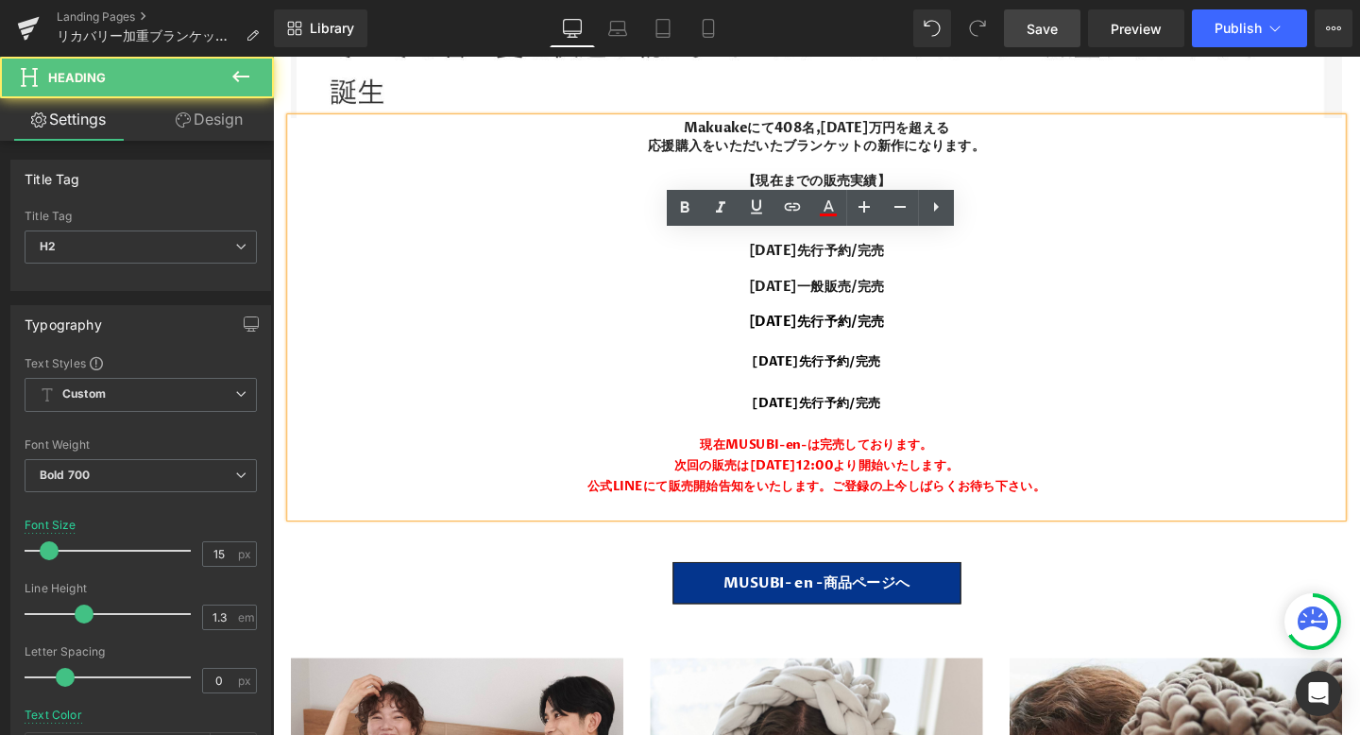
scroll to position [16193, 0]
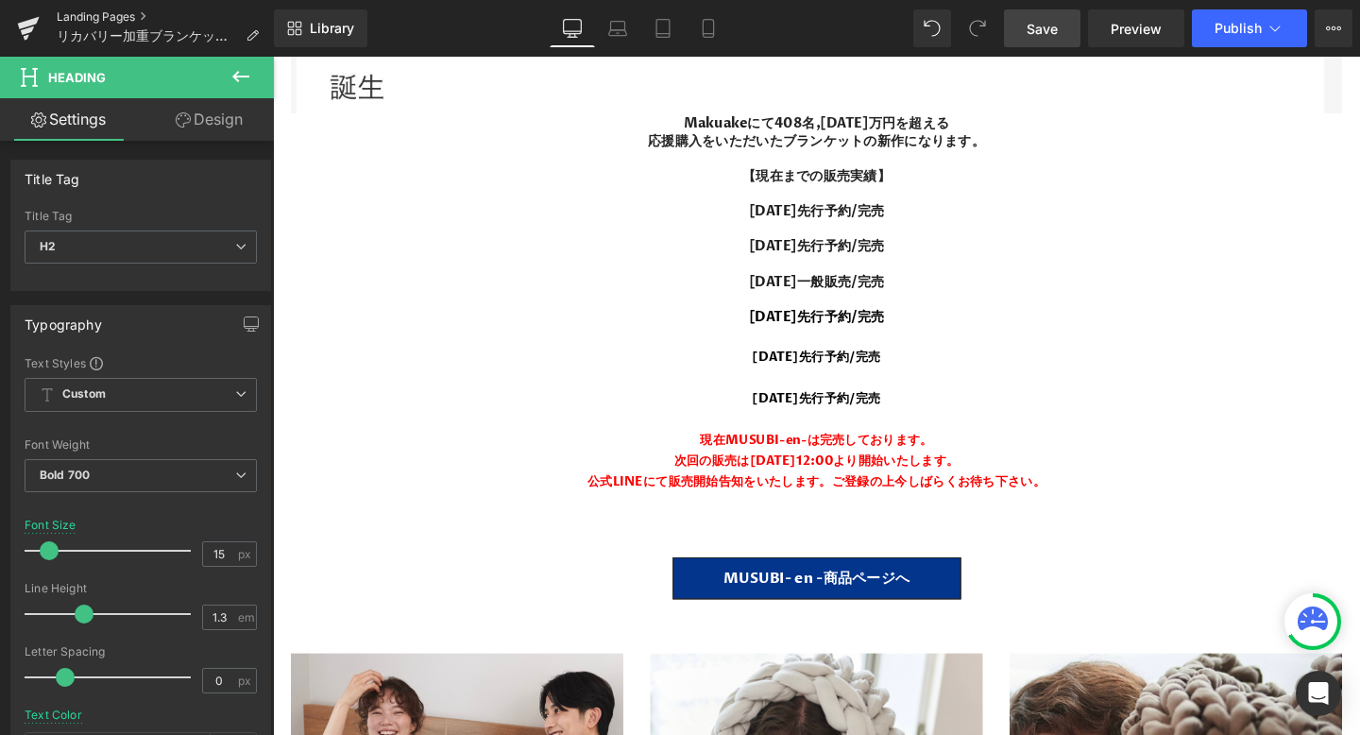
click at [109, 16] on link "Landing Pages" at bounding box center [165, 16] width 217 height 15
